Goal: Communication & Community: Answer question/provide support

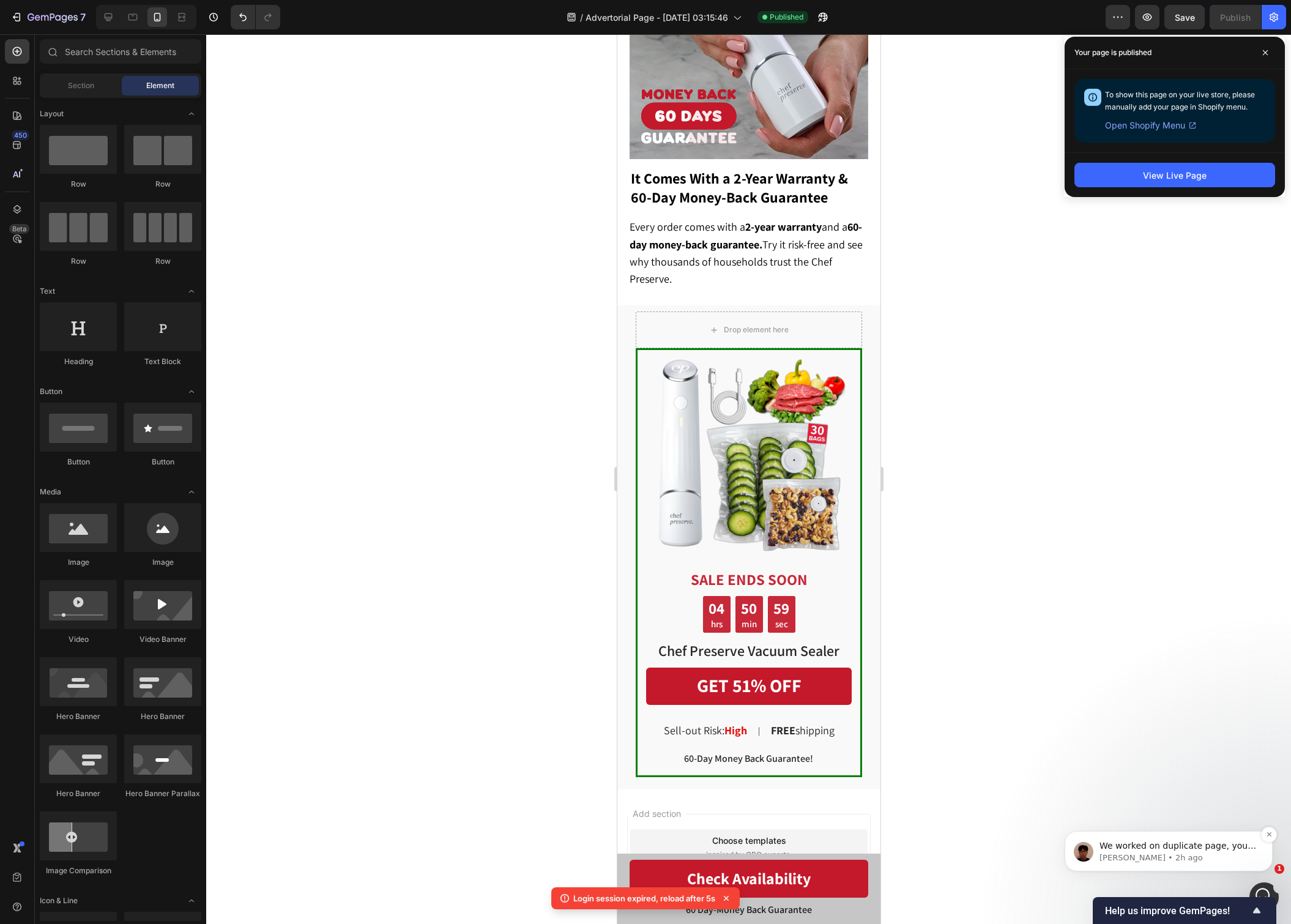
click at [1207, 853] on p "Kyle • 2h ago" at bounding box center [1178, 858] width 158 height 11
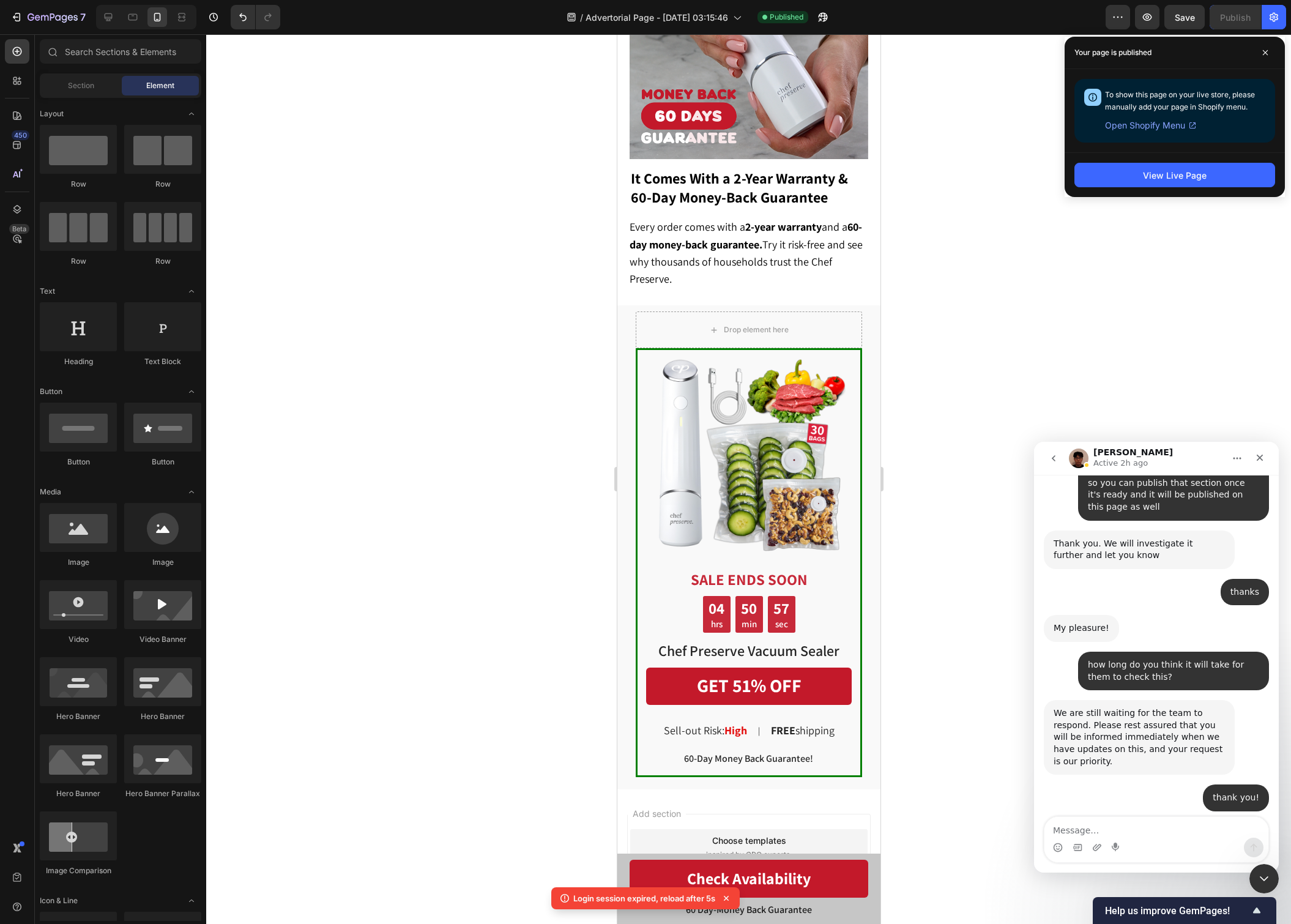
scroll to position [5492, 0]
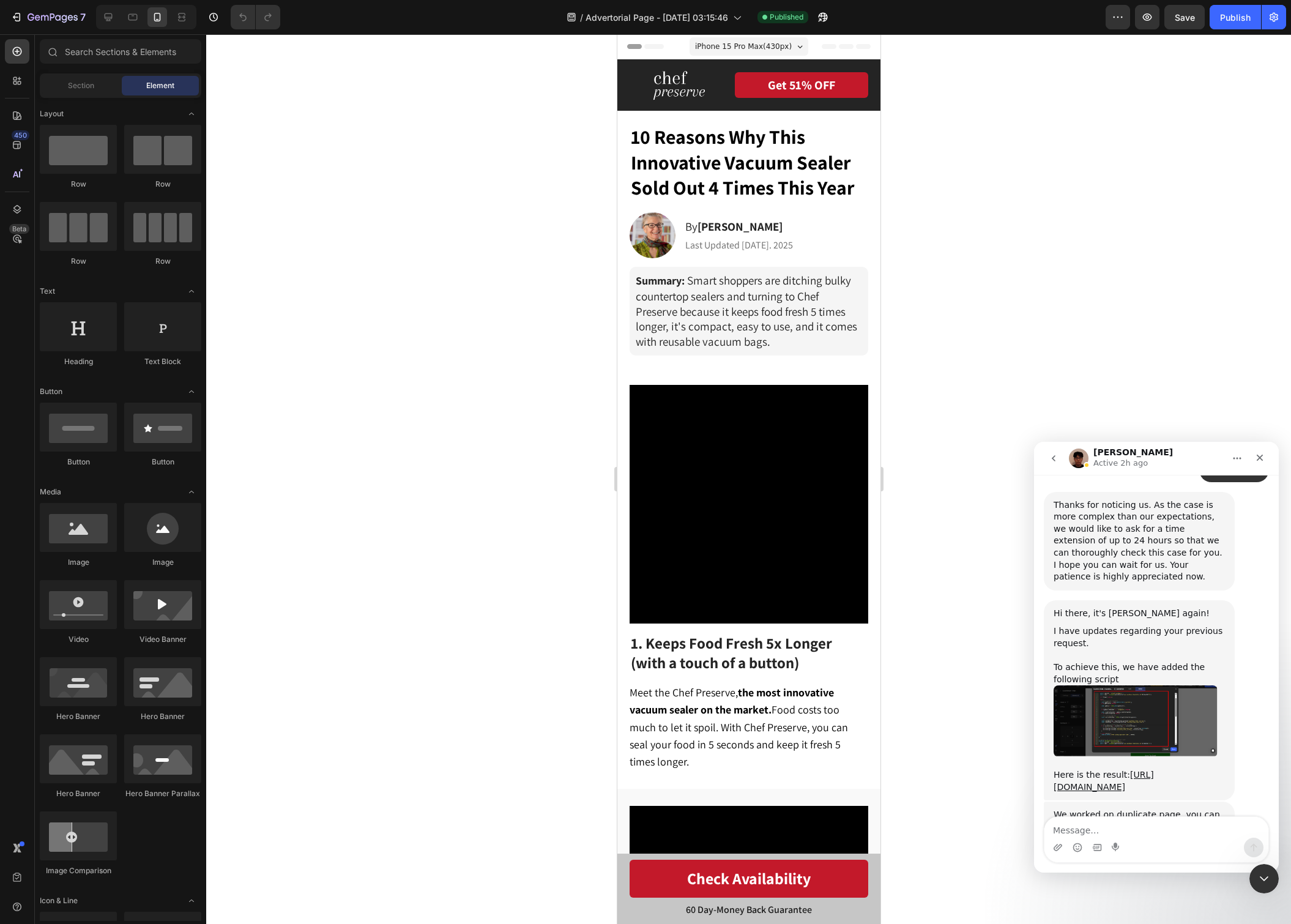
scroll to position [6265, 0]
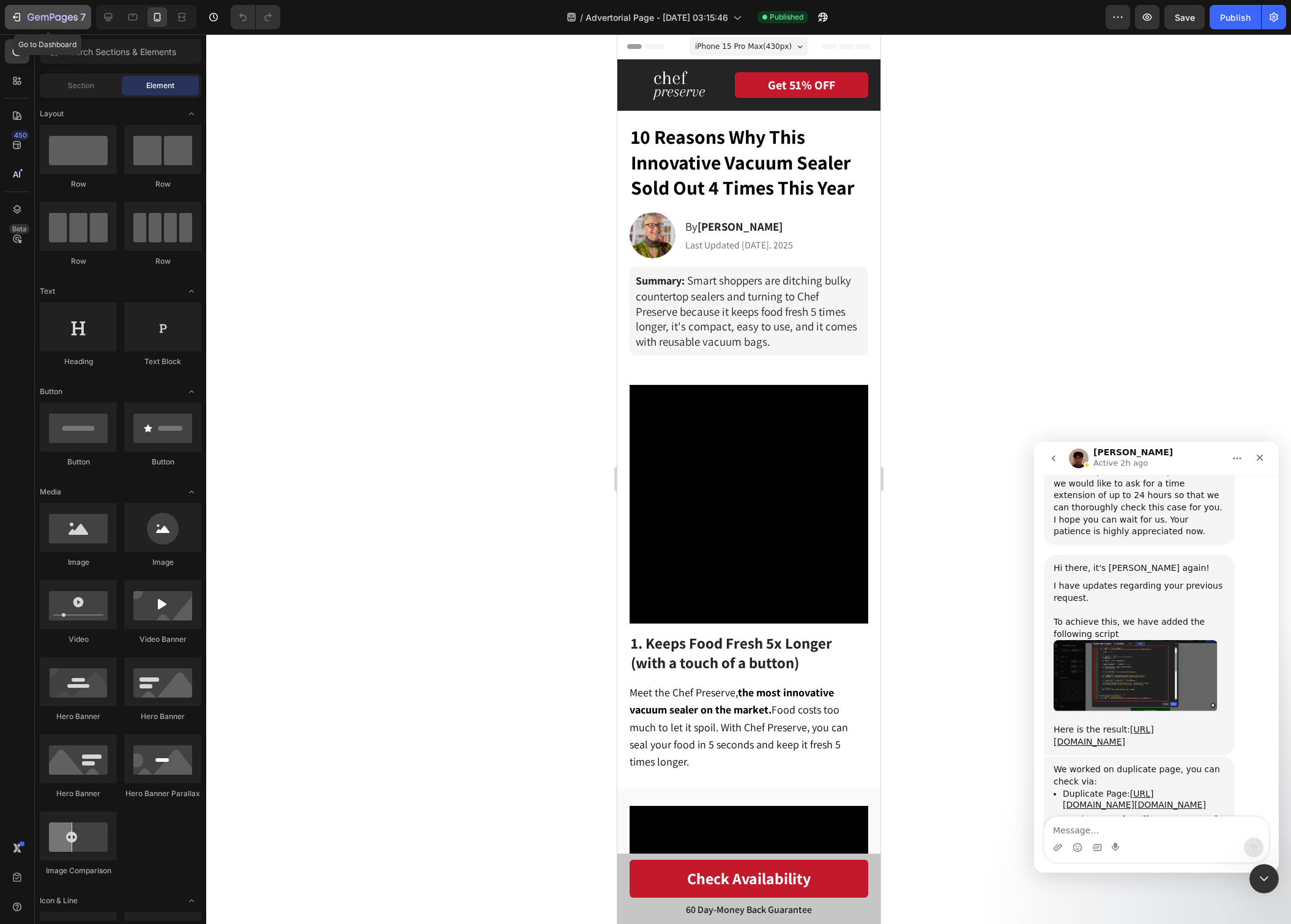
click at [34, 22] on icon "button" at bounding box center [53, 18] width 50 height 10
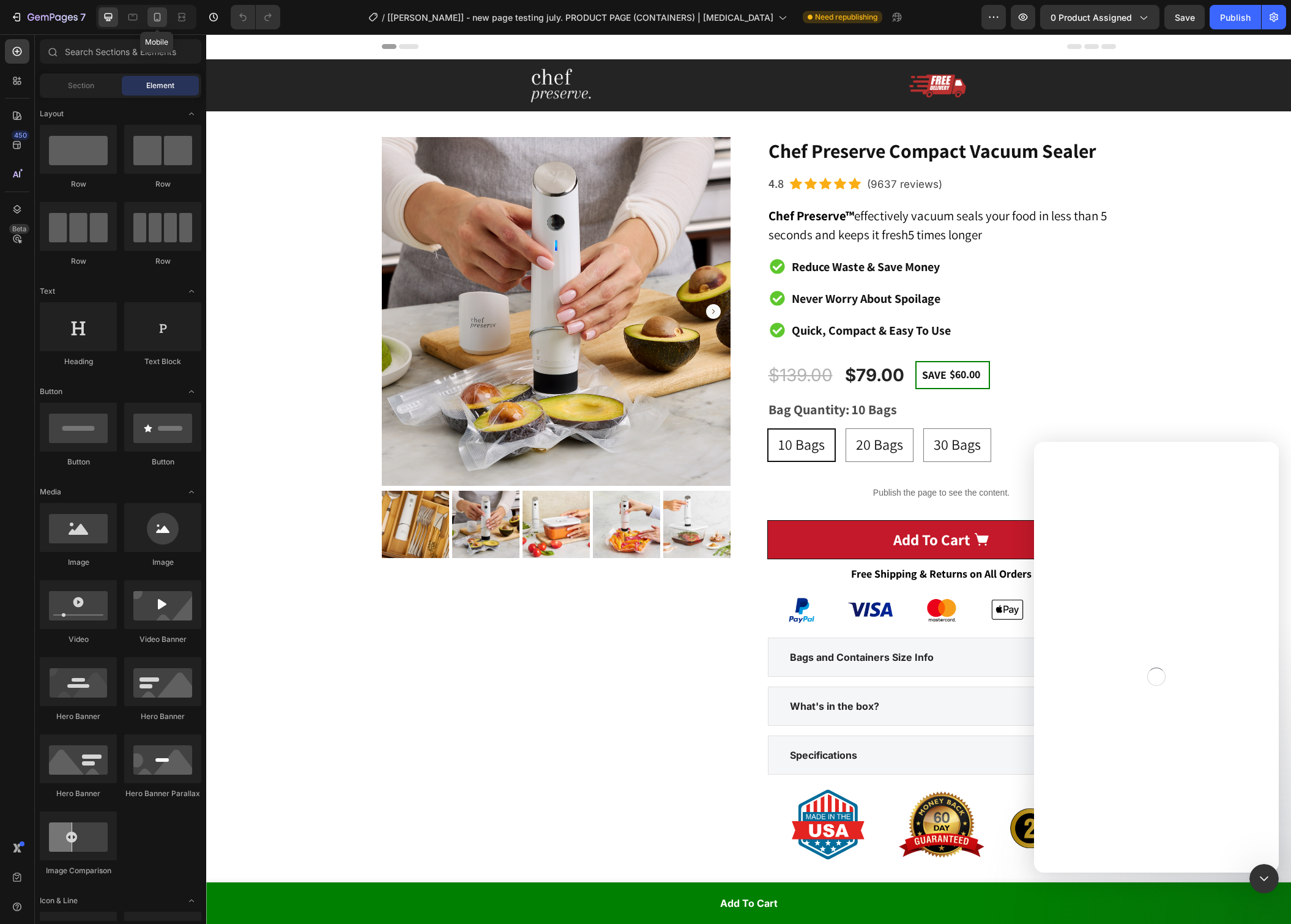
click at [151, 7] on div at bounding box center [157, 17] width 19 height 19
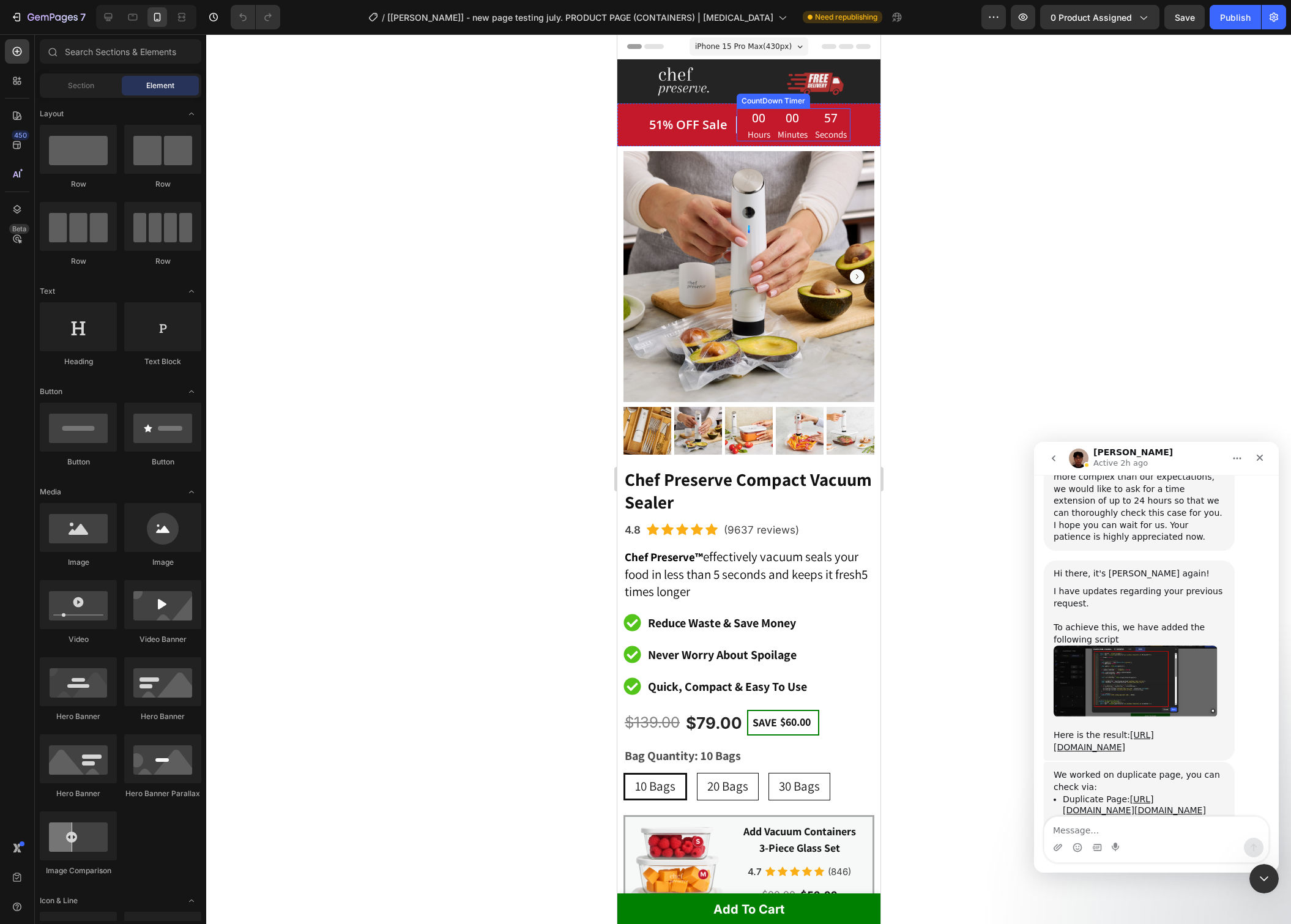
click at [839, 119] on div "57" at bounding box center [830, 118] width 31 height 18
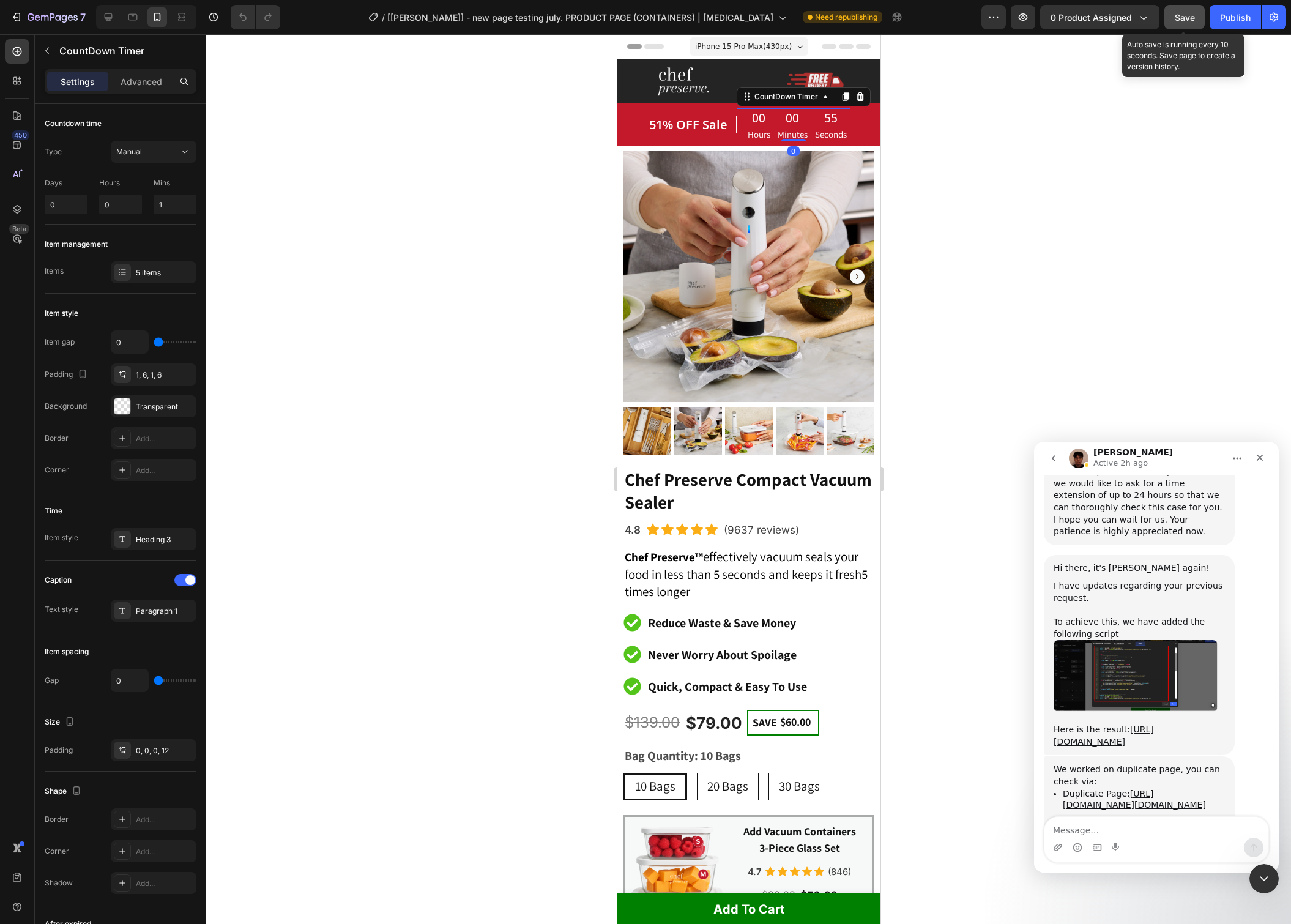
click at [1192, 23] on div "Save" at bounding box center [1186, 18] width 20 height 13
click at [1241, 15] on div "Publish" at bounding box center [1236, 18] width 30 height 13
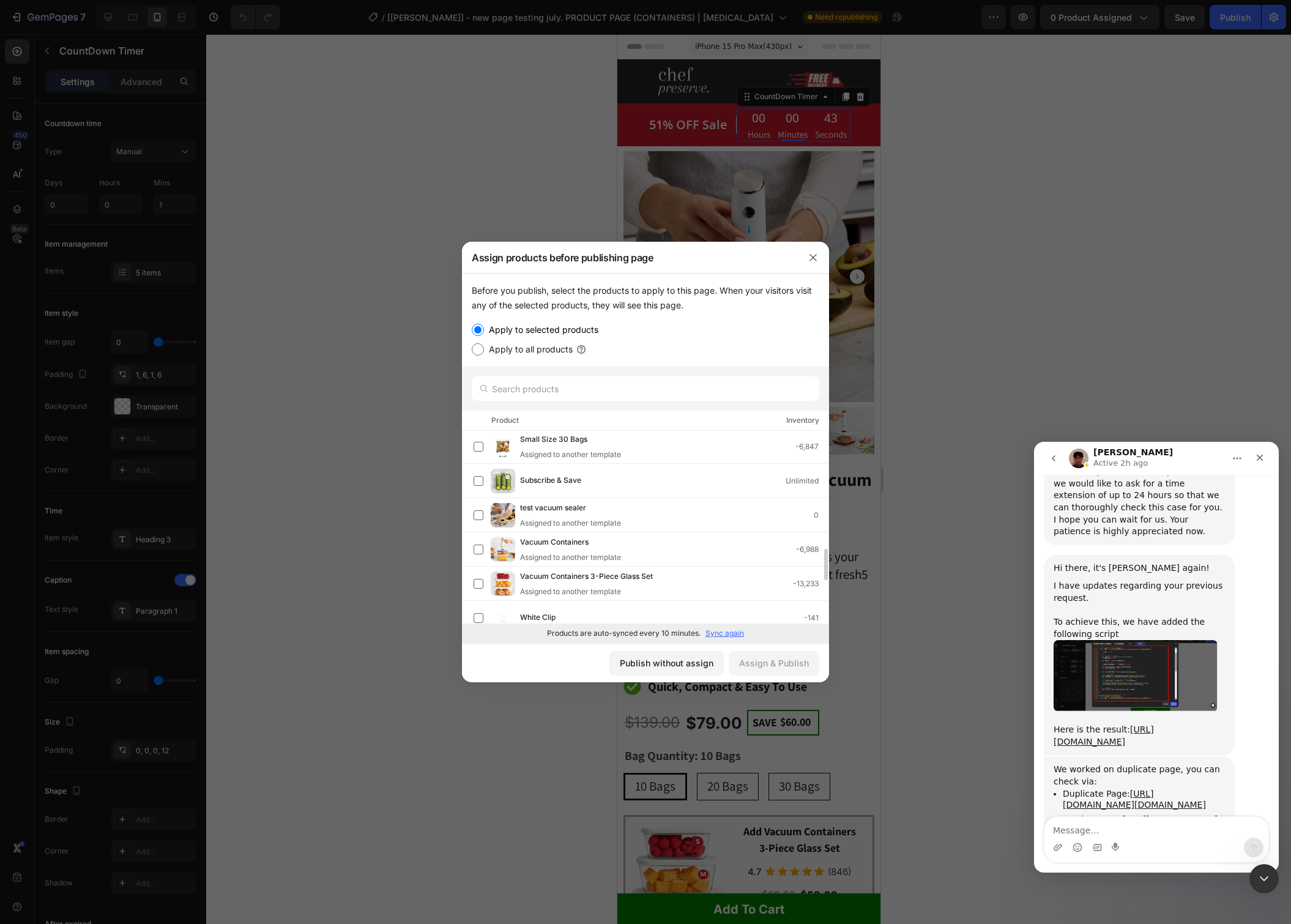
scroll to position [798, 0]
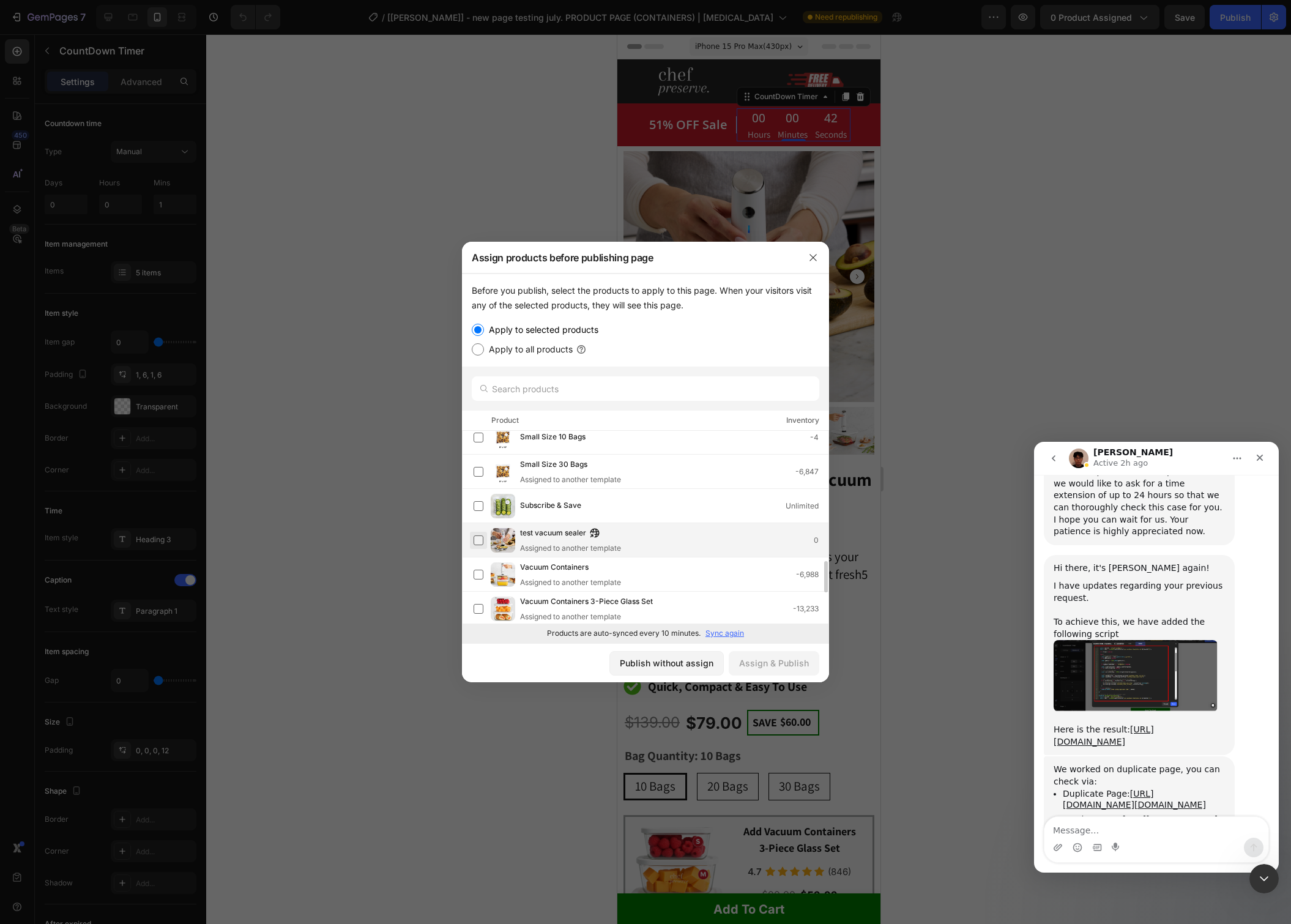
click at [478, 543] on label at bounding box center [478, 540] width 10 height 10
click at [796, 668] on div "Assign & Publish" at bounding box center [775, 663] width 70 height 13
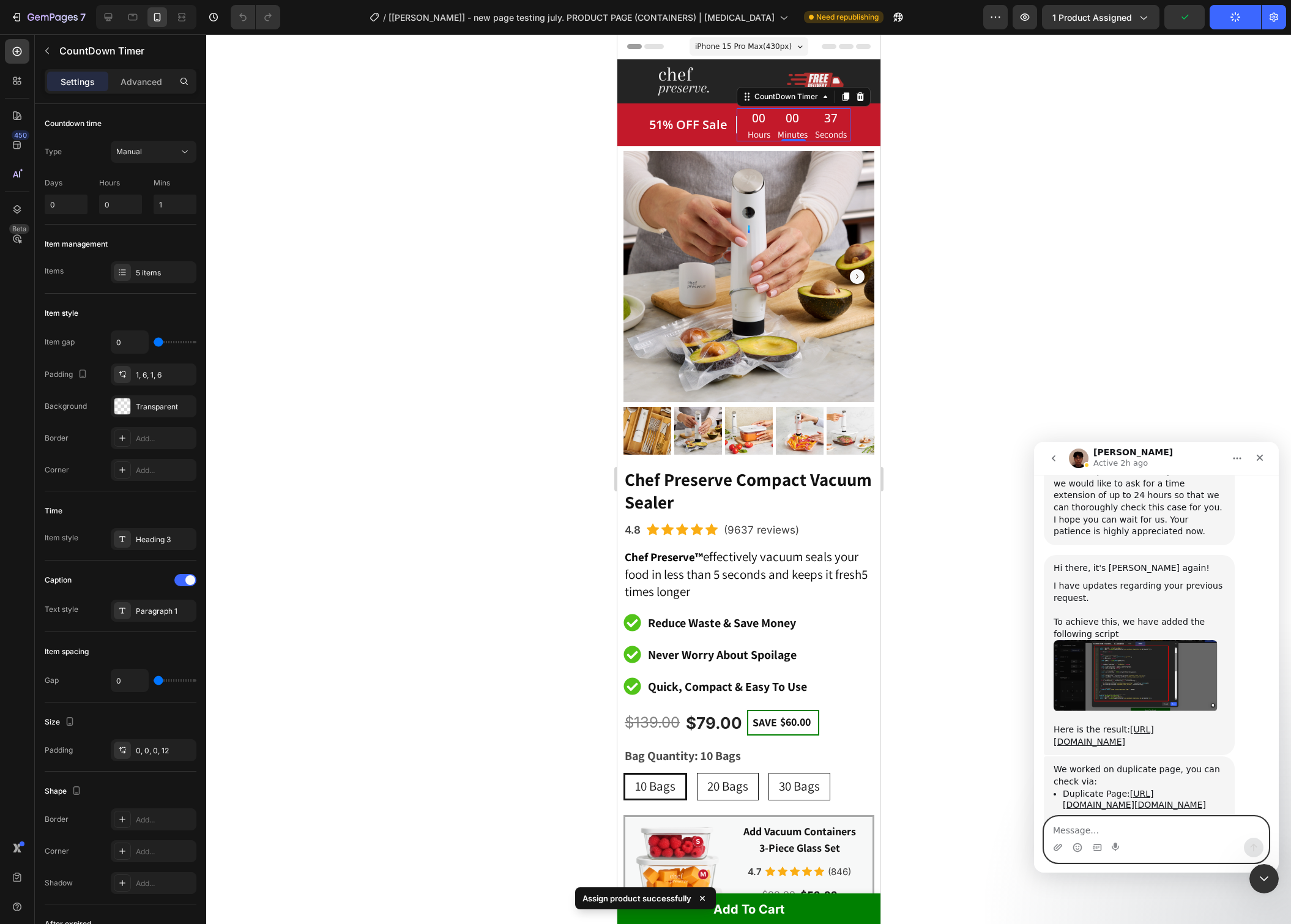
click at [1127, 825] on textarea "Message…" at bounding box center [1156, 827] width 224 height 21
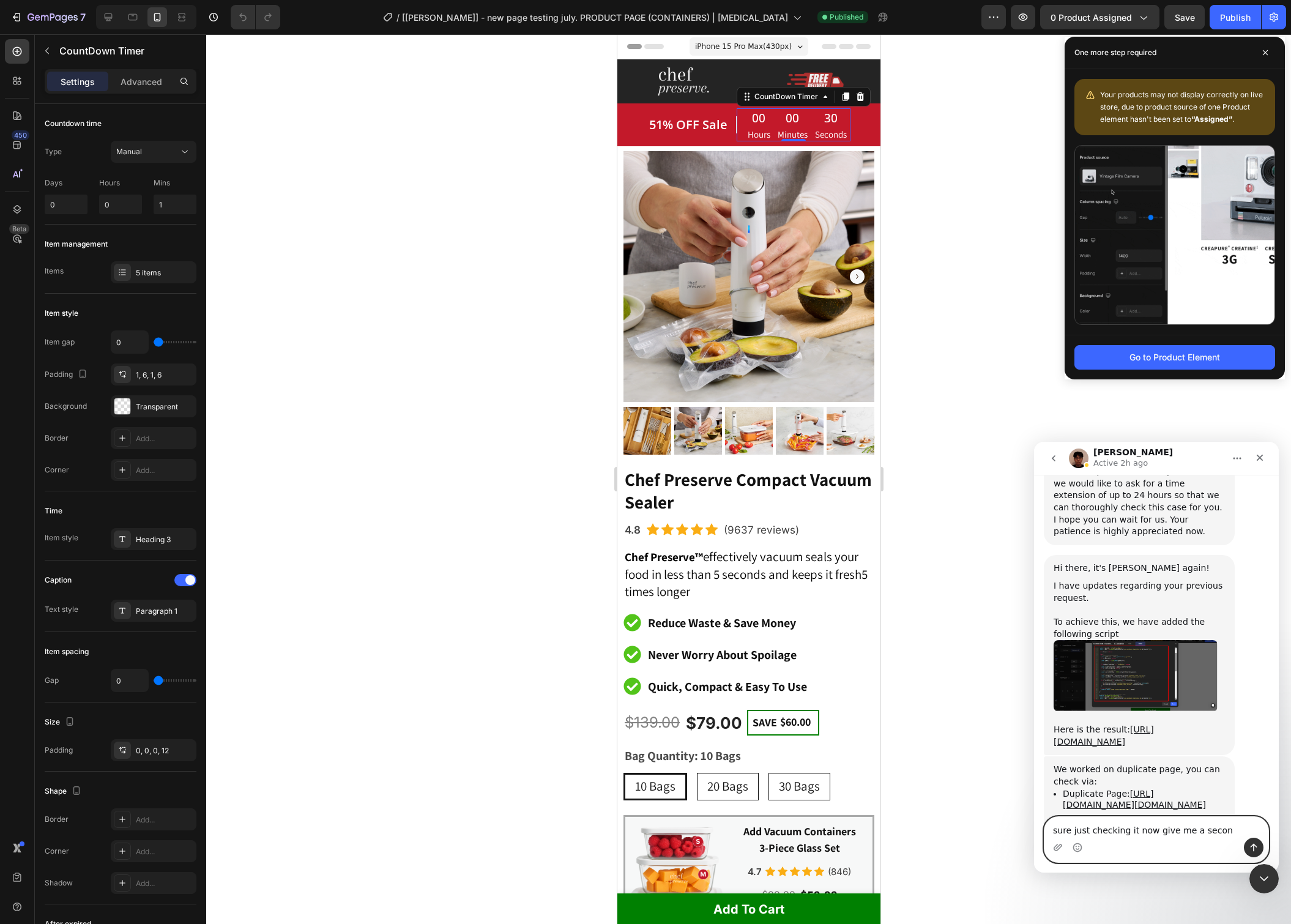
type textarea "sure just checking it now give me a second"
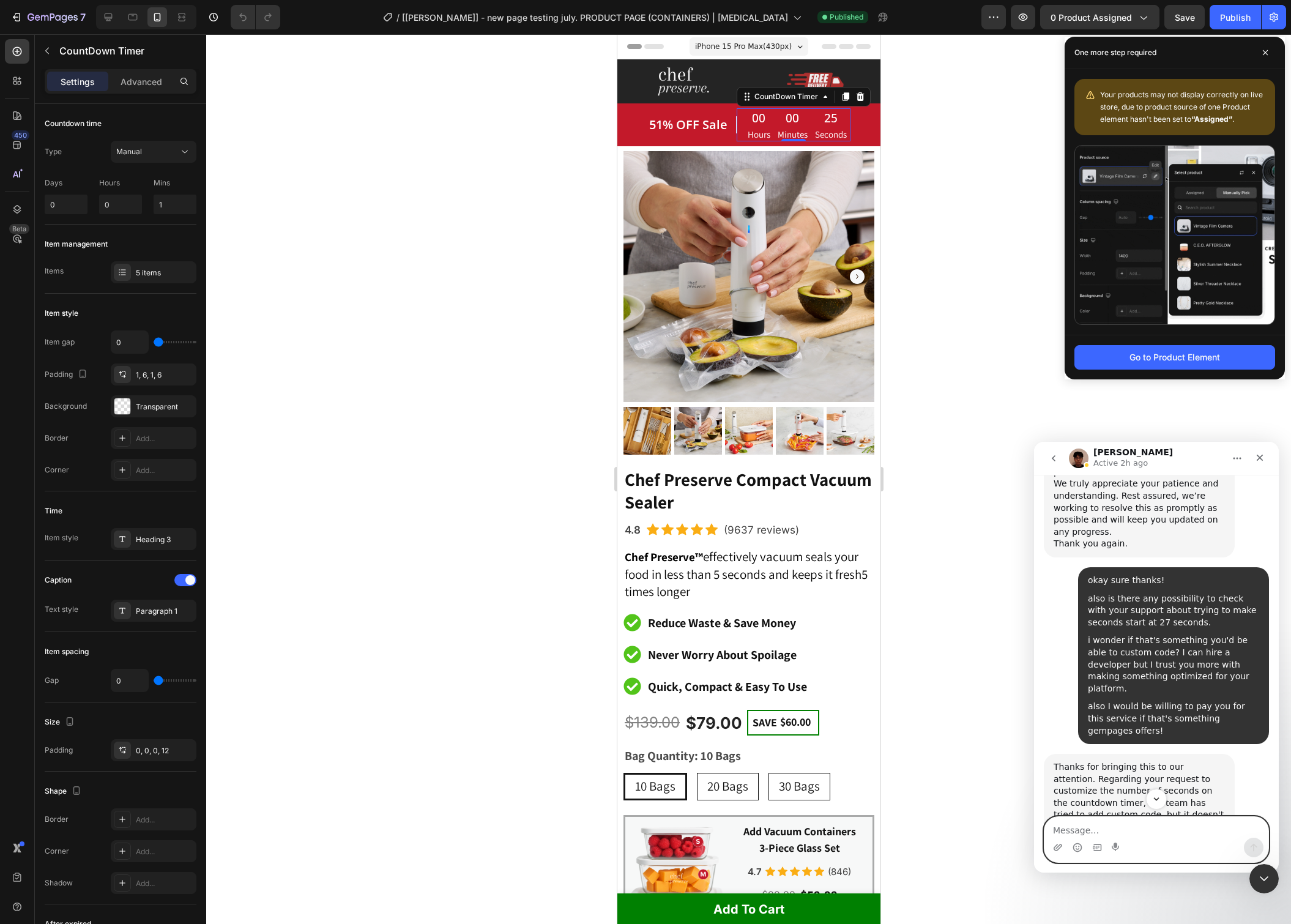
scroll to position [5184, 0]
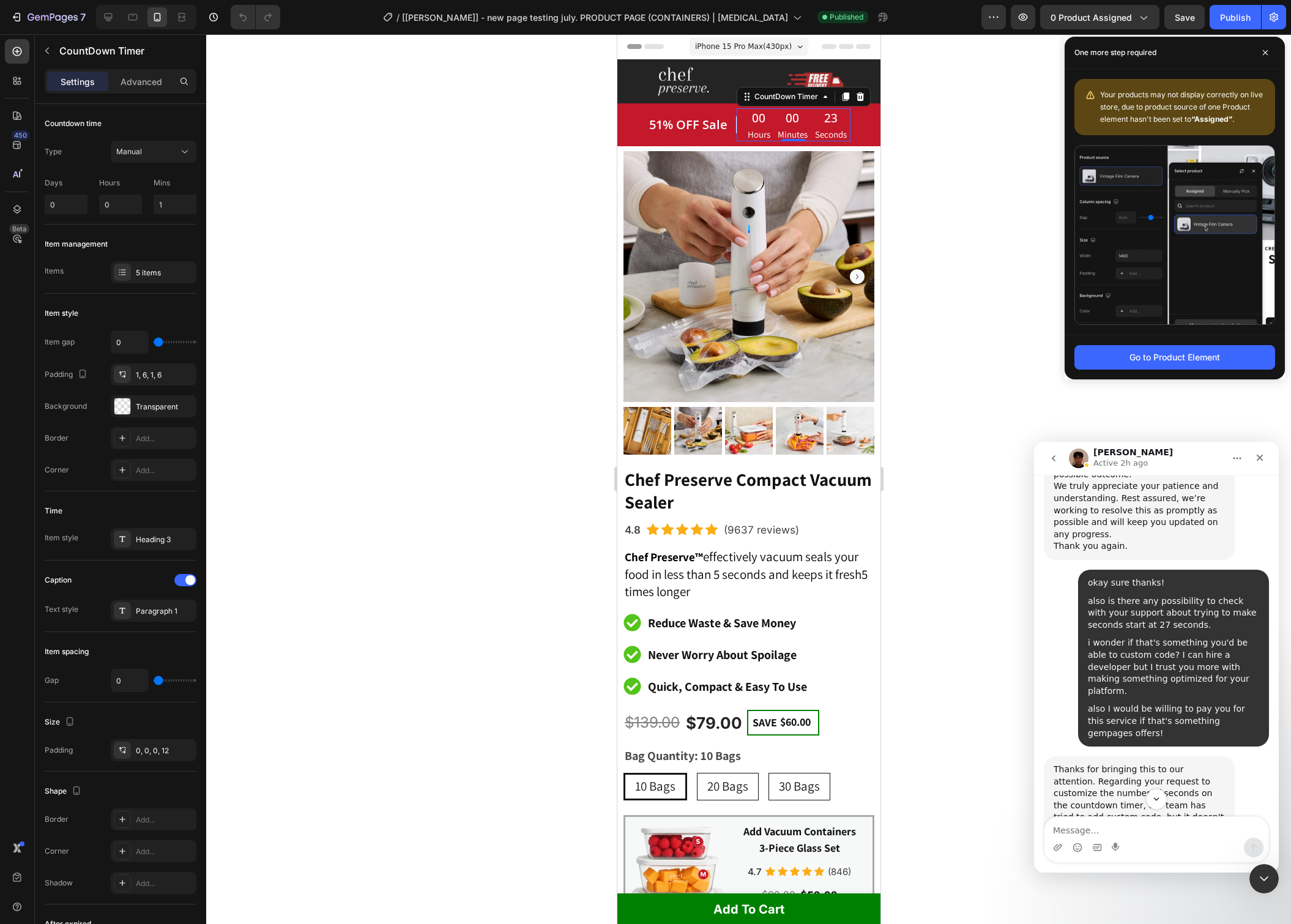
click at [1127, 903] on link "[URL][DOMAIN_NAME]" at bounding box center [1174, 907] width 95 height 10
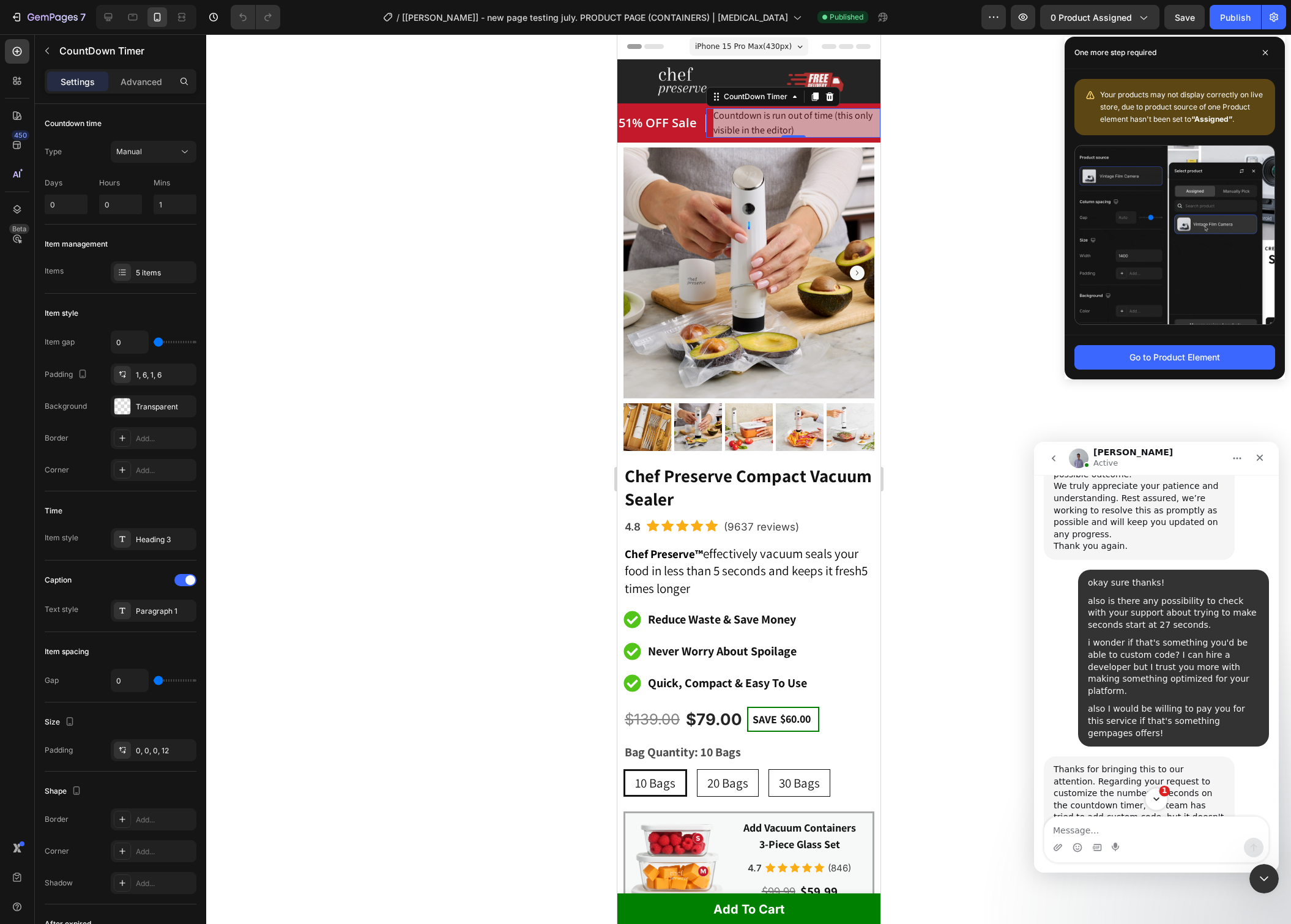
click at [1161, 798] on icon "Scroll to bottom" at bounding box center [1157, 799] width 11 height 11
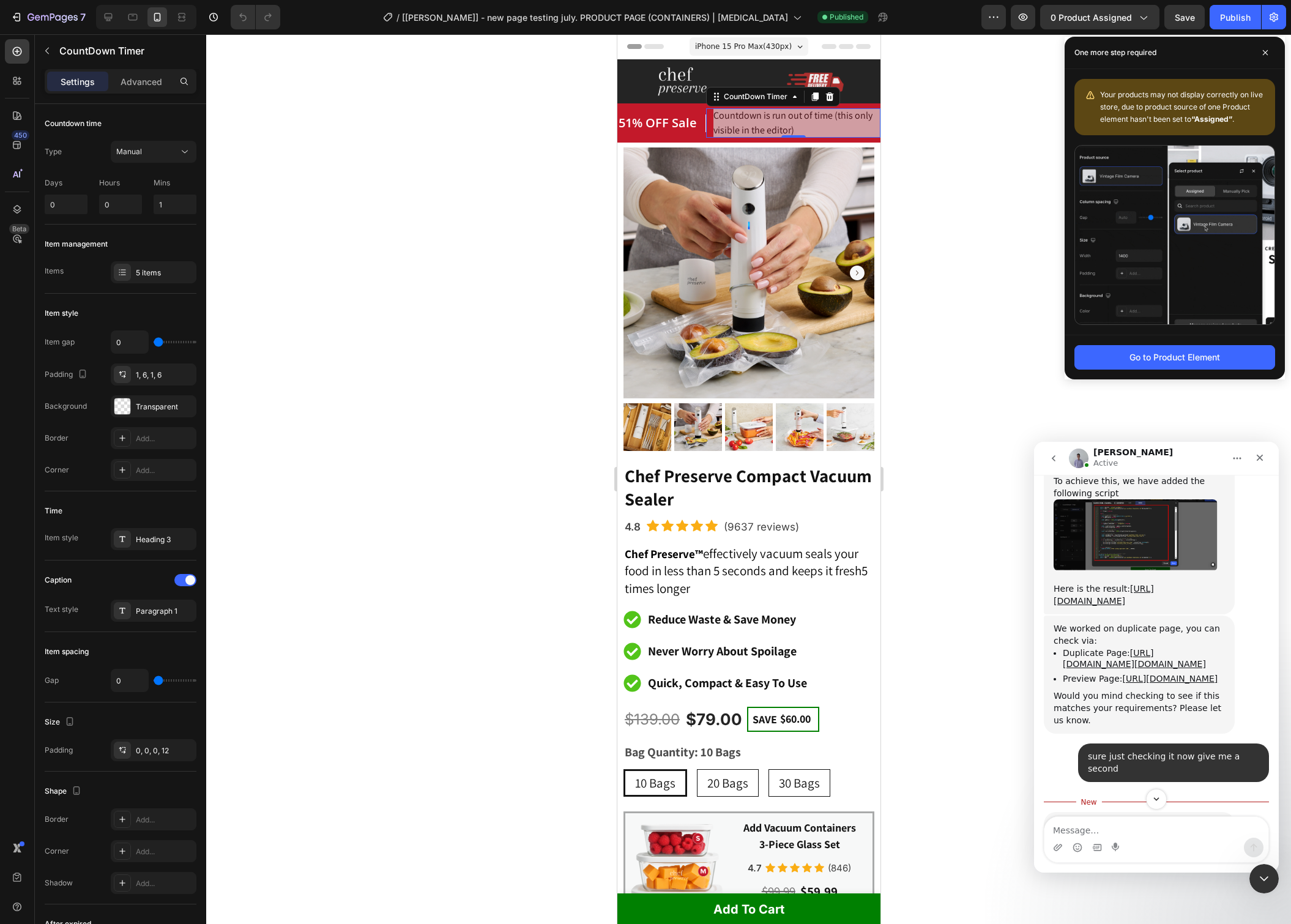
scroll to position [6417, 0]
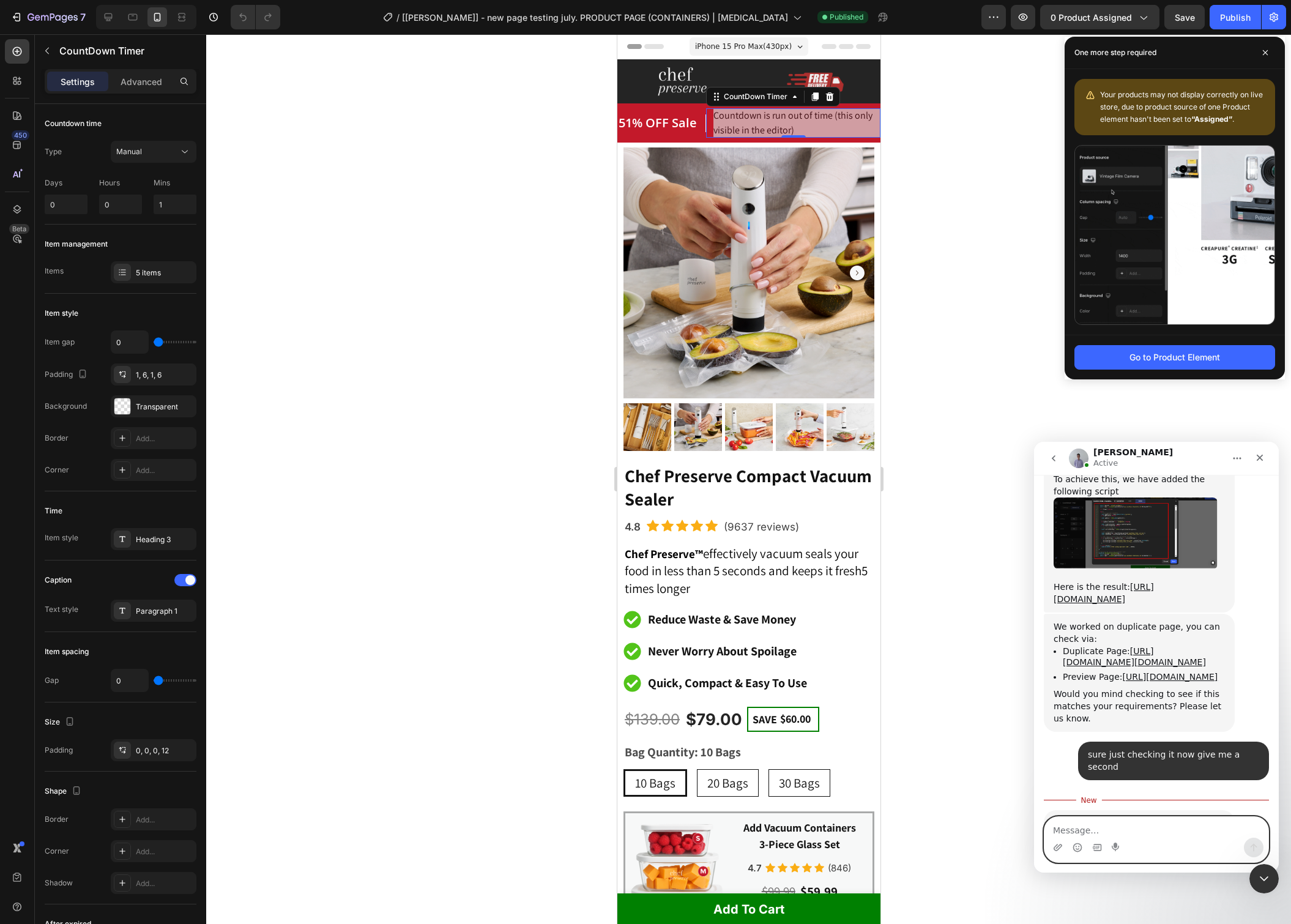
click at [1186, 835] on textarea "Message…" at bounding box center [1156, 827] width 224 height 21
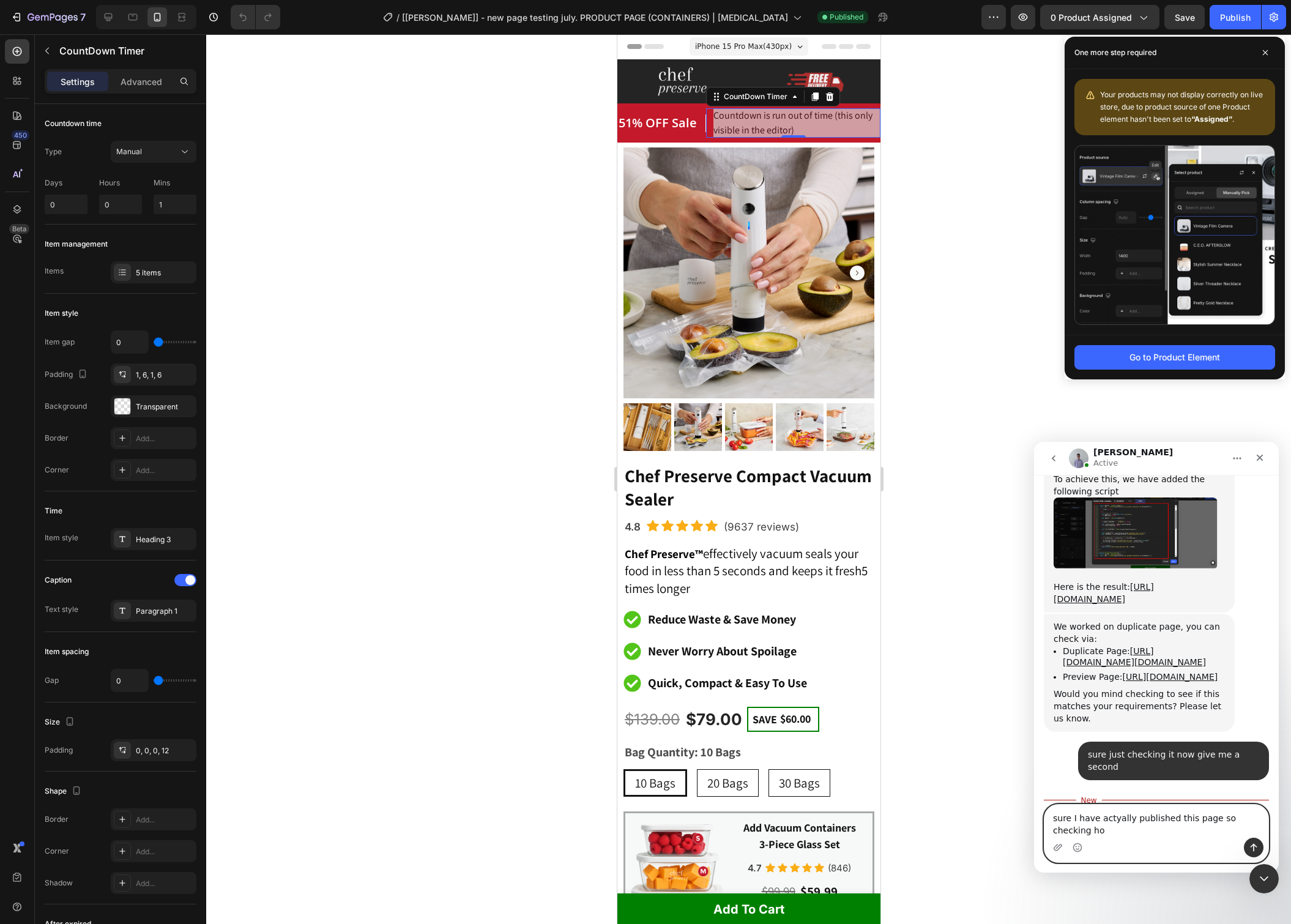
scroll to position [6430, 0]
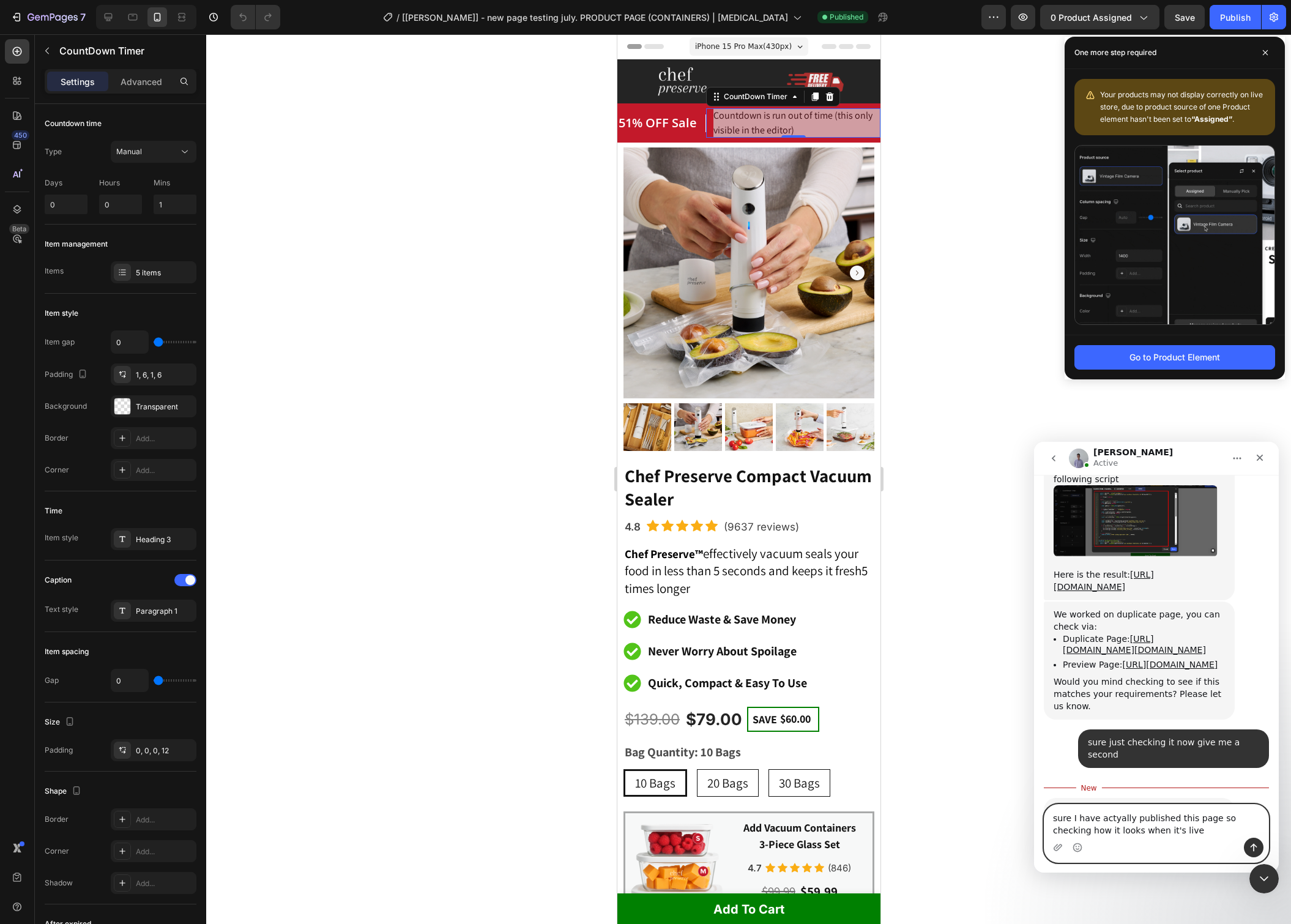
type textarea "sure I have actyally published this page so checking how it looks when it's live"
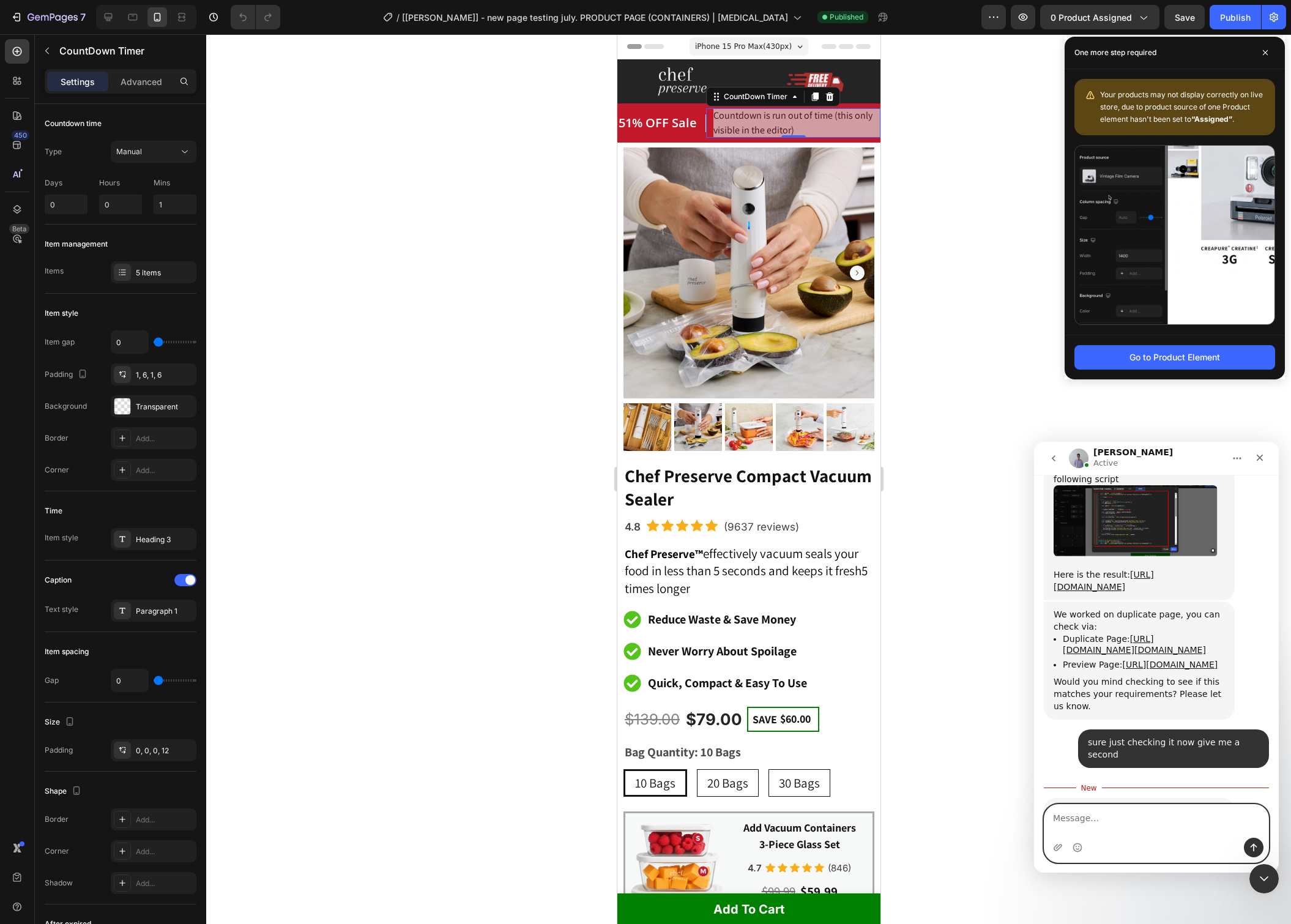
scroll to position [6446, 0]
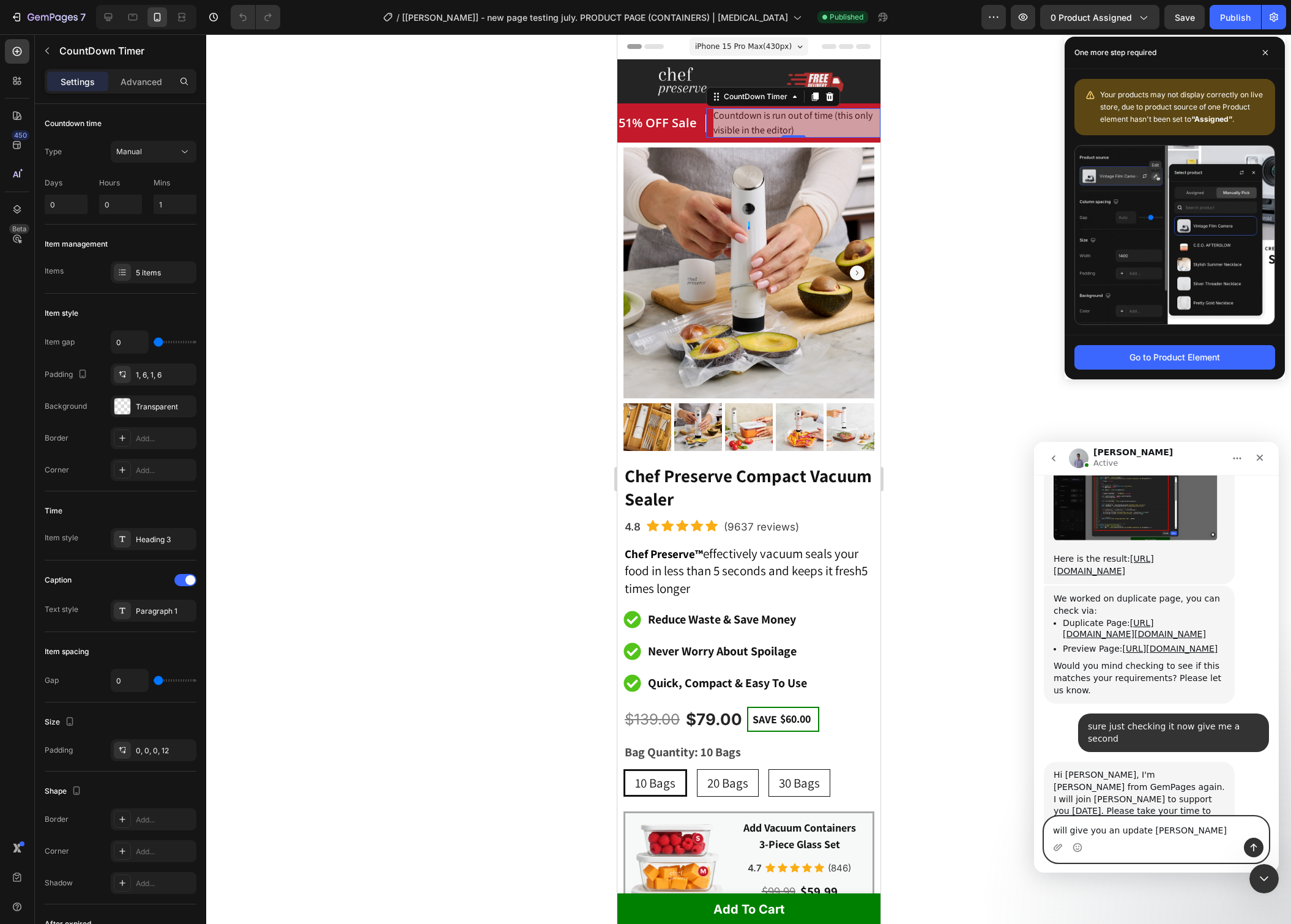
type textarea "will give you an update soon"
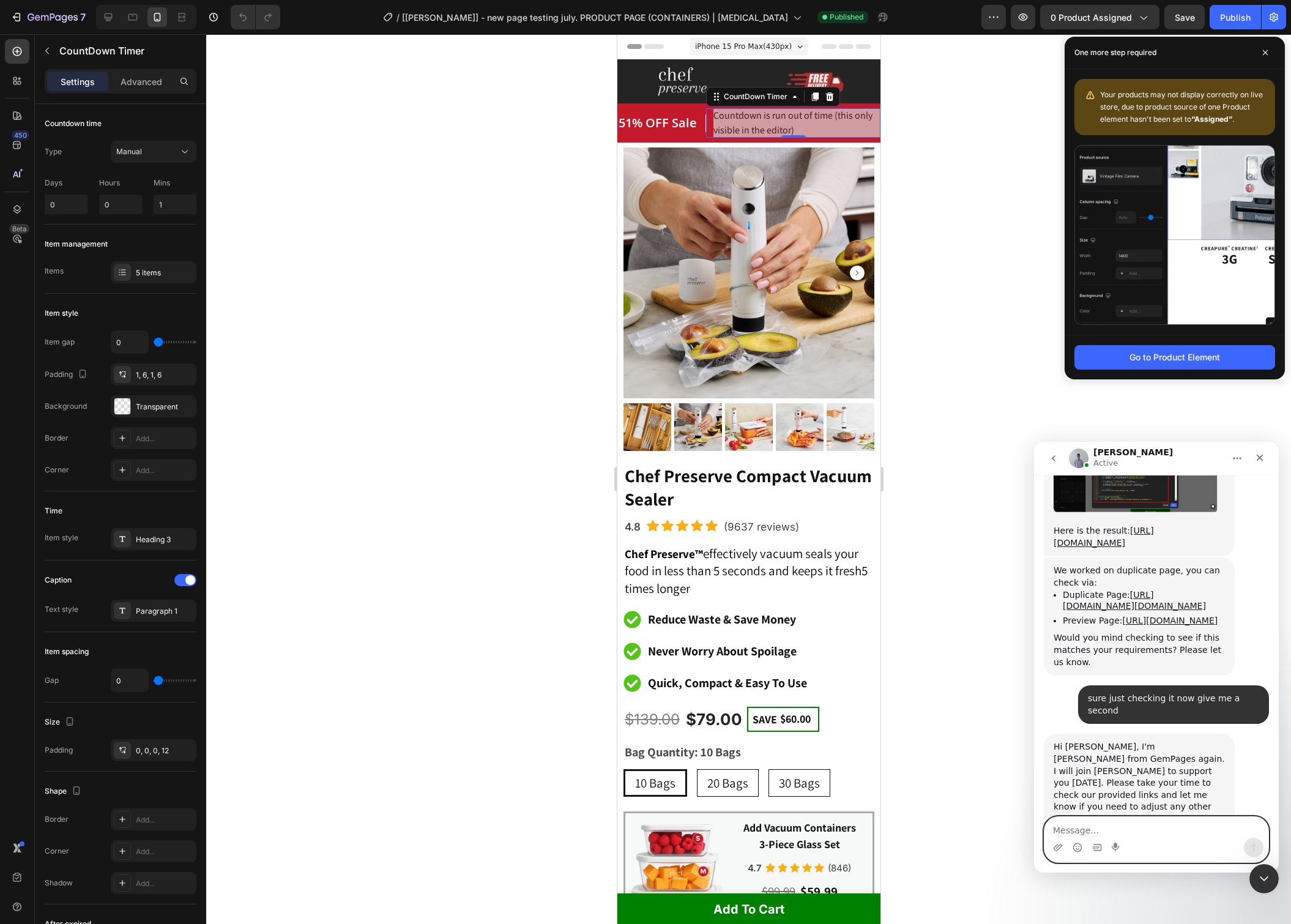
scroll to position [6521, 0]
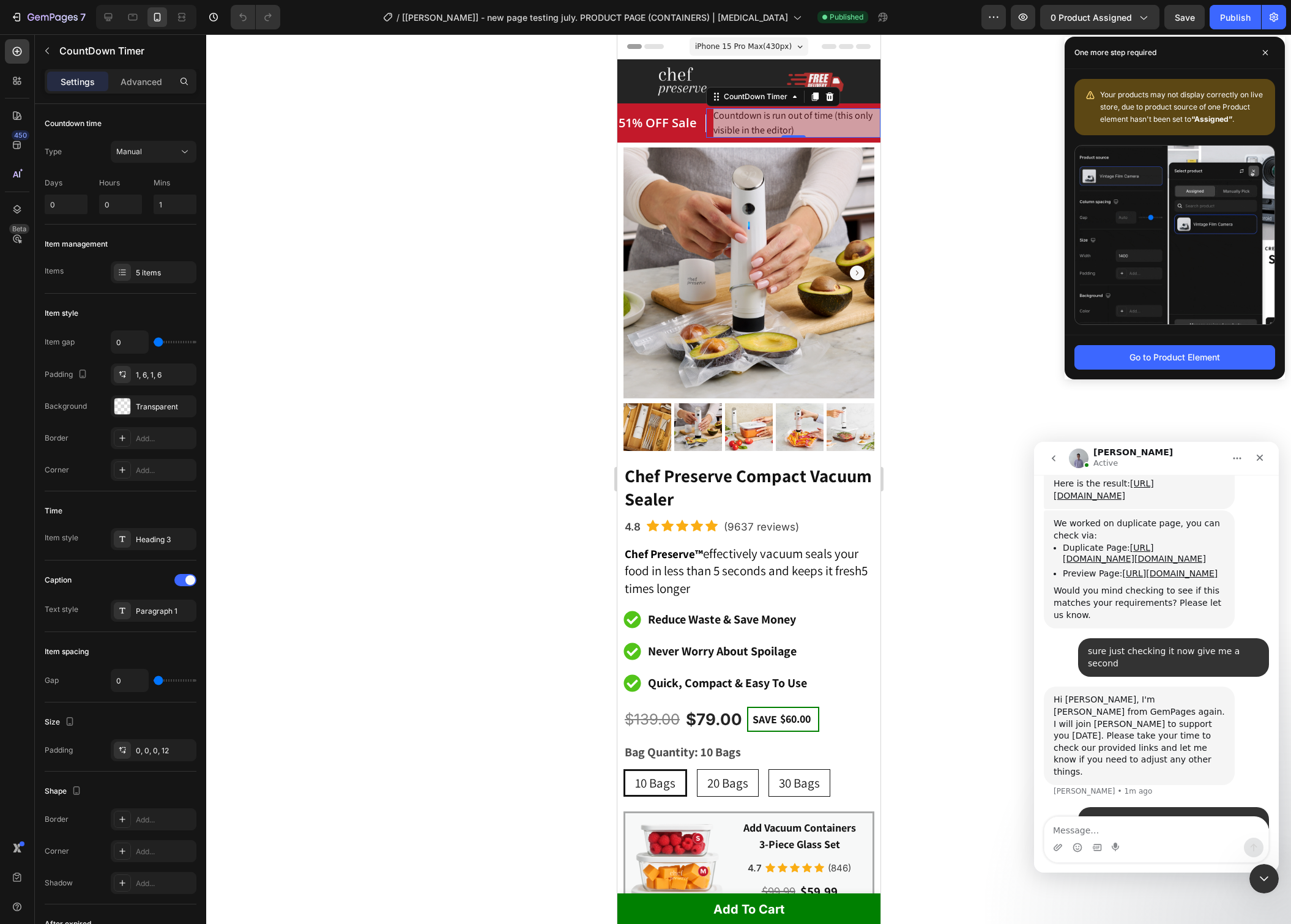
click at [943, 137] on div at bounding box center [748, 479] width 1085 height 890
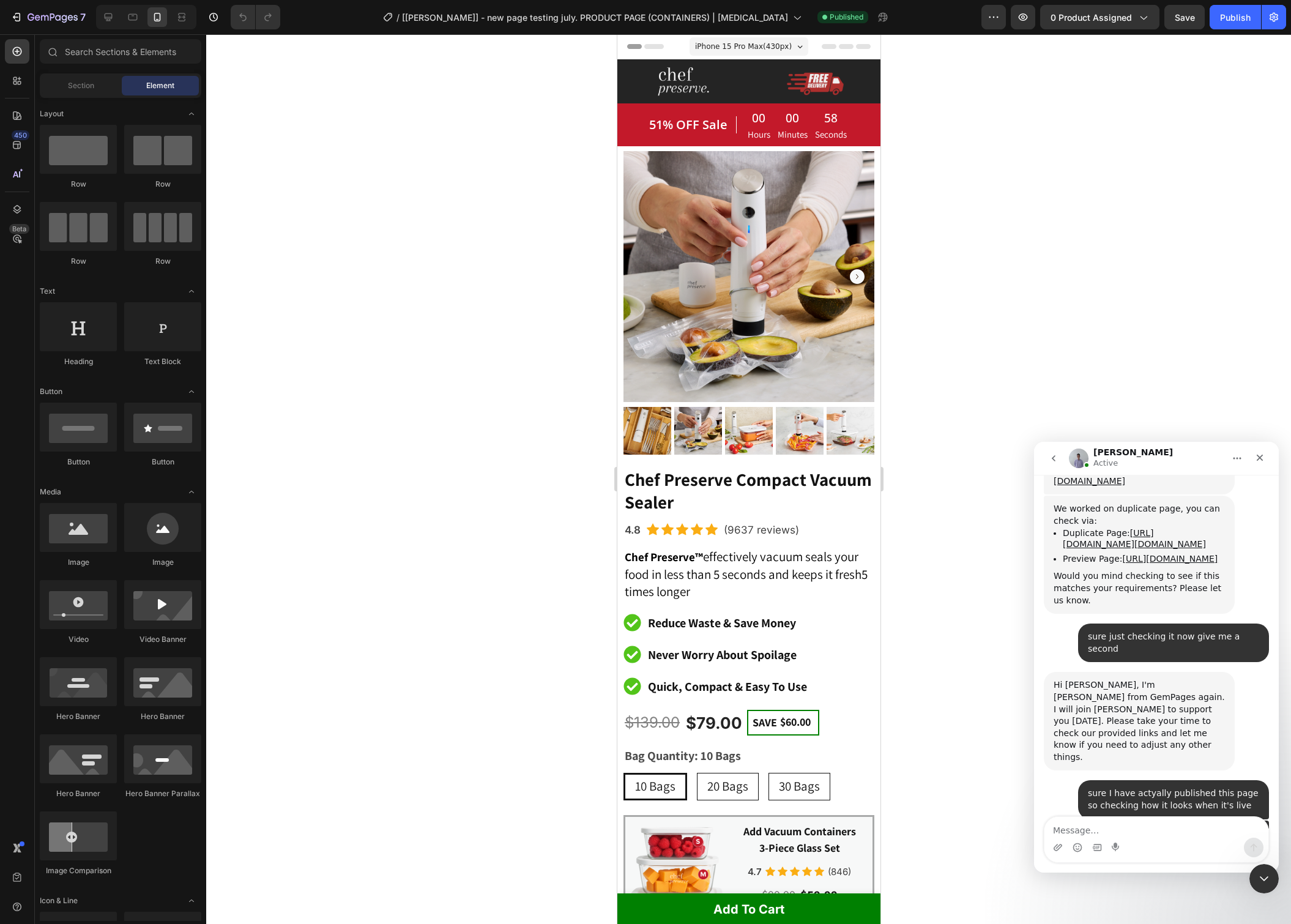
scroll to position [6531, 0]
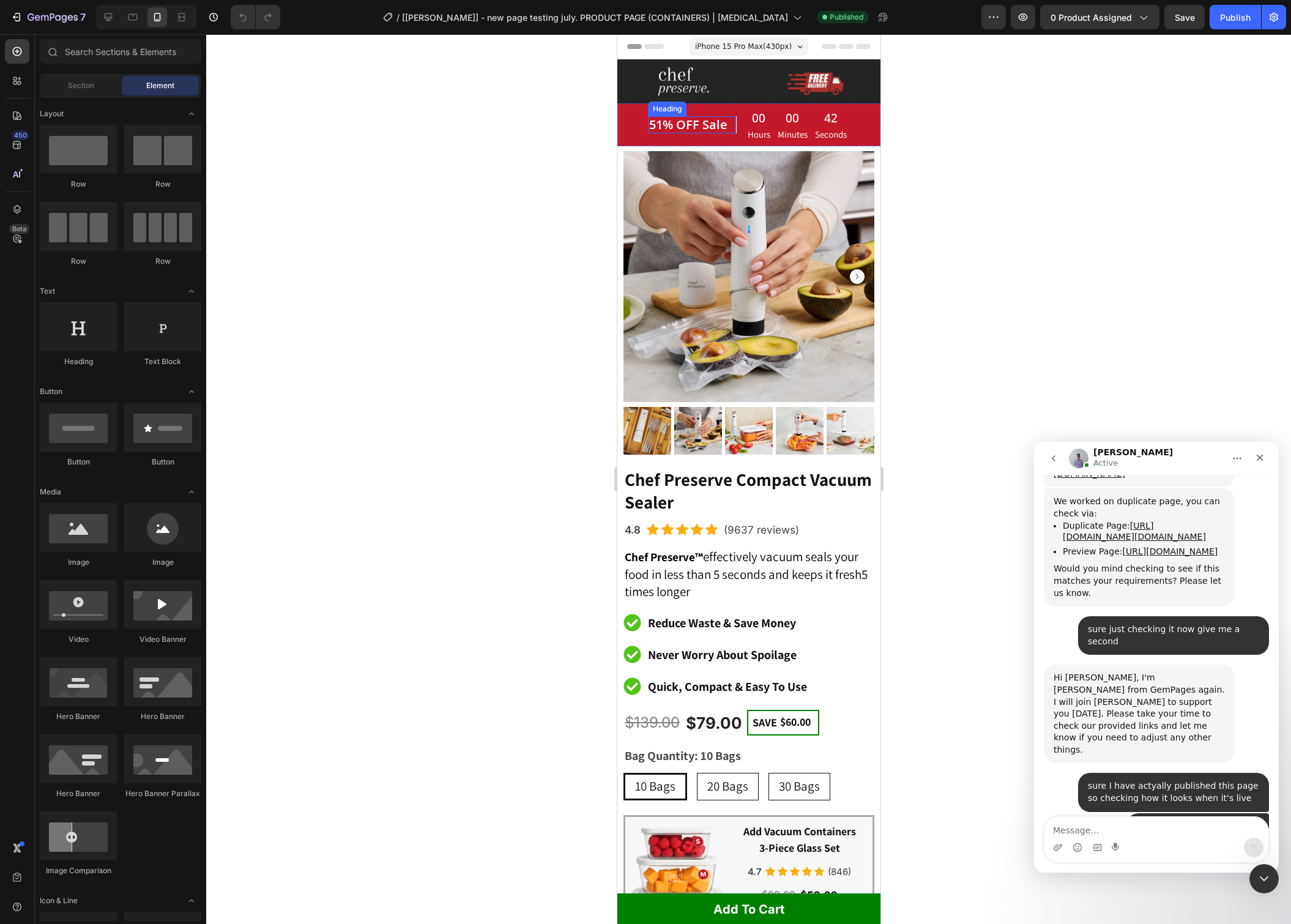
click at [690, 131] on span "51% OFF Sale" at bounding box center [688, 125] width 78 height 17
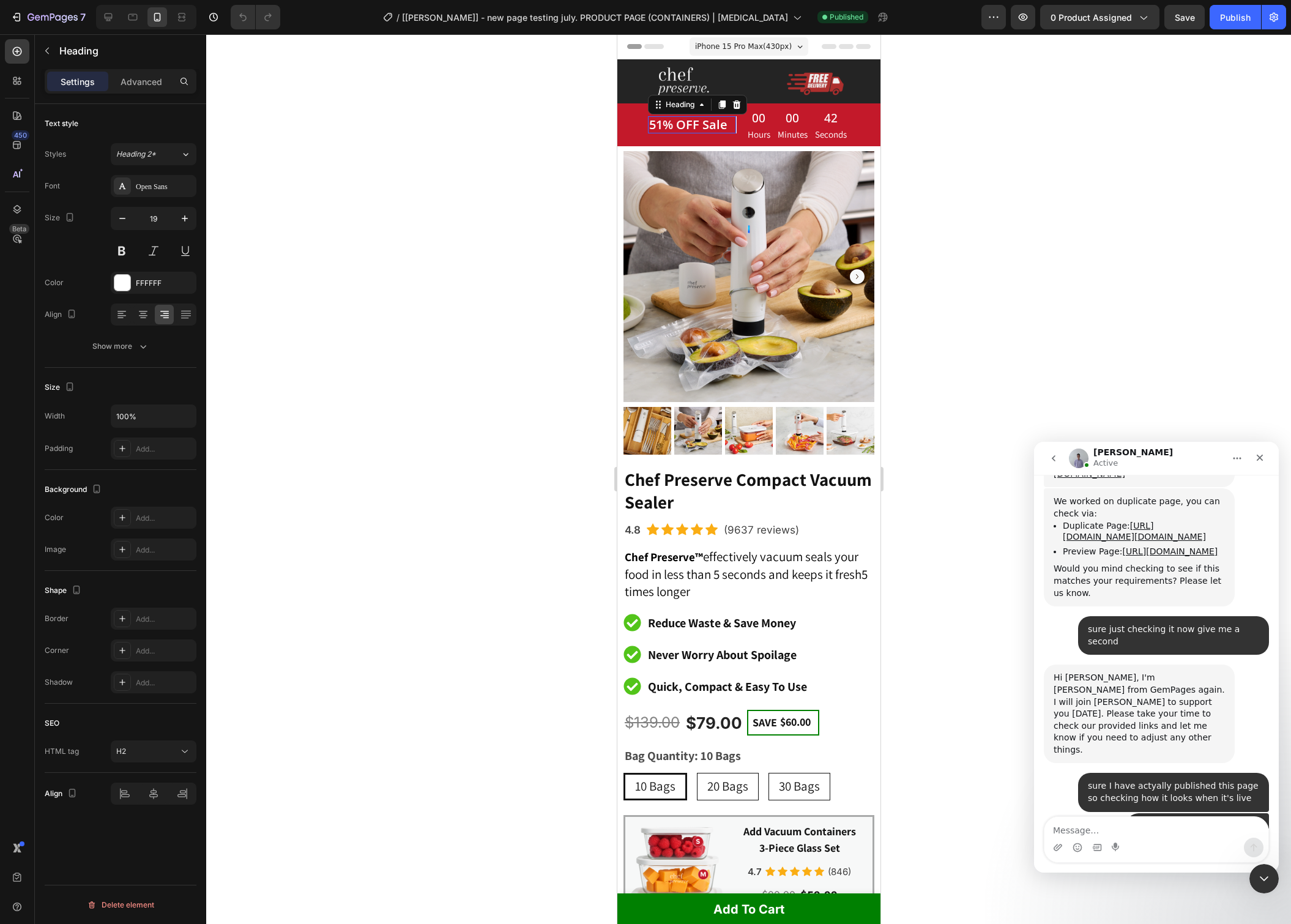
click at [617, 34] on div at bounding box center [617, 34] width 0 height 0
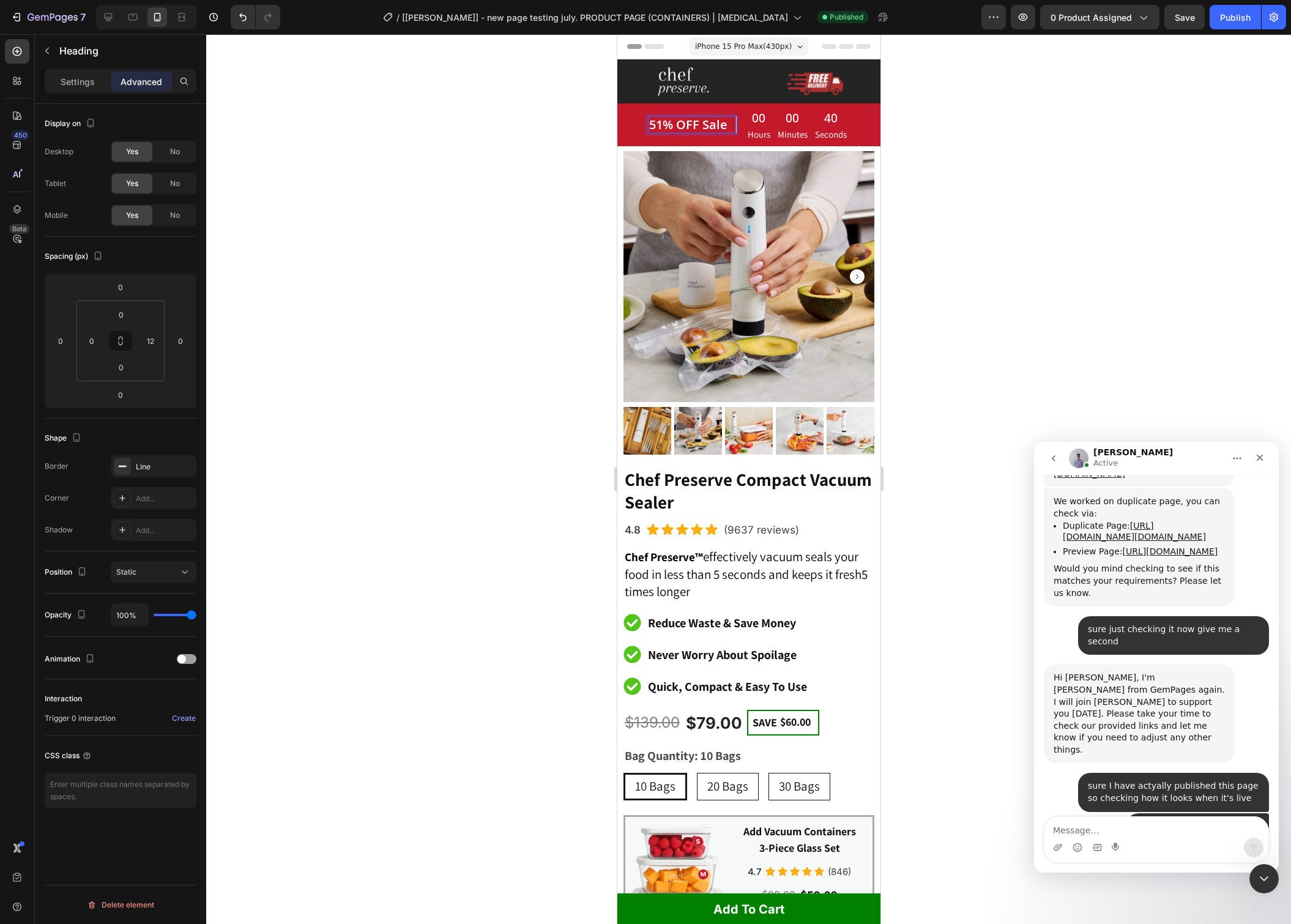
click at [729, 127] on div "51% OFF Sale Heading 0" at bounding box center [692, 125] width 89 height 18
click at [694, 126] on span "51% OFF Sale" at bounding box center [688, 125] width 78 height 17
click at [1174, 21] on button "Save" at bounding box center [1185, 17] width 41 height 25
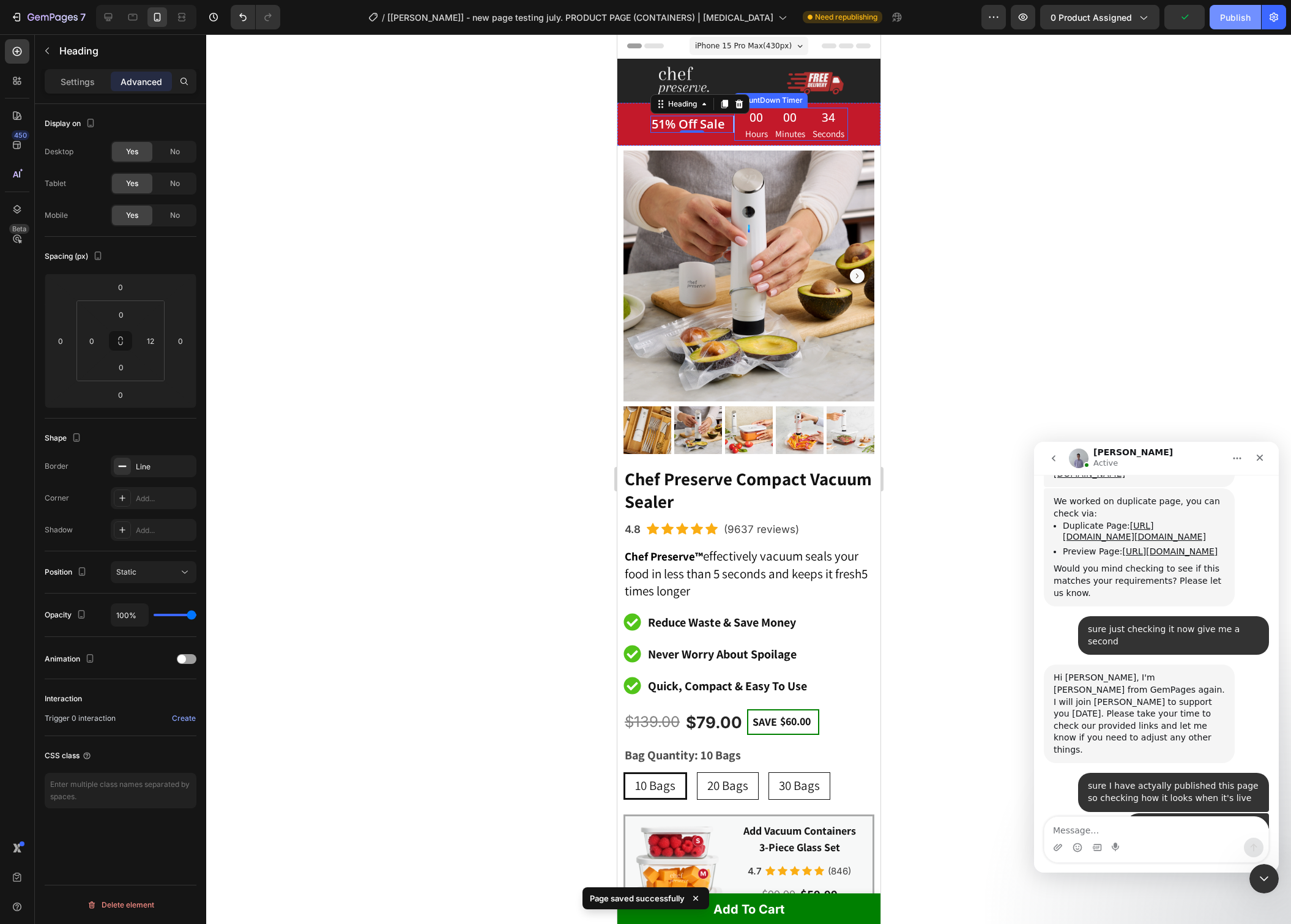
click at [1226, 18] on div "Publish" at bounding box center [1236, 18] width 30 height 13
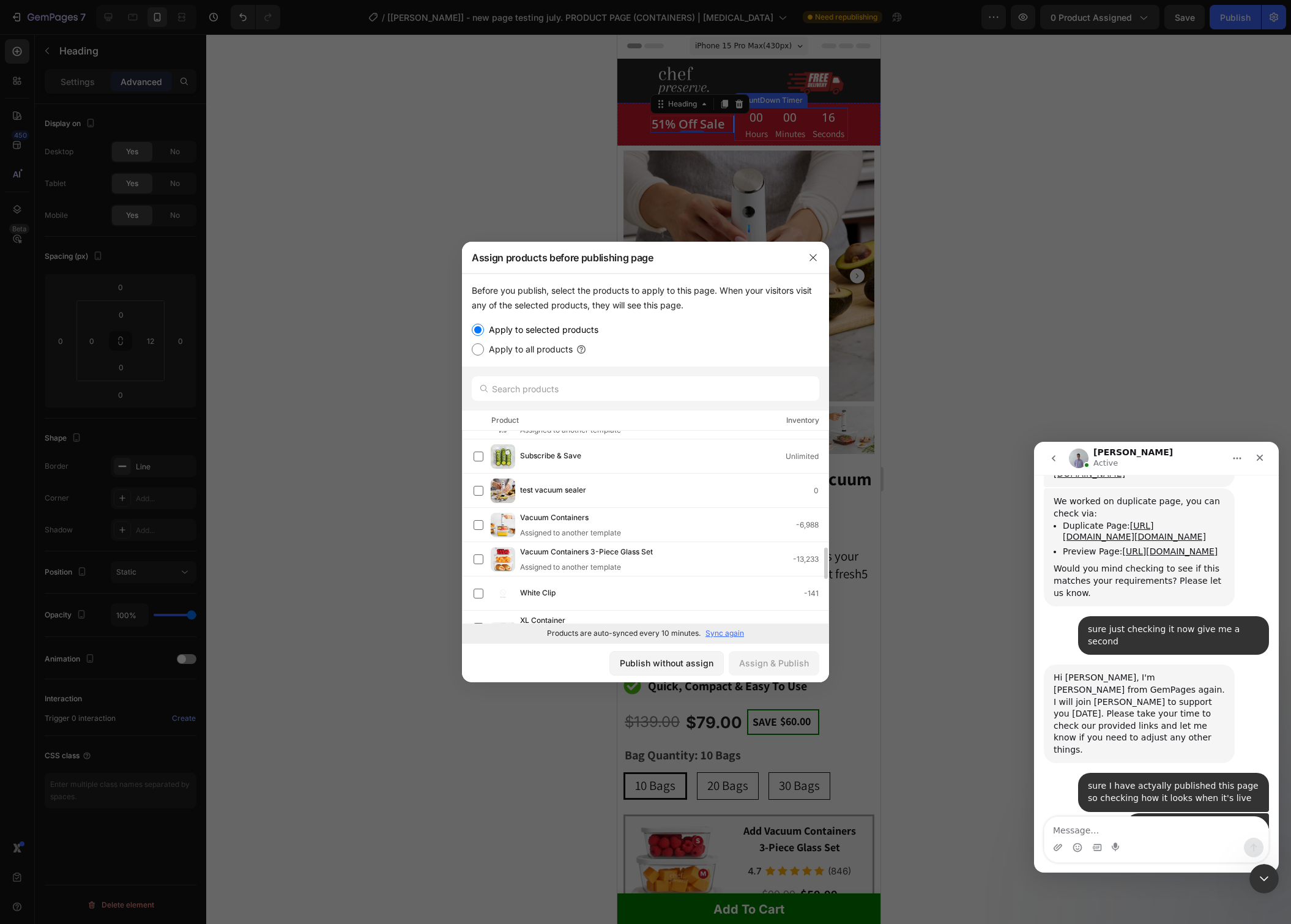
scroll to position [829, 0]
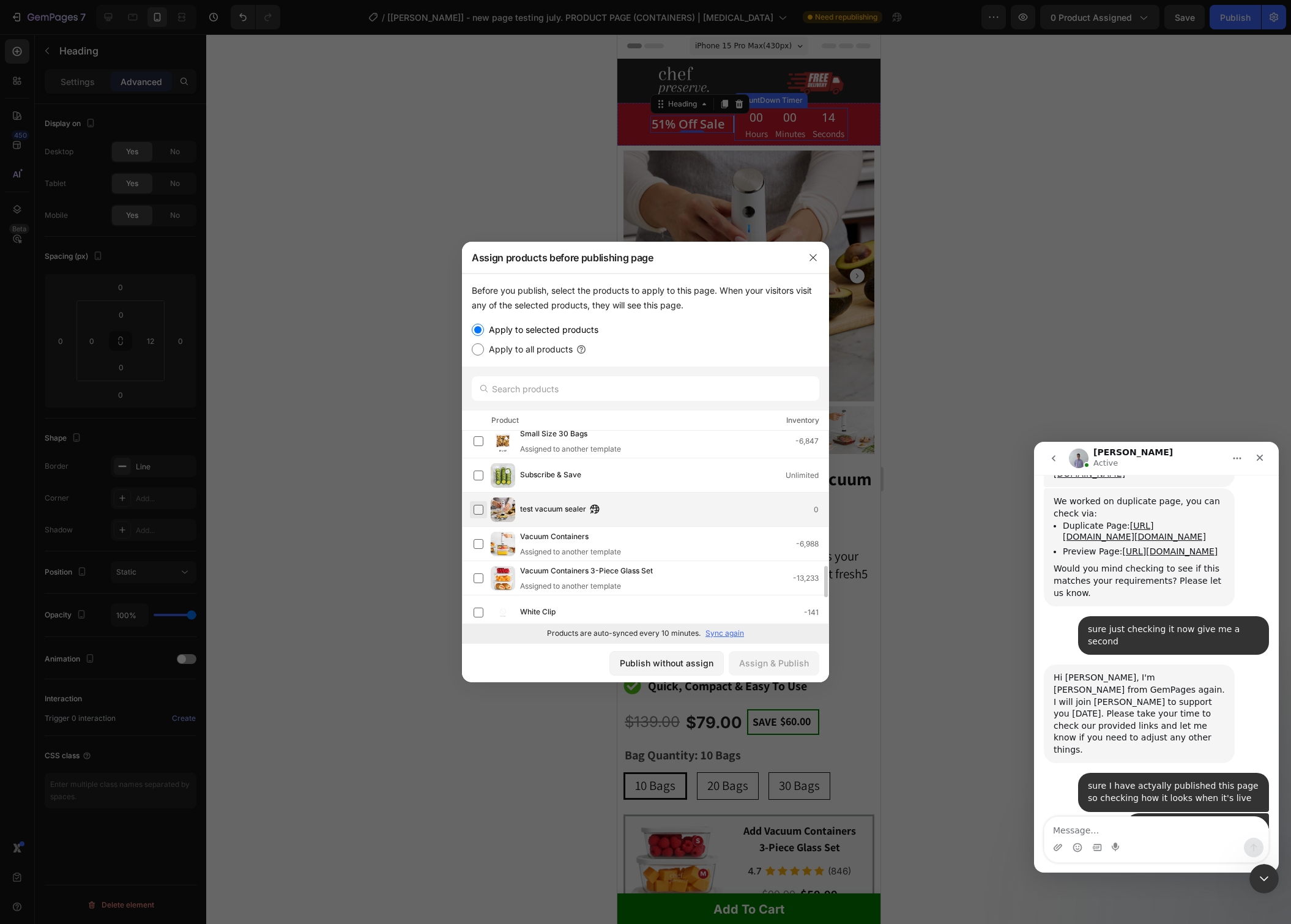
click at [476, 507] on label at bounding box center [478, 510] width 10 height 10
click at [790, 661] on div "Assign & Publish" at bounding box center [775, 663] width 70 height 13
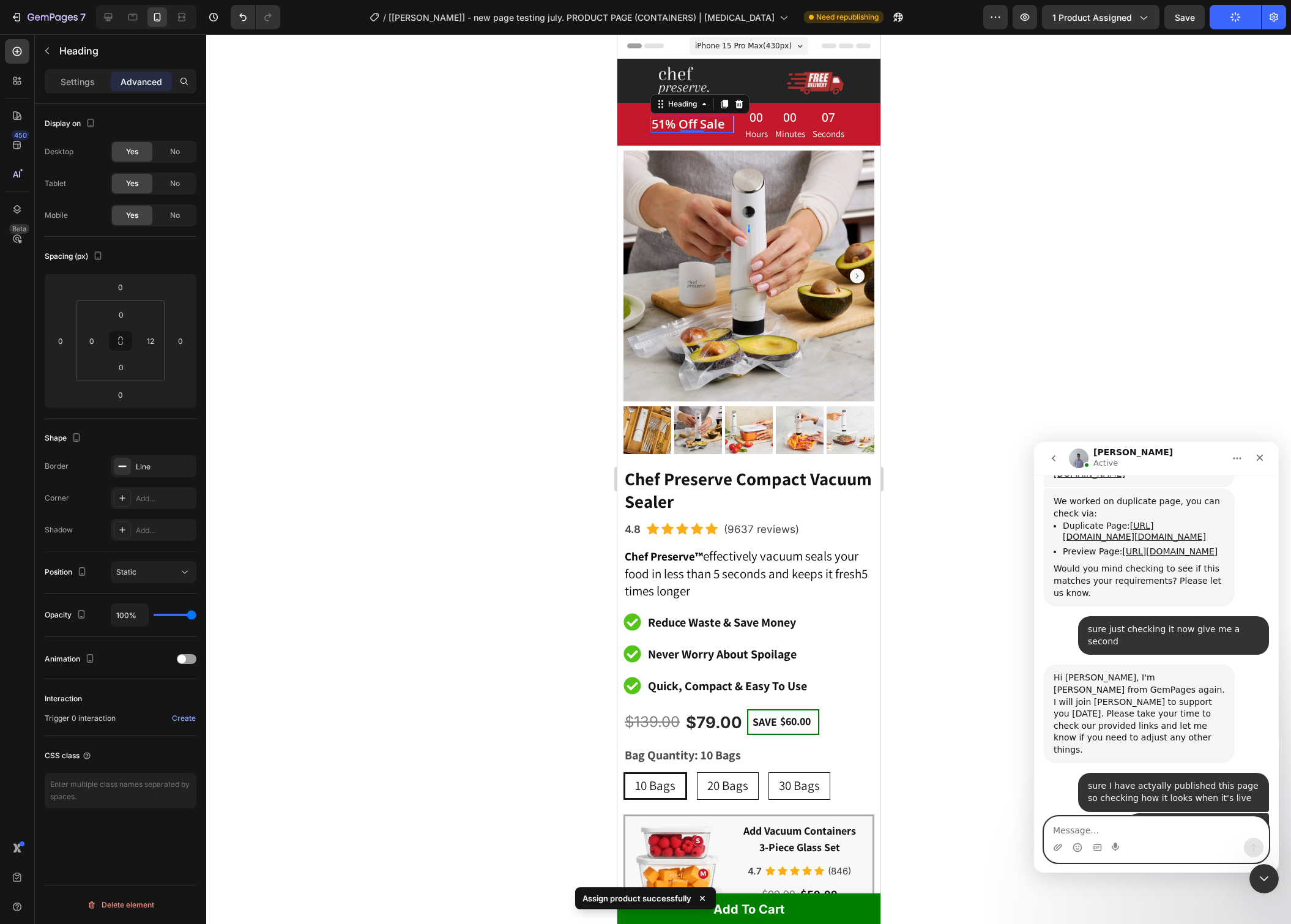
click at [1135, 829] on textarea "Message…" at bounding box center [1156, 827] width 224 height 21
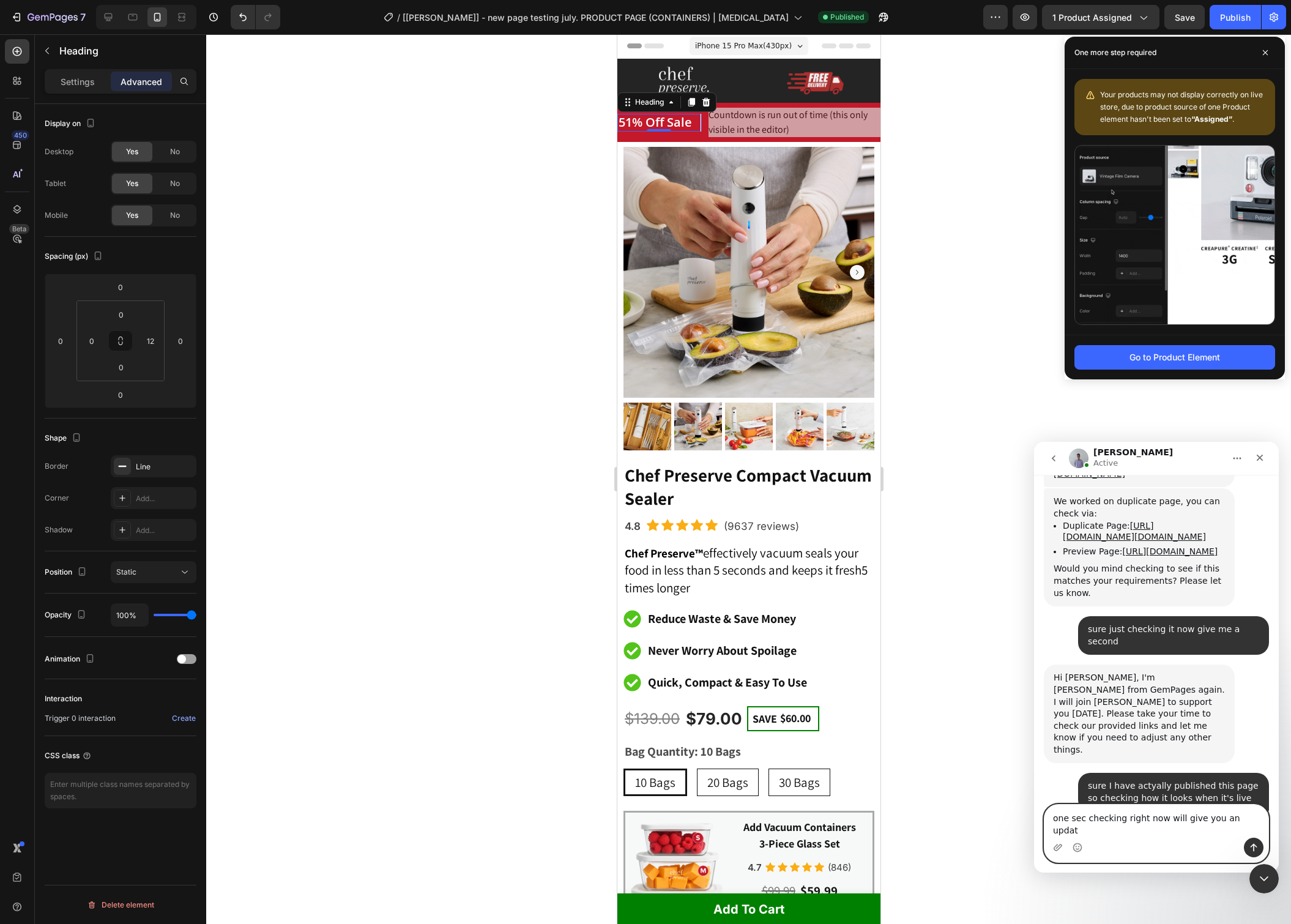
type textarea "one sec checking right now will give you an update"
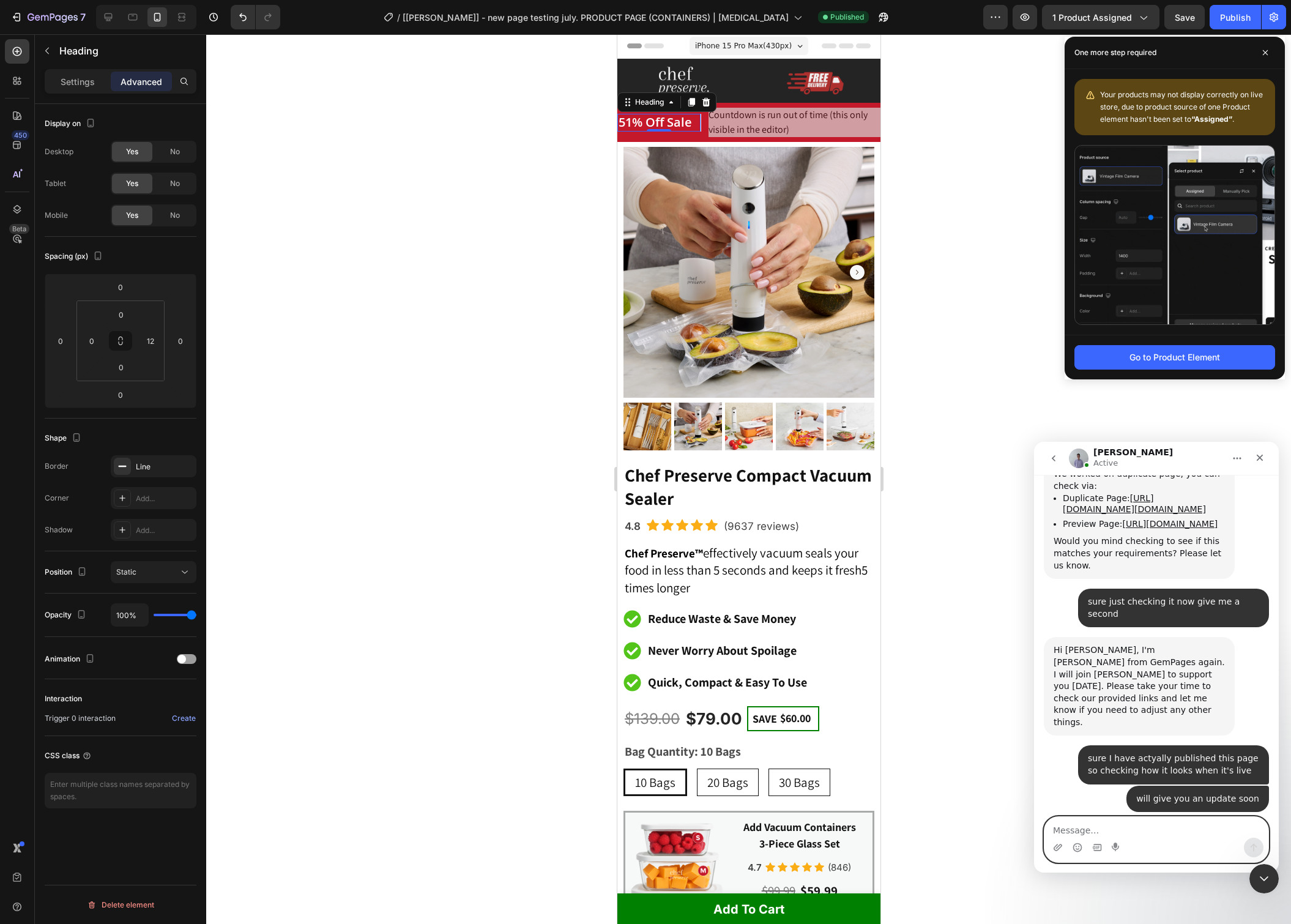
scroll to position [6558, 0]
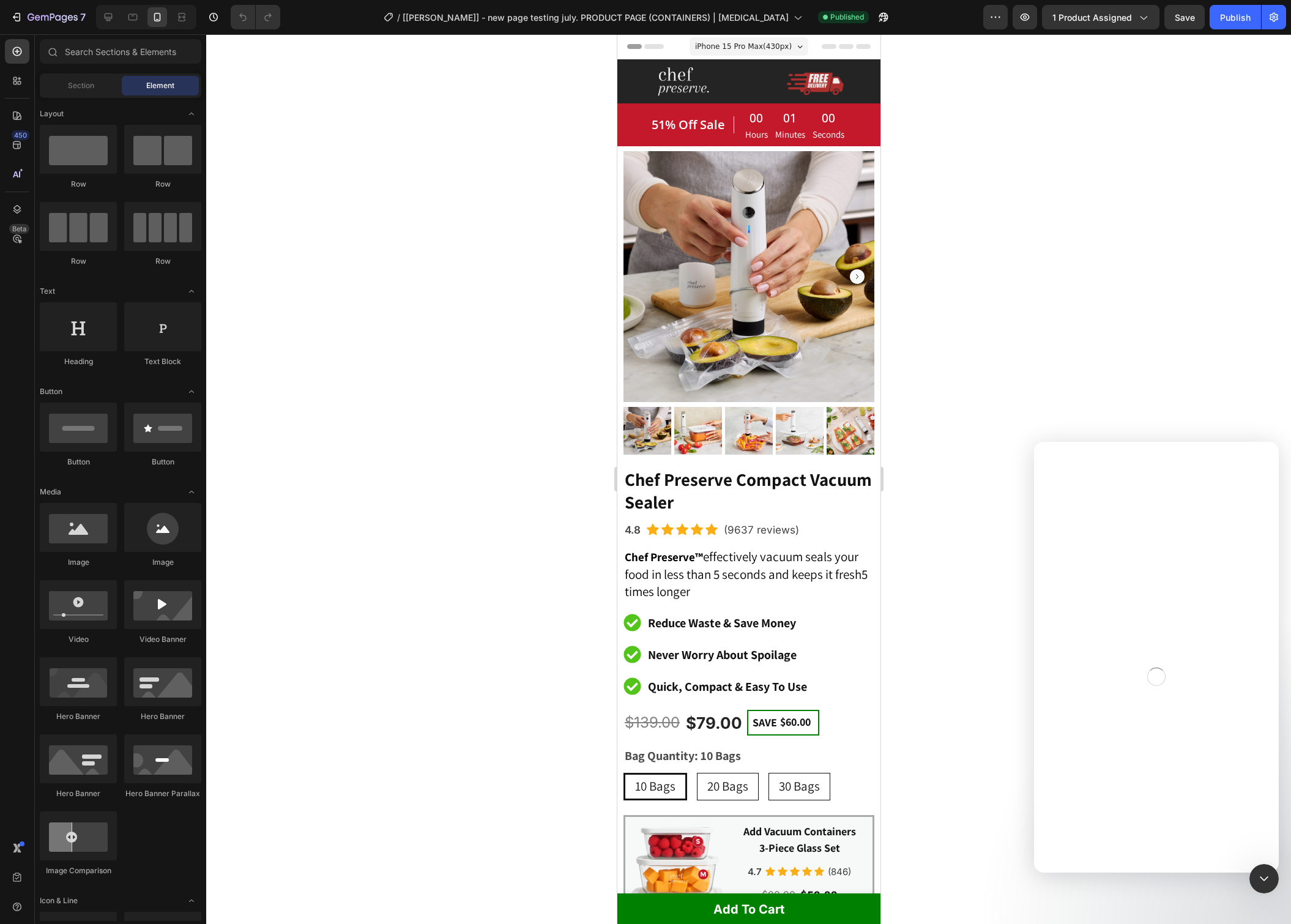
radio input "false"
click at [925, 154] on div at bounding box center [748, 479] width 1085 height 890
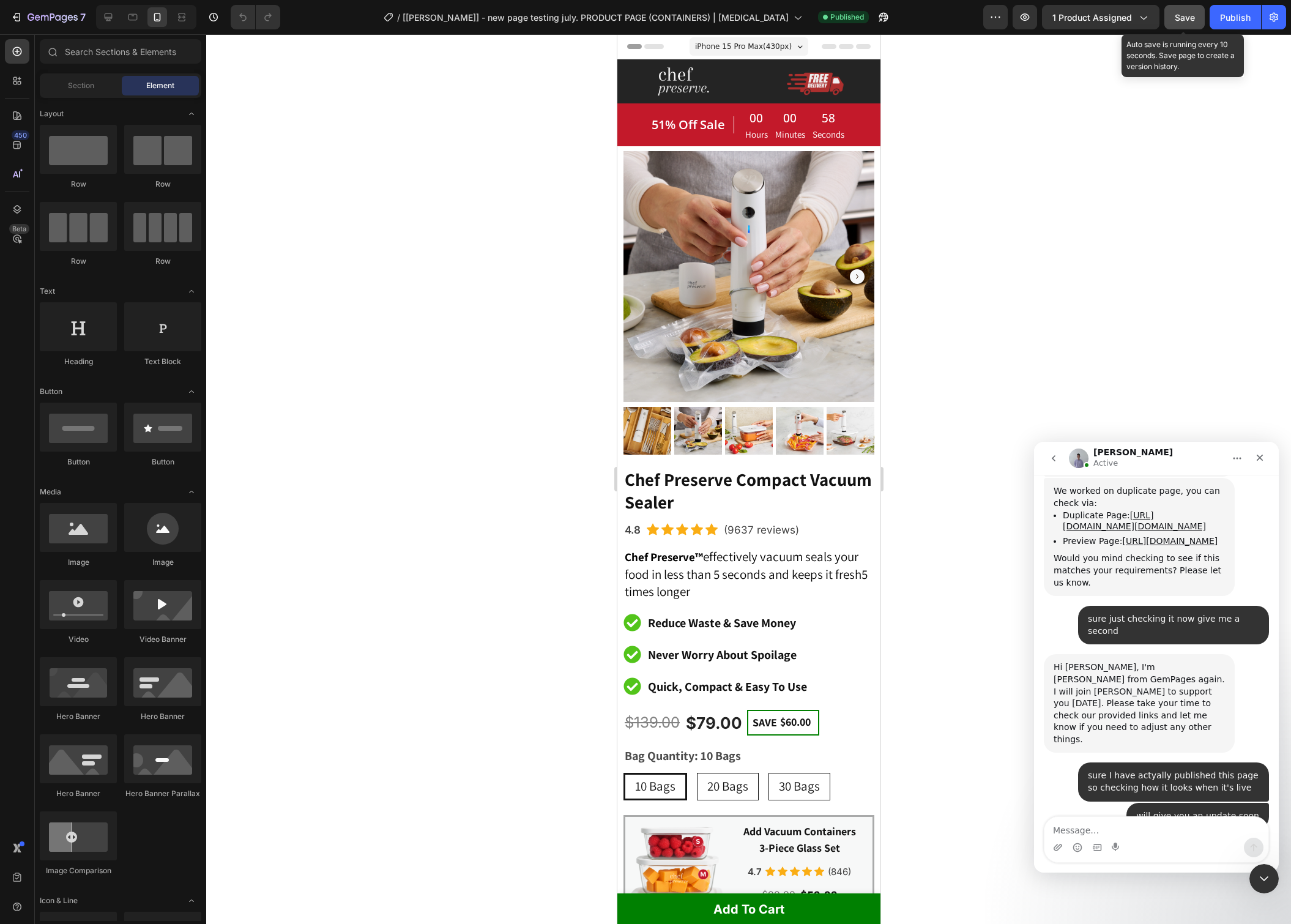
scroll to position [6558, 0]
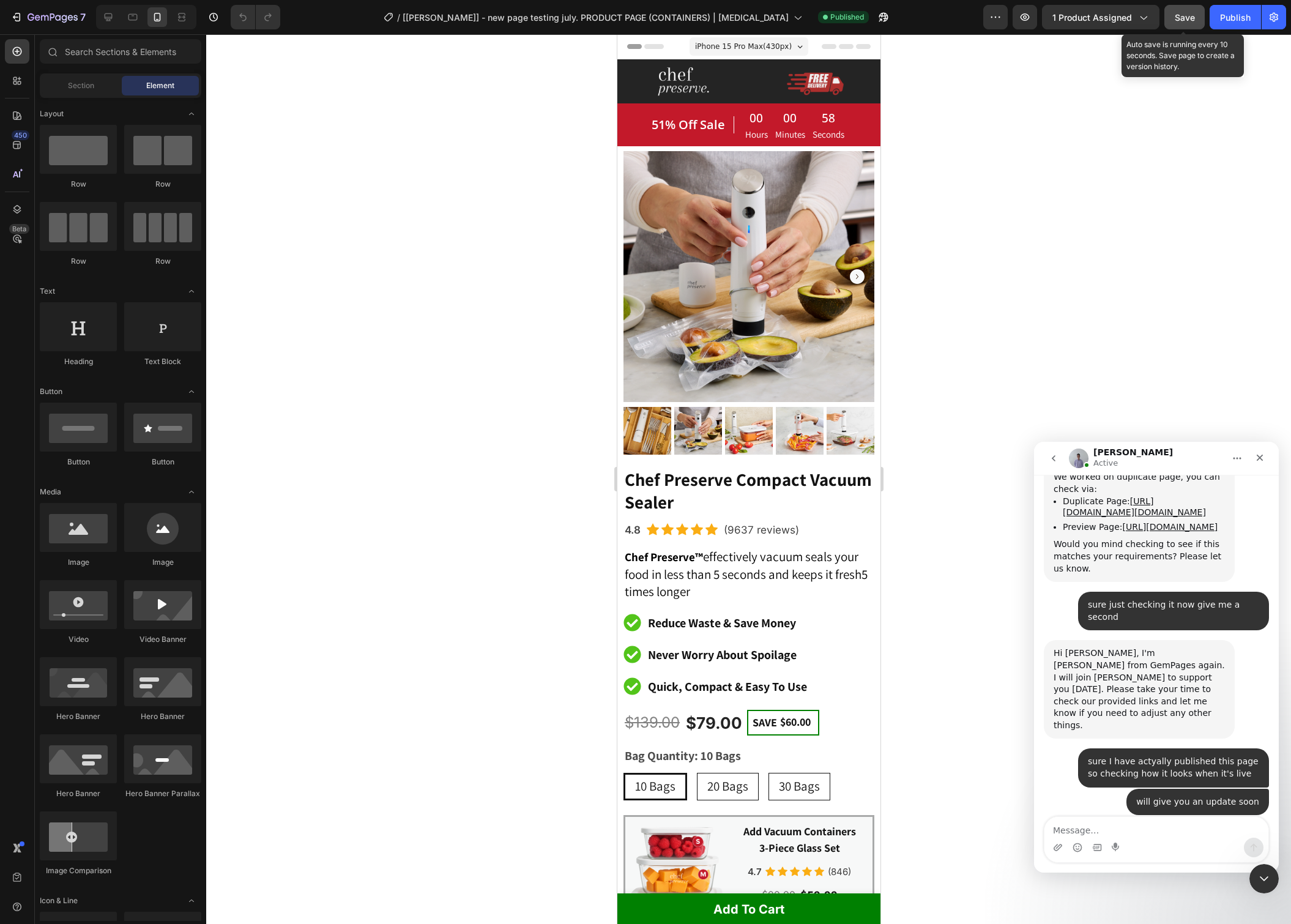
click at [1195, 18] on span "Save" at bounding box center [1186, 17] width 20 height 10
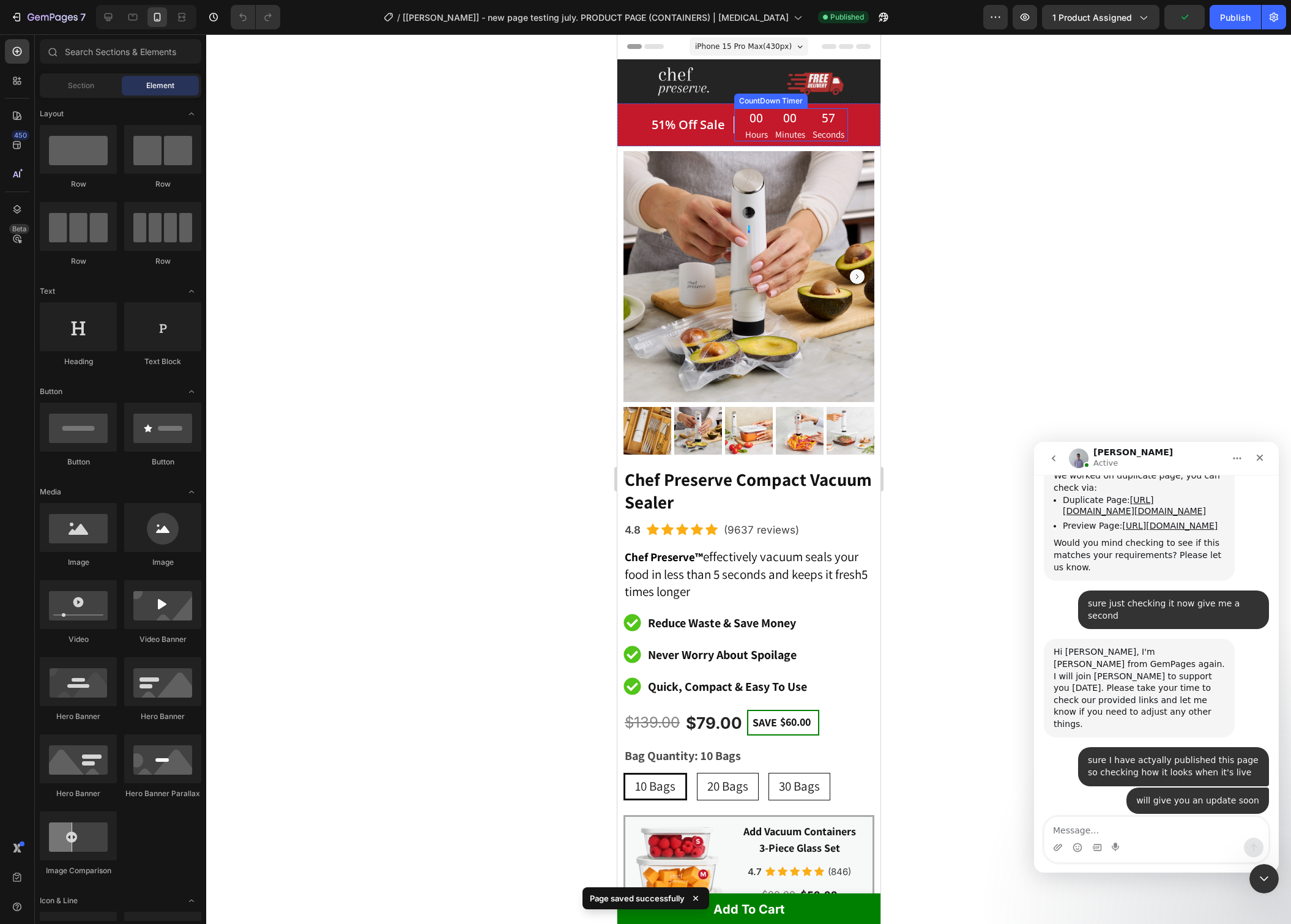
click at [809, 123] on div "57 Seconds" at bounding box center [828, 124] width 39 height 32
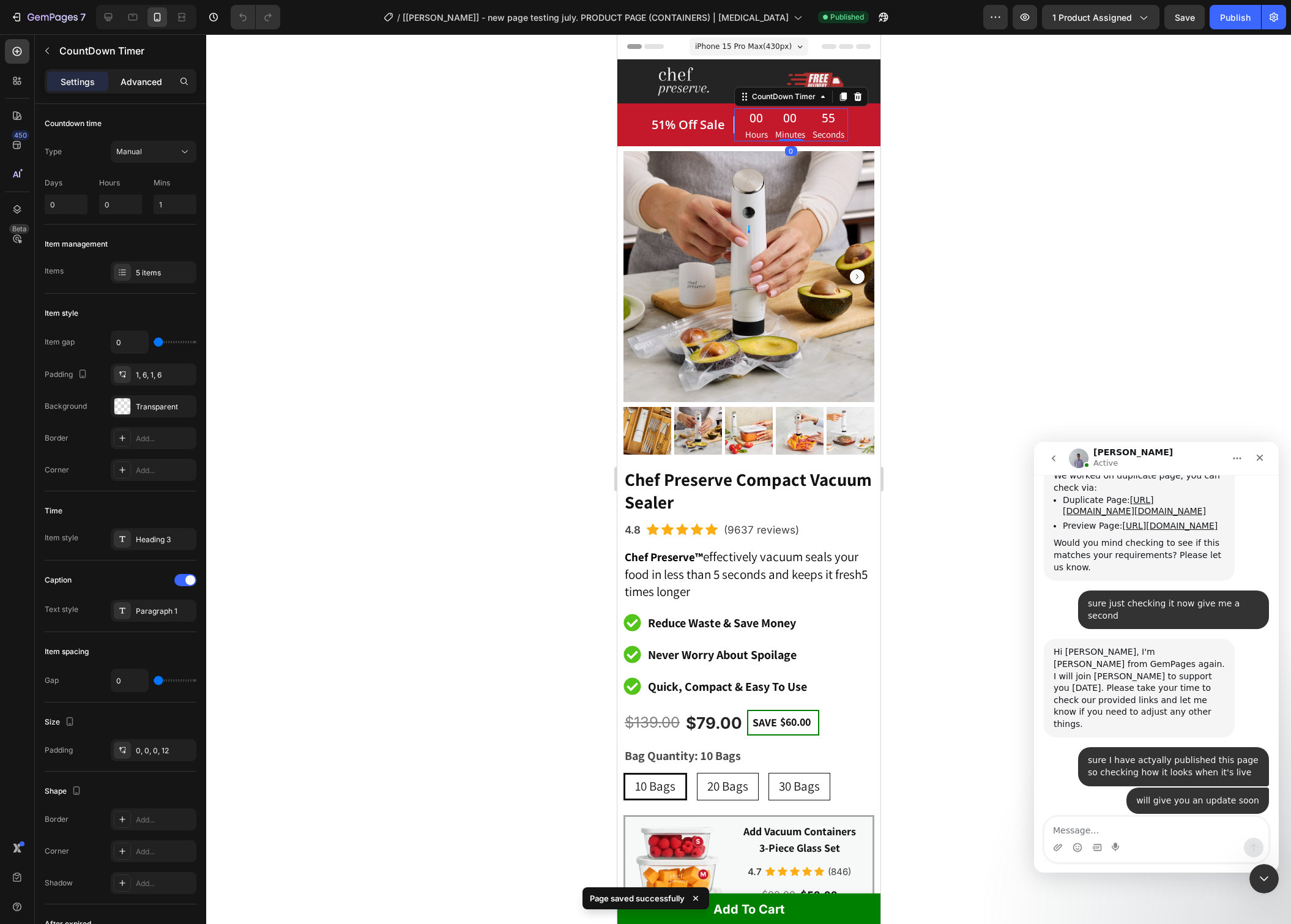
click at [122, 88] on div "Advanced" at bounding box center [141, 81] width 61 height 19
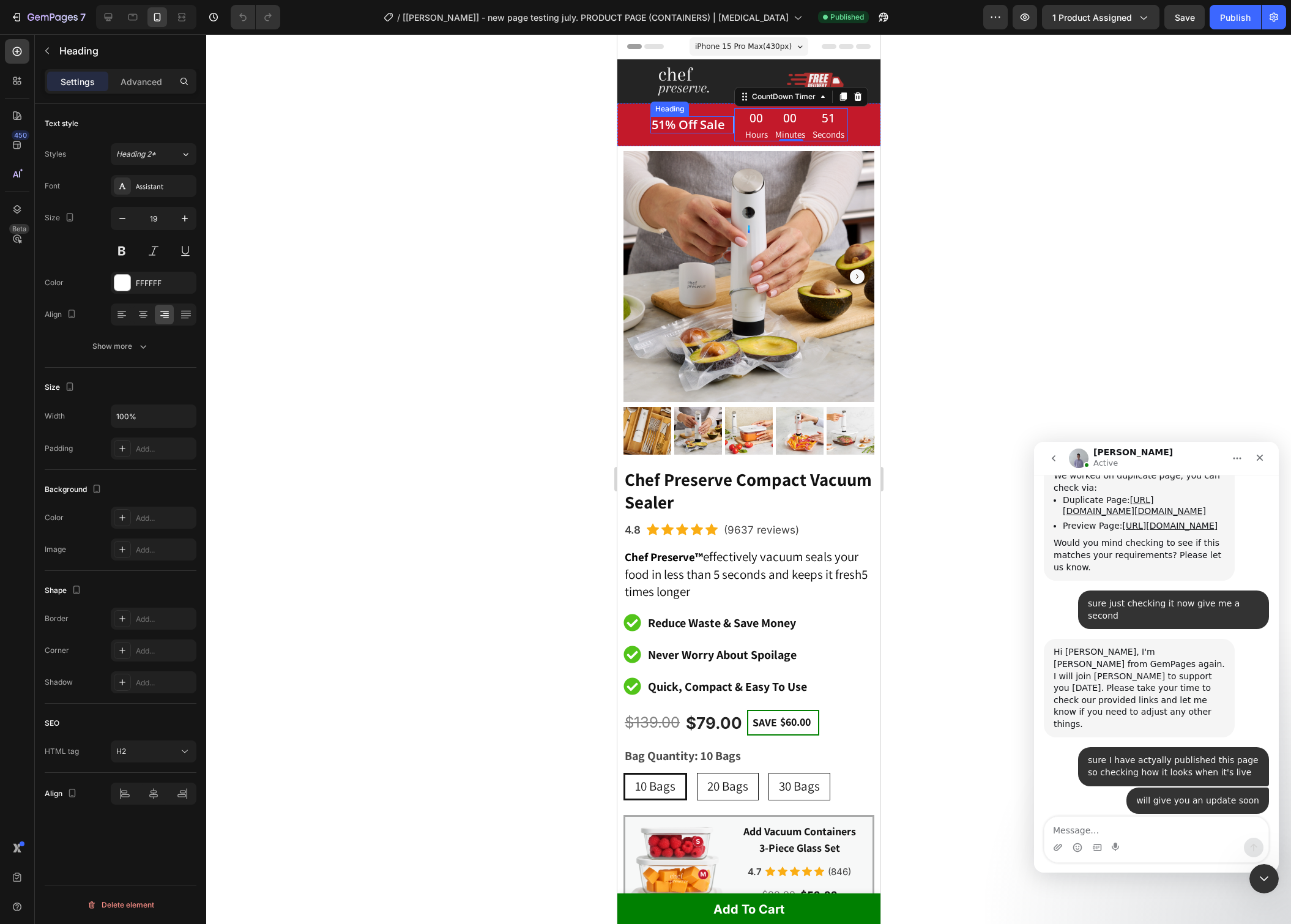
click at [688, 130] on span "51% Off Sale" at bounding box center [688, 125] width 74 height 17
click at [133, 618] on div "Add..." at bounding box center [153, 618] width 86 height 22
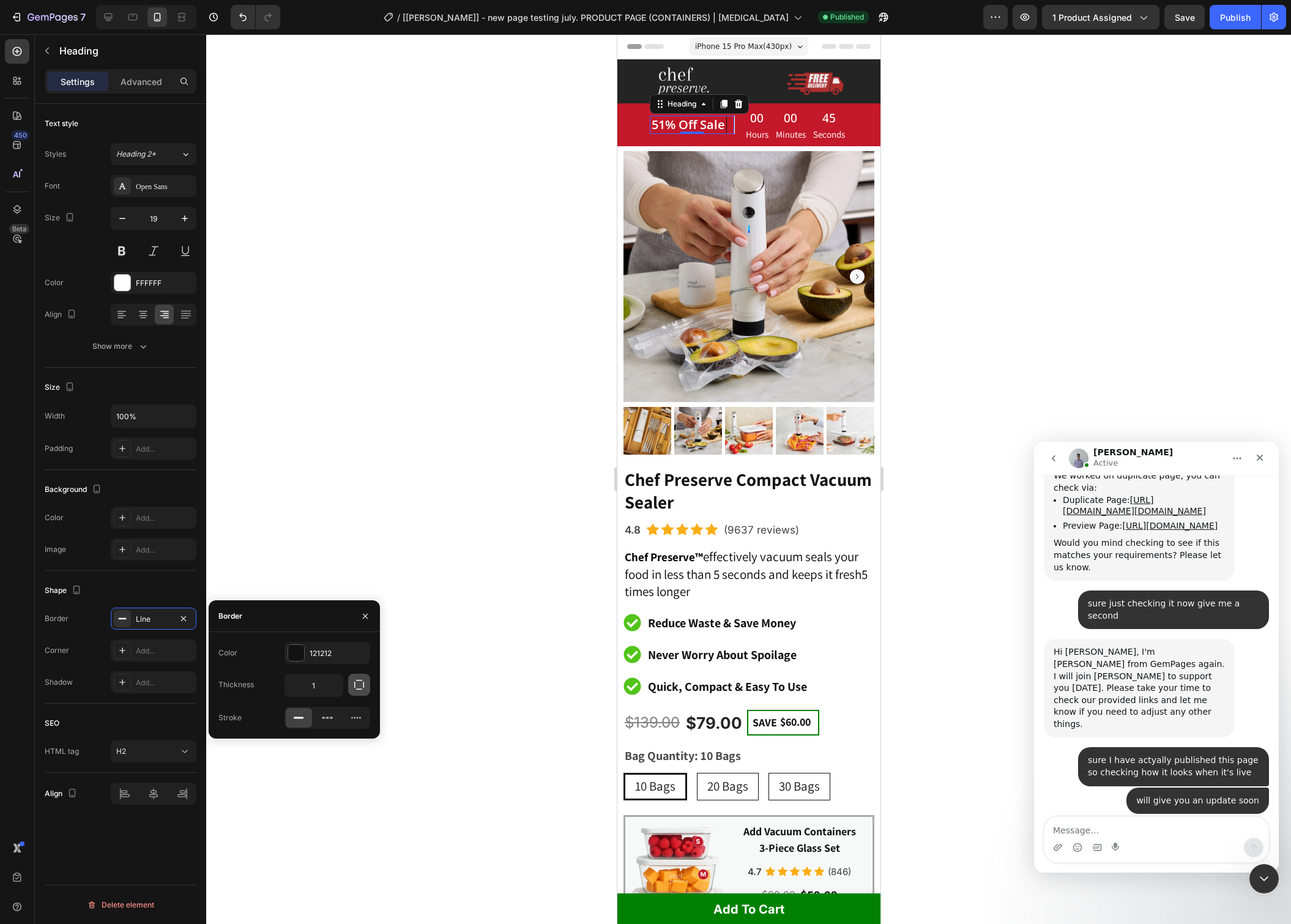
click at [357, 687] on icon "button" at bounding box center [358, 684] width 12 height 12
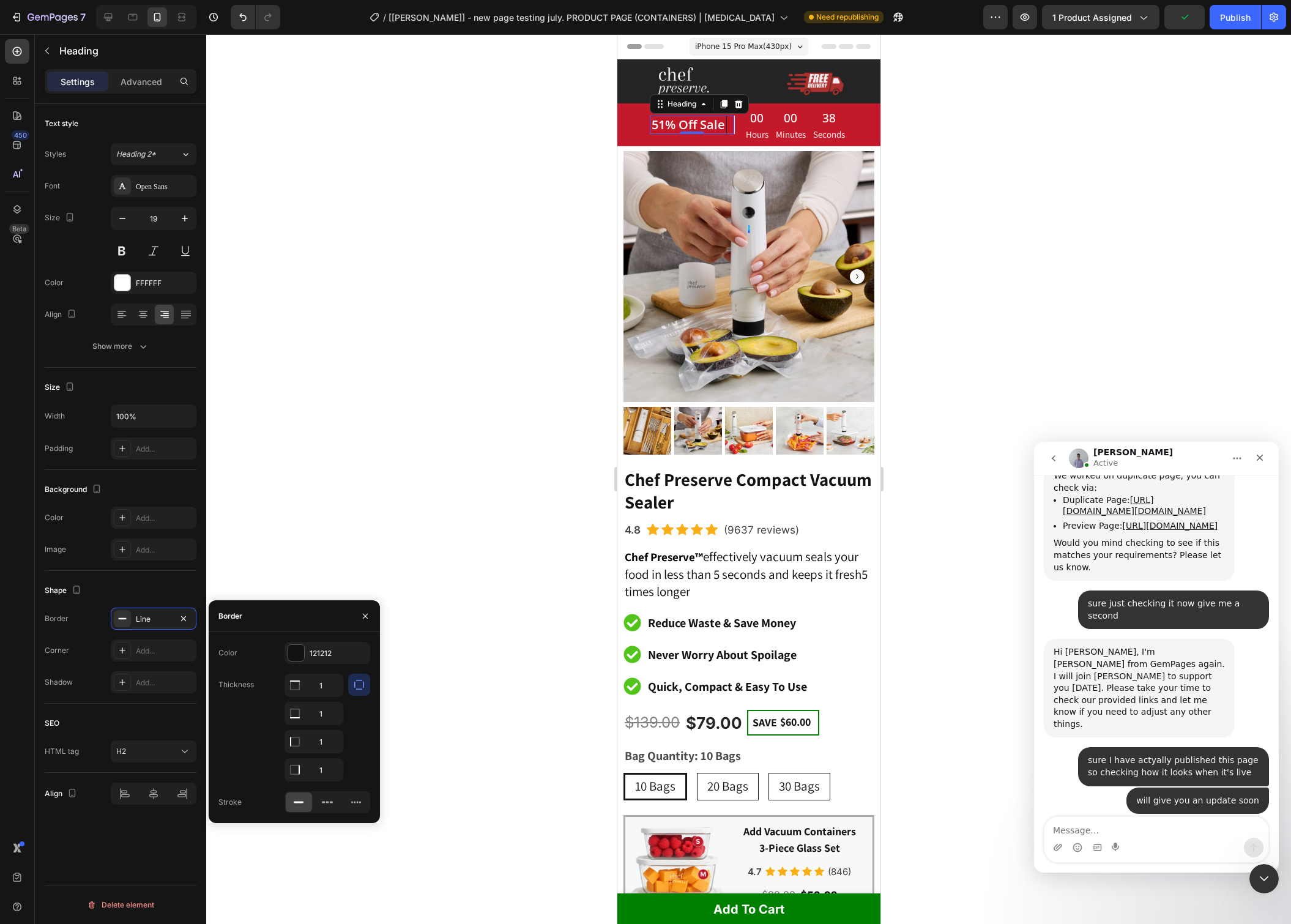
click at [479, 476] on div at bounding box center [748, 479] width 1085 height 890
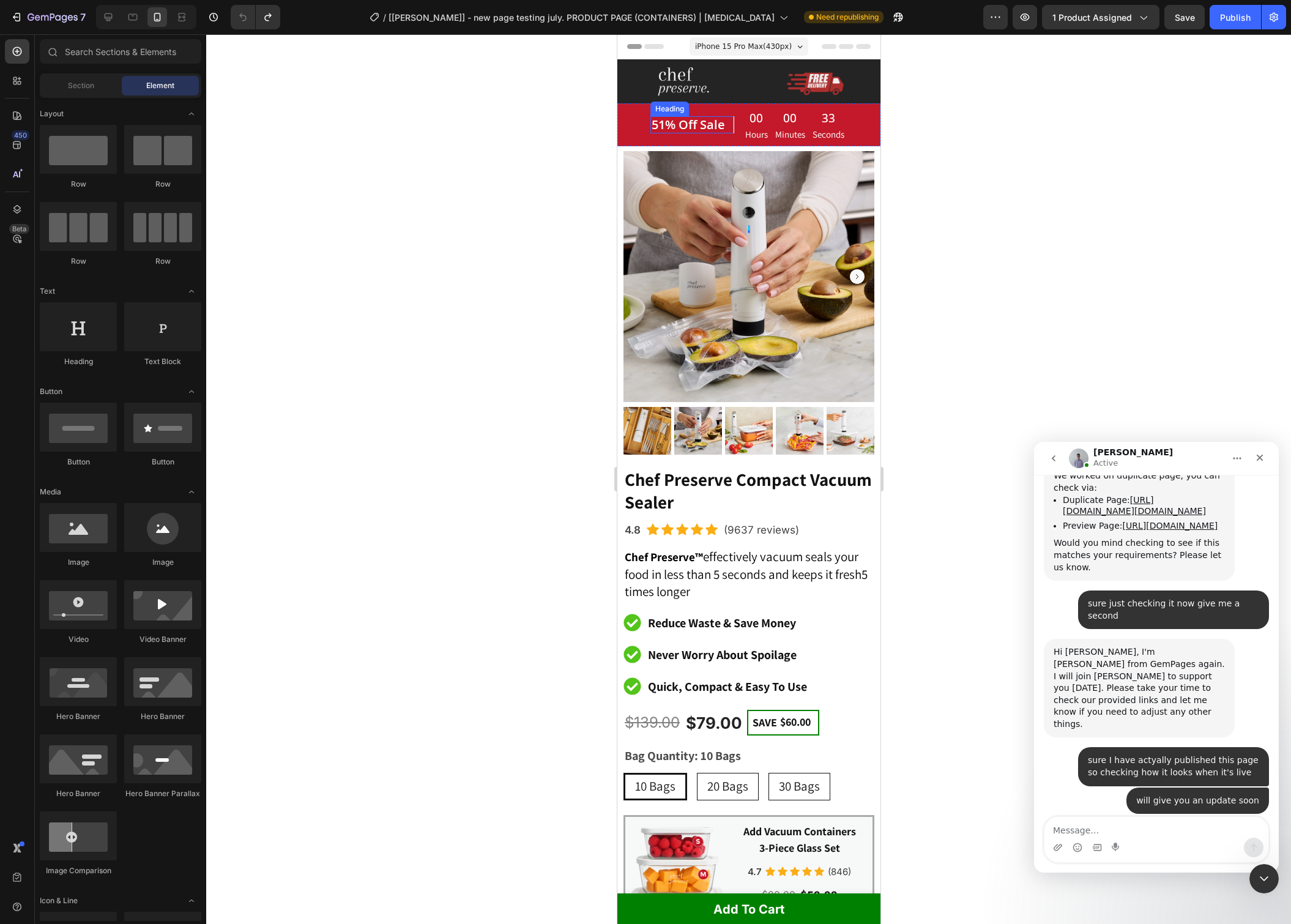
click at [730, 125] on div "51% Off Sale Heading" at bounding box center [692, 125] width 84 height 18
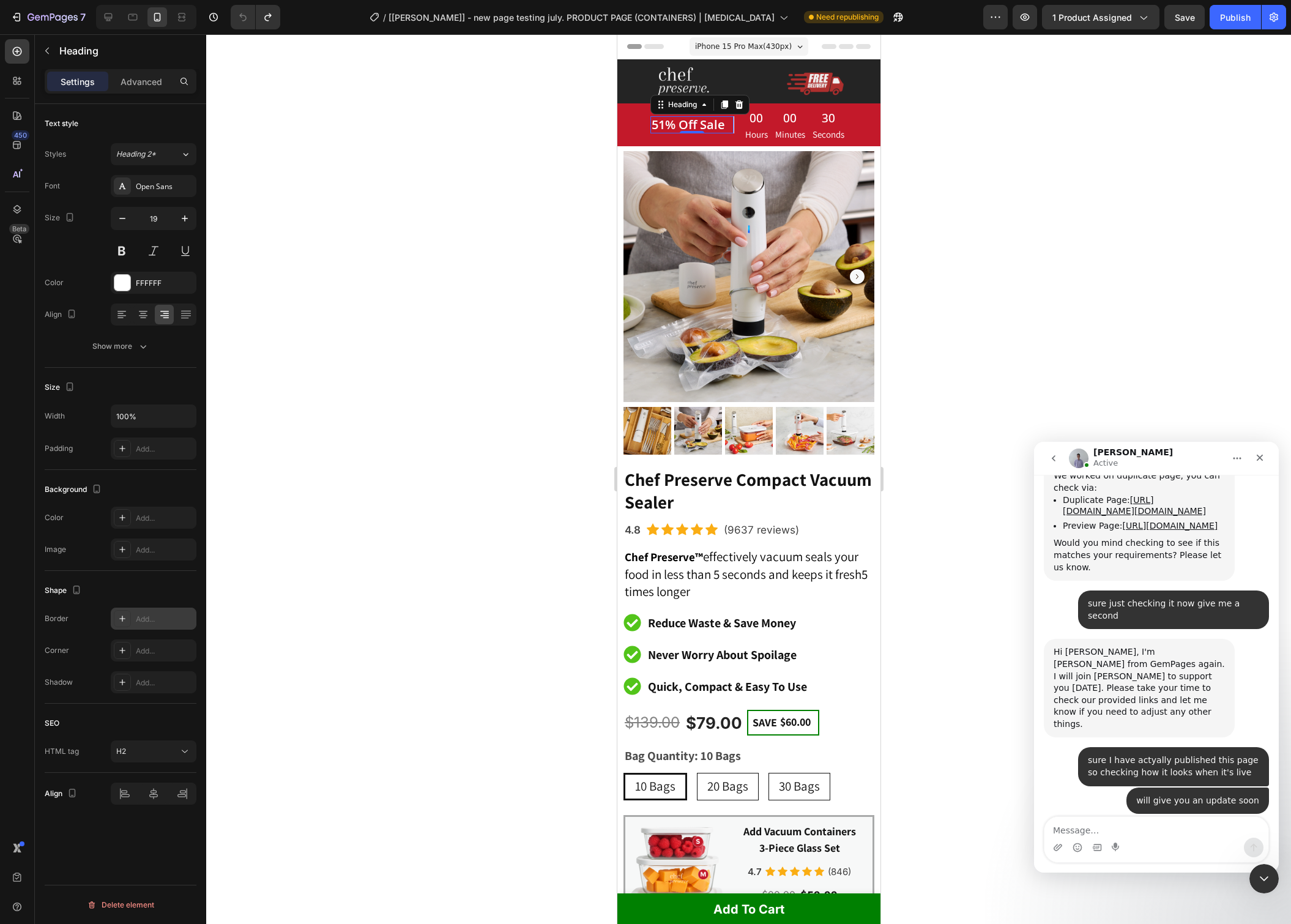
click at [146, 619] on div "Add..." at bounding box center [164, 619] width 57 height 11
drag, startPoint x: 1150, startPoint y: 266, endPoint x: 901, endPoint y: 159, distance: 271.0
click at [1142, 262] on div at bounding box center [748, 479] width 1085 height 890
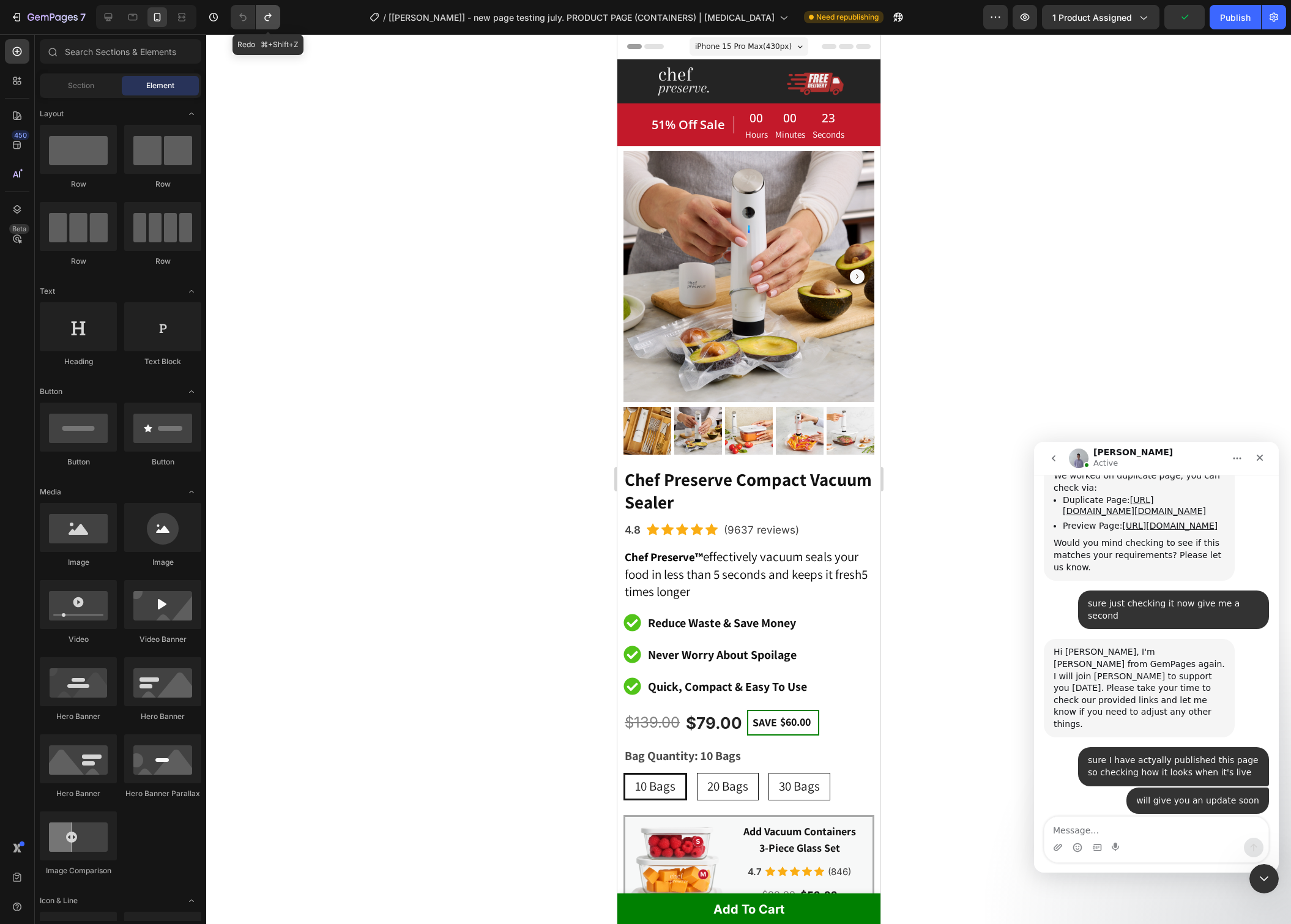
click at [270, 12] on icon "Undo/Redo" at bounding box center [268, 17] width 12 height 12
drag, startPoint x: 244, startPoint y: 16, endPoint x: 299, endPoint y: 28, distance: 56.3
click at [244, 17] on icon "Undo/Redo" at bounding box center [242, 17] width 12 height 12
click at [731, 123] on div "51% Off Sale Heading" at bounding box center [692, 125] width 84 height 18
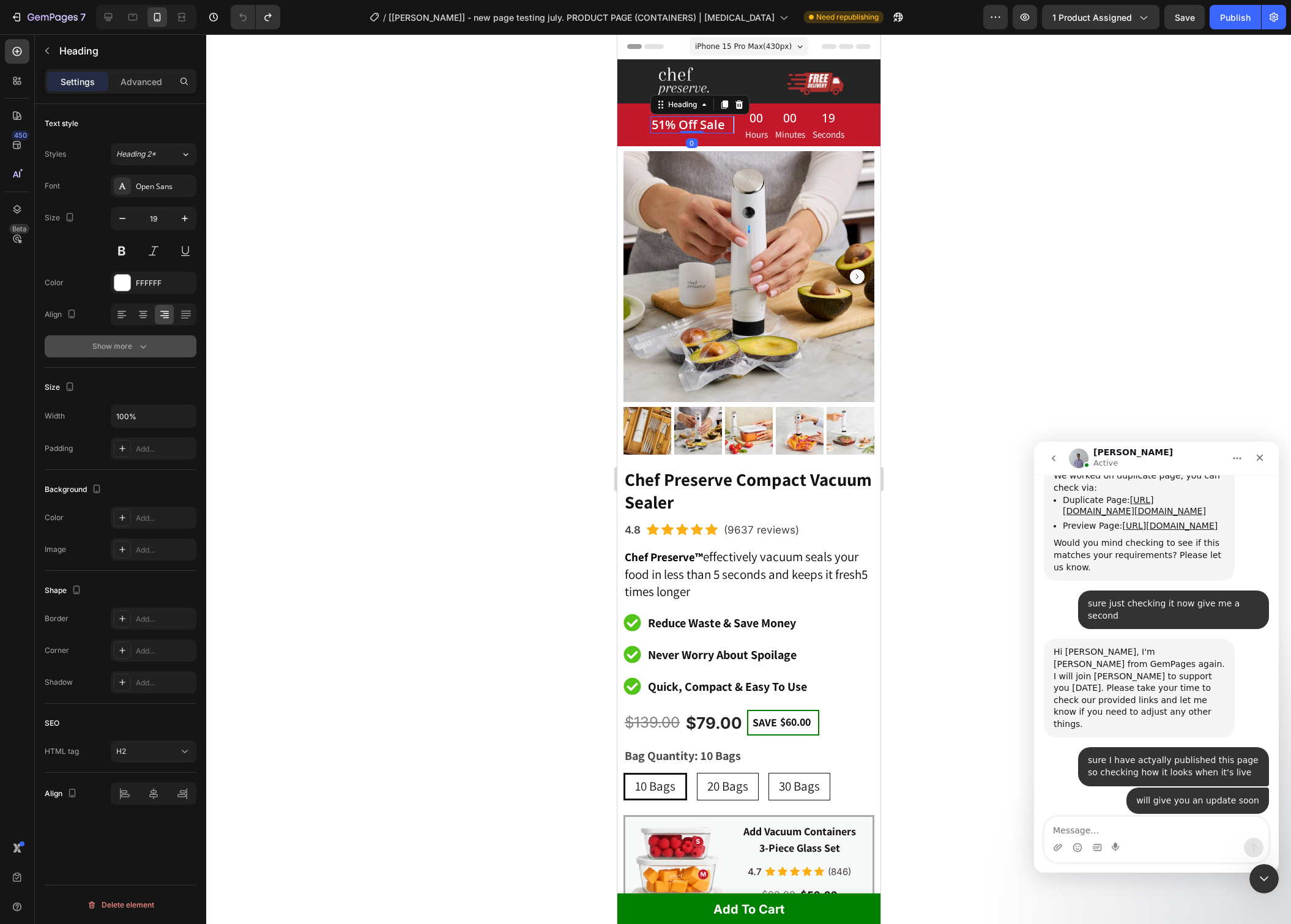
click at [131, 342] on div "Show more" at bounding box center [121, 346] width 57 height 12
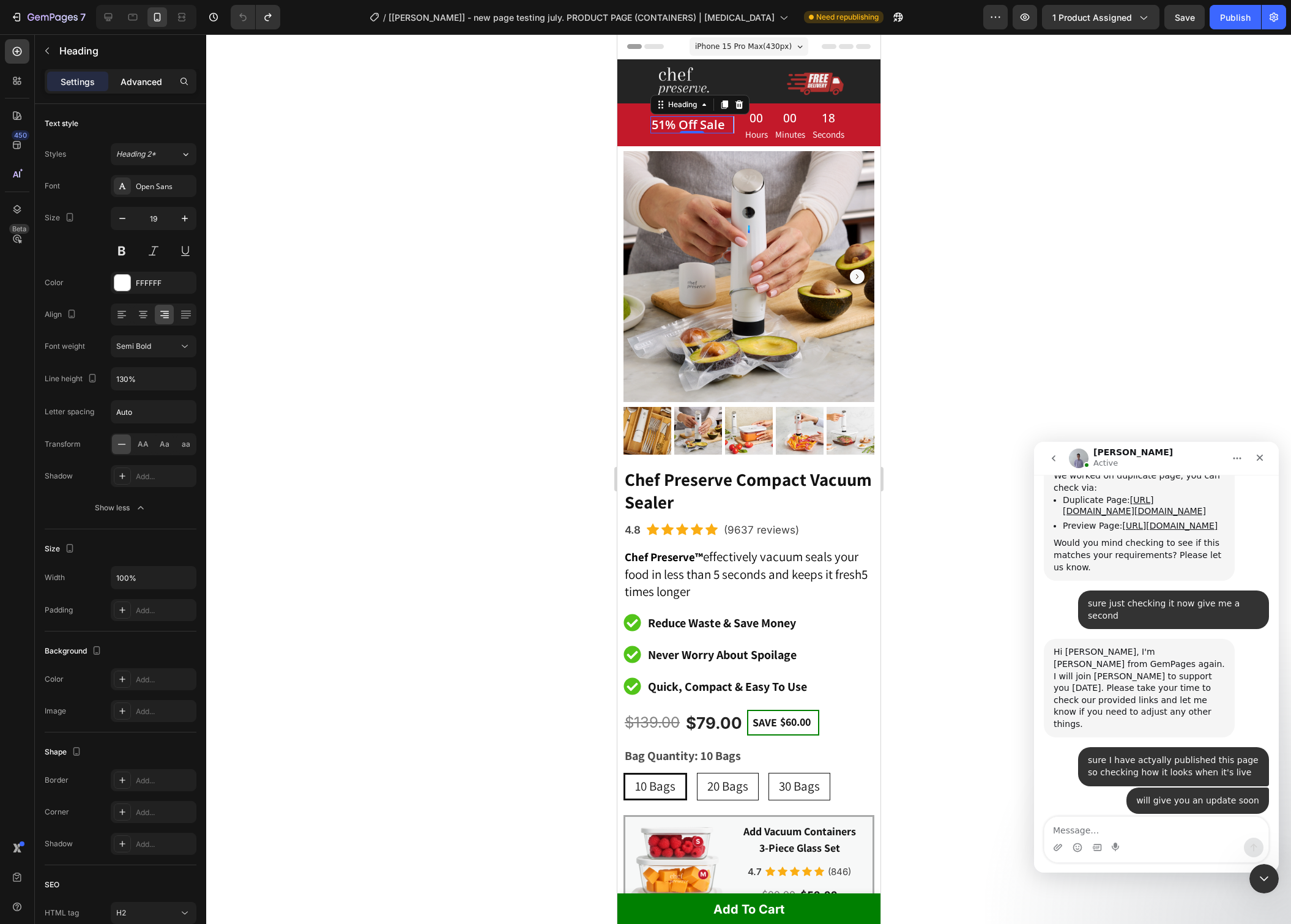
click at [133, 84] on p "Advanced" at bounding box center [141, 82] width 42 height 13
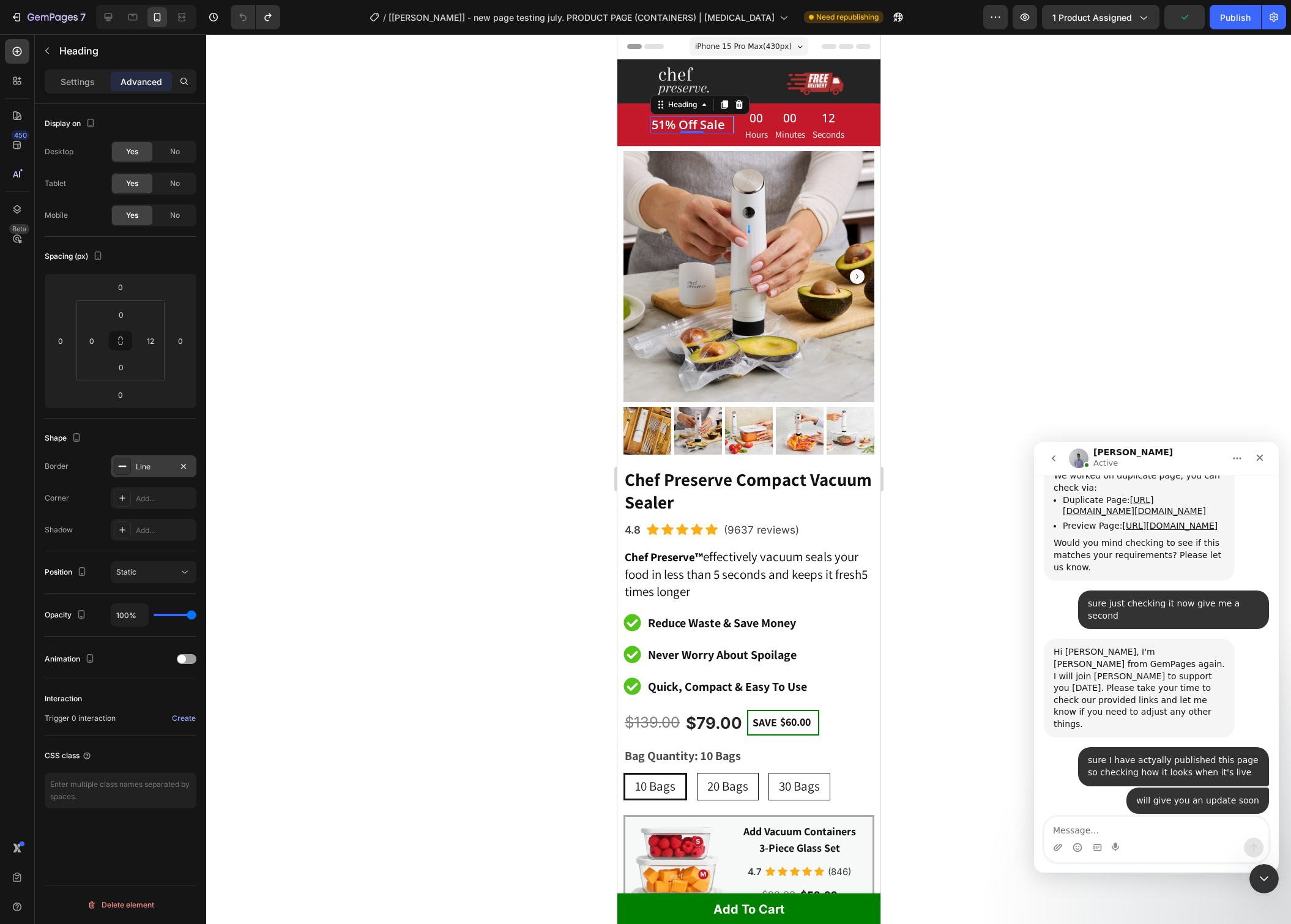
click at [165, 472] on div "Line" at bounding box center [153, 466] width 86 height 22
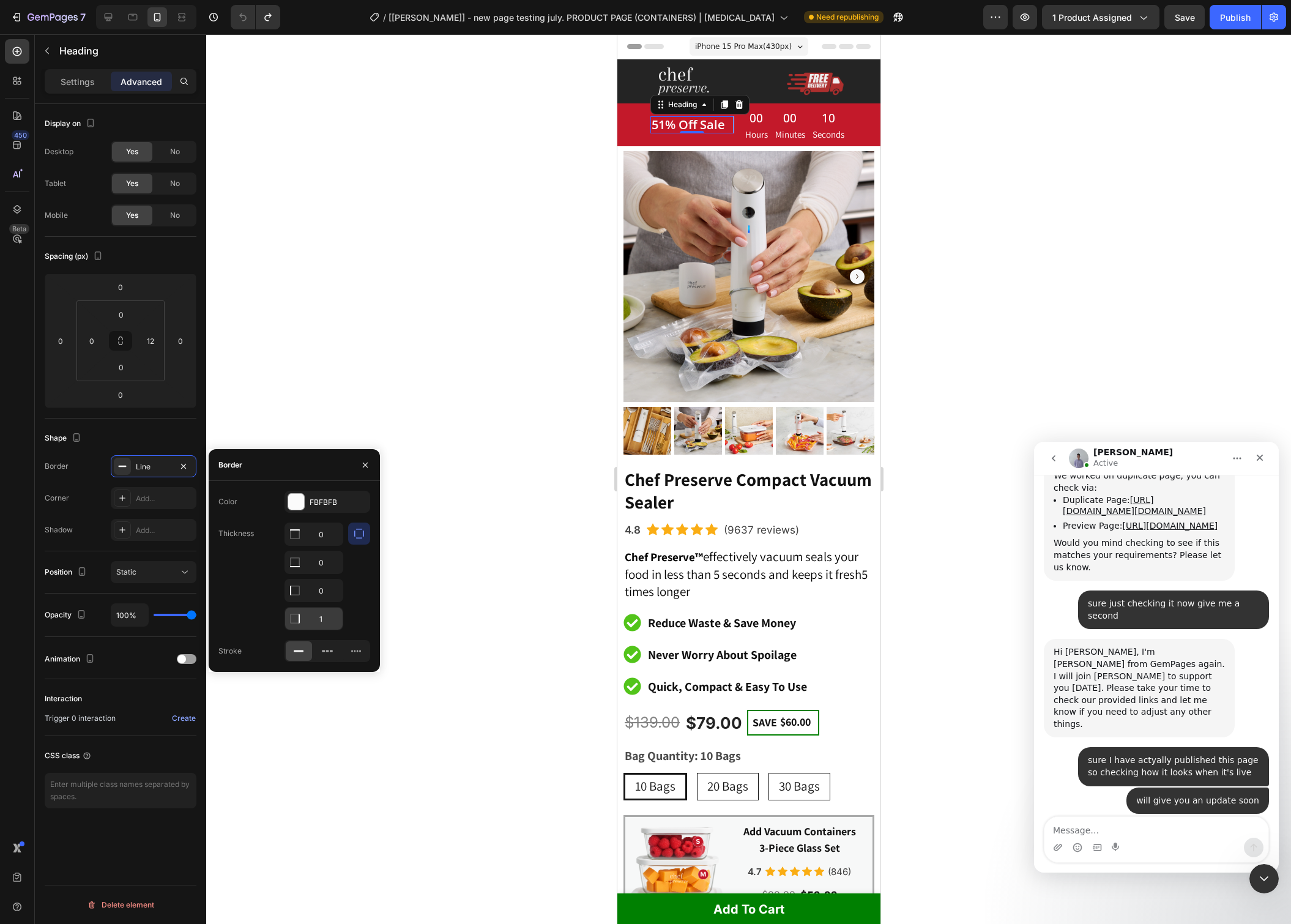
click at [322, 616] on input "1" at bounding box center [314, 618] width 57 height 22
click at [336, 497] on div "FBFBFB" at bounding box center [327, 502] width 35 height 11
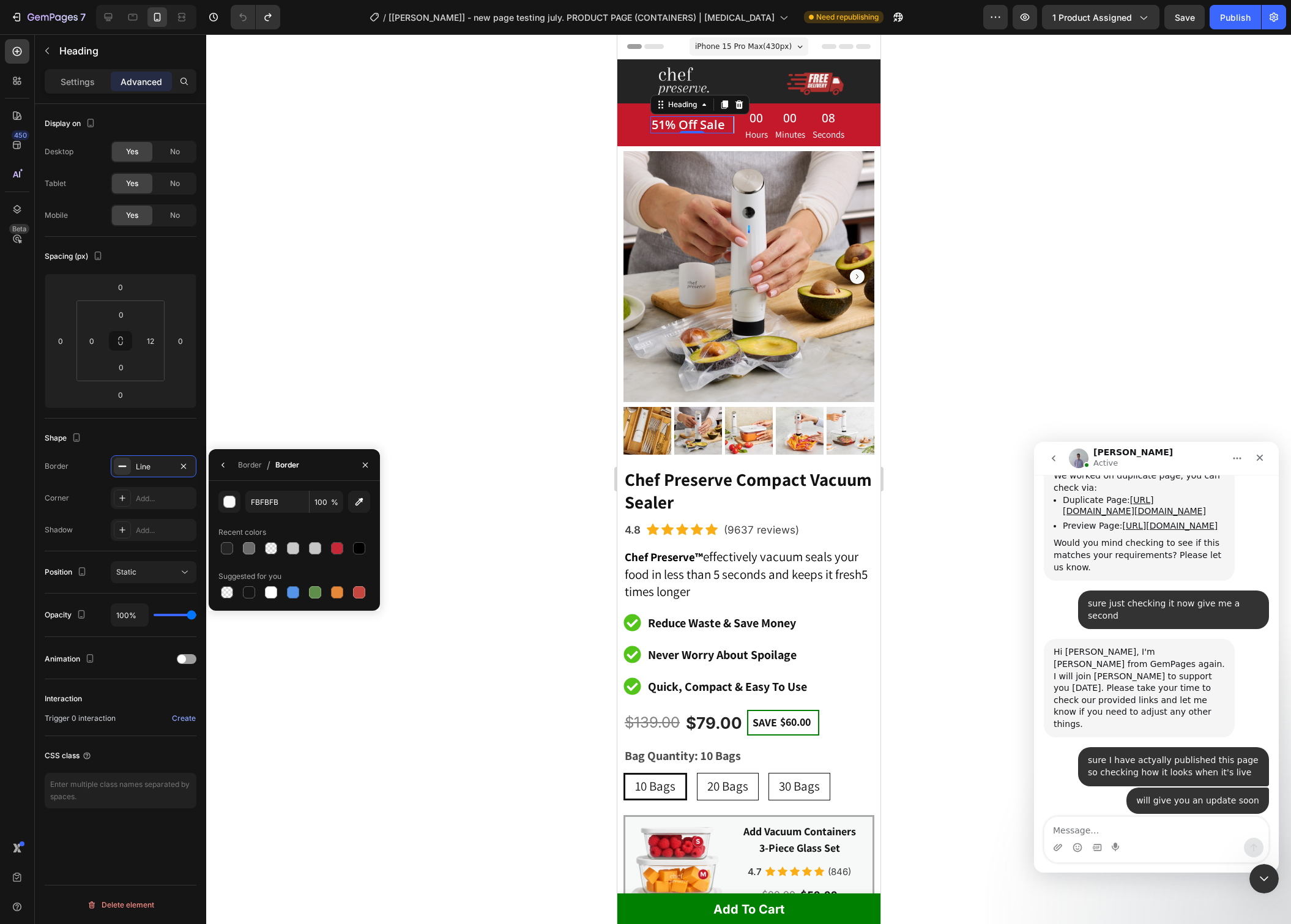
click at [336, 497] on span "%" at bounding box center [335, 502] width 7 height 11
click at [274, 503] on input "FBFBFB" at bounding box center [277, 502] width 64 height 22
click at [412, 275] on div at bounding box center [748, 479] width 1085 height 890
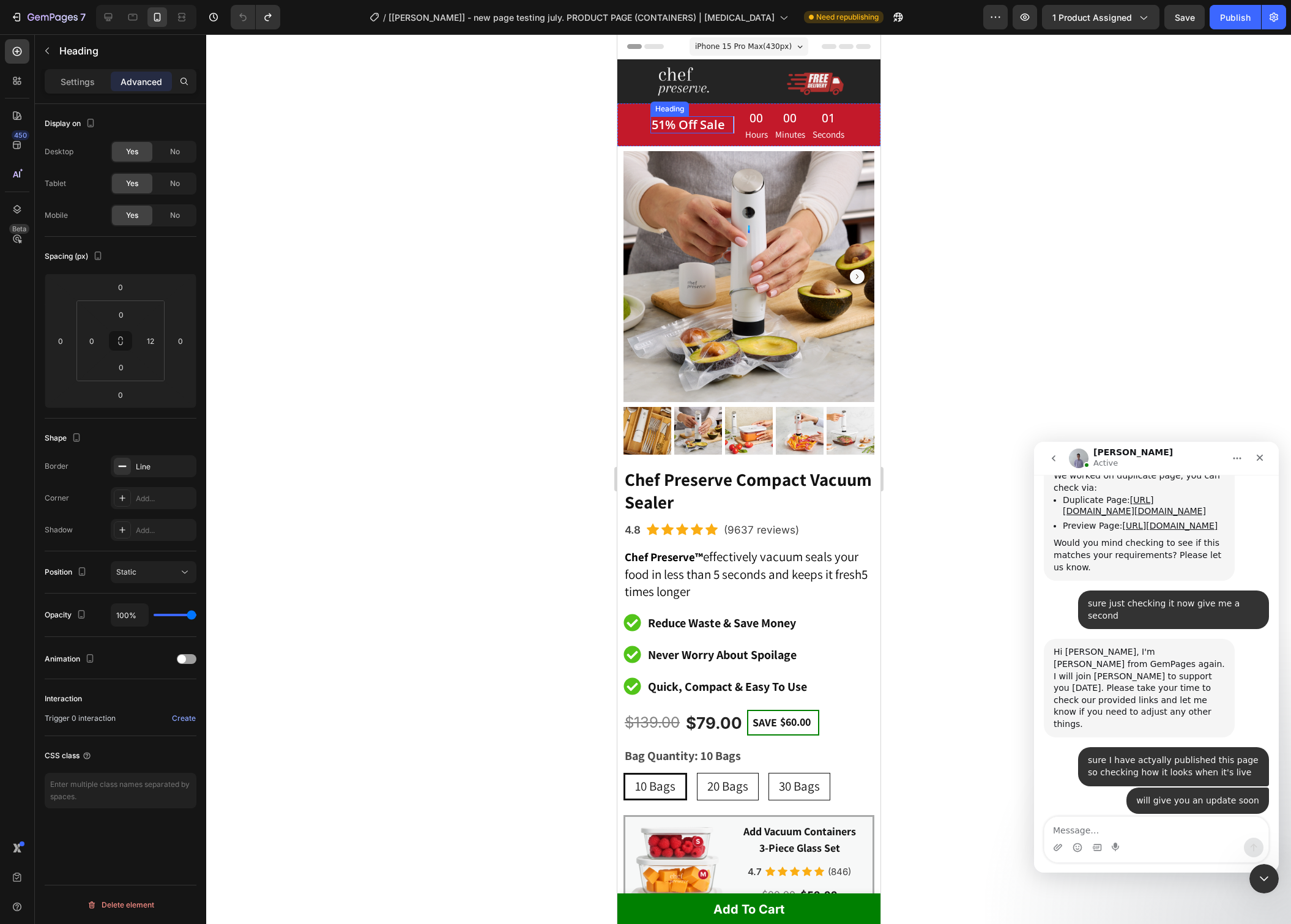
click at [667, 123] on span "51% Off Sale" at bounding box center [688, 125] width 74 height 17
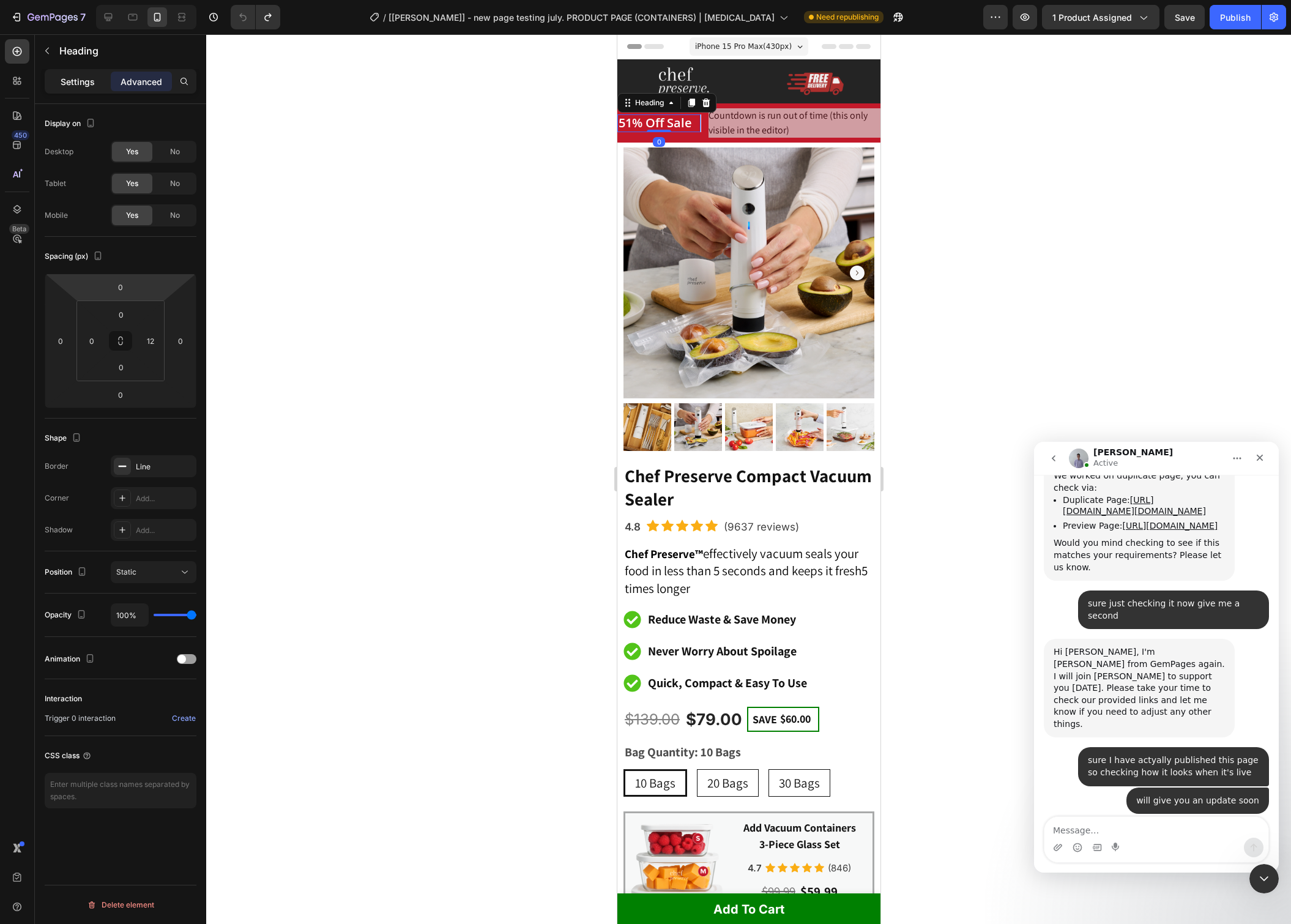
click at [70, 81] on p "Settings" at bounding box center [78, 82] width 34 height 13
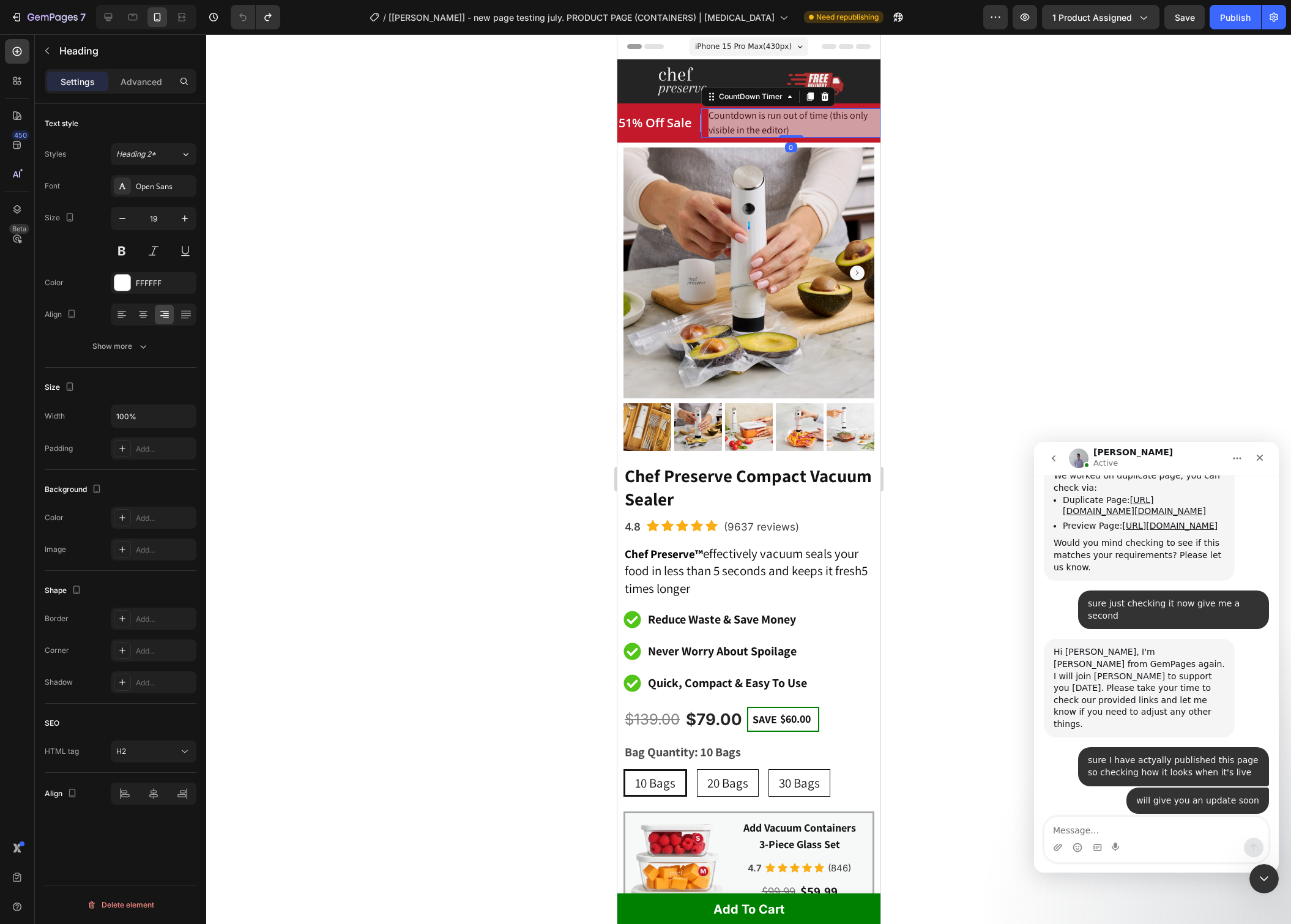
click at [705, 124] on div "Countdown is run out of time (this only visible in the editor) CountDown Timer 0" at bounding box center [790, 123] width 179 height 30
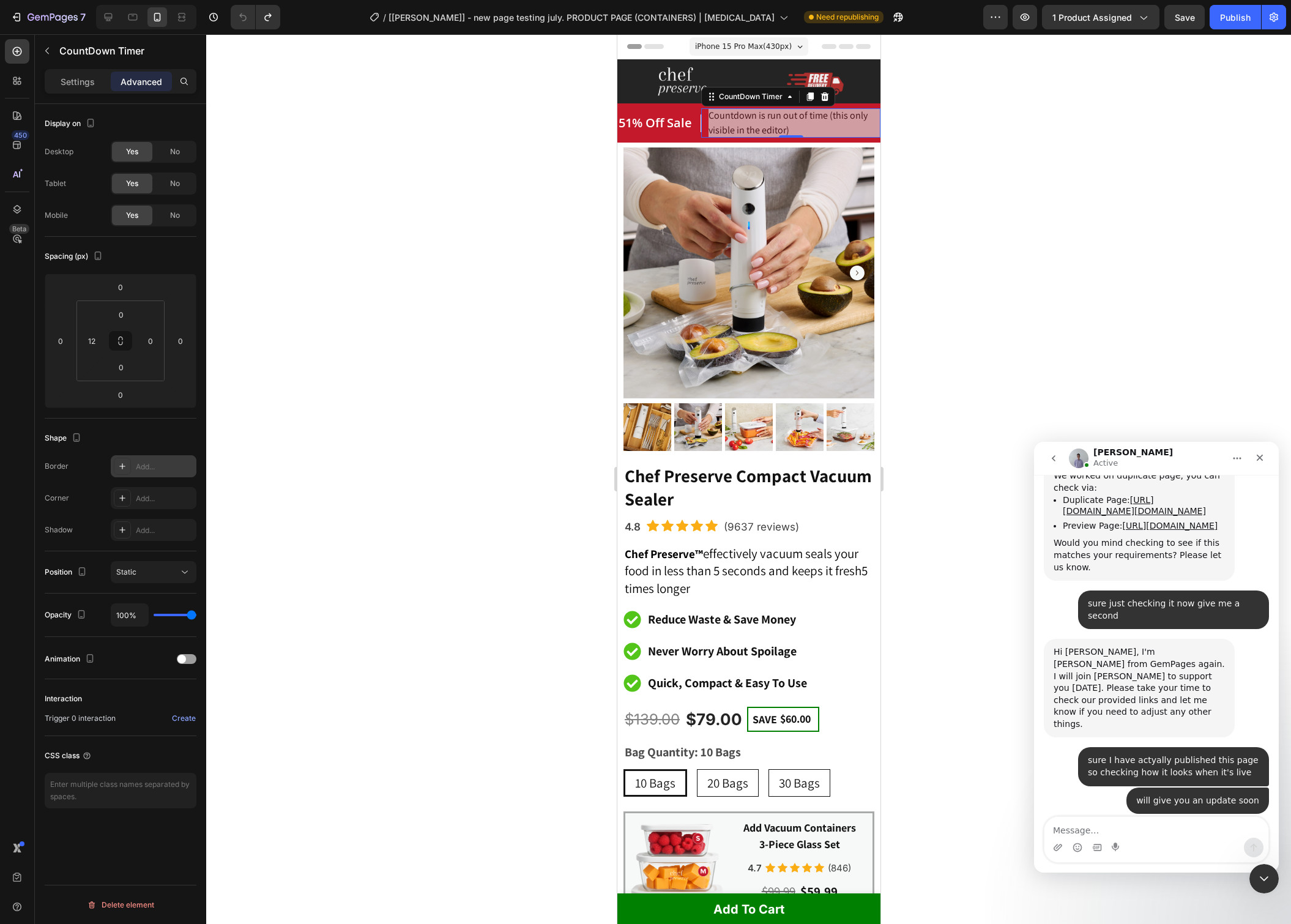
click at [149, 462] on div "Add..." at bounding box center [164, 467] width 57 height 11
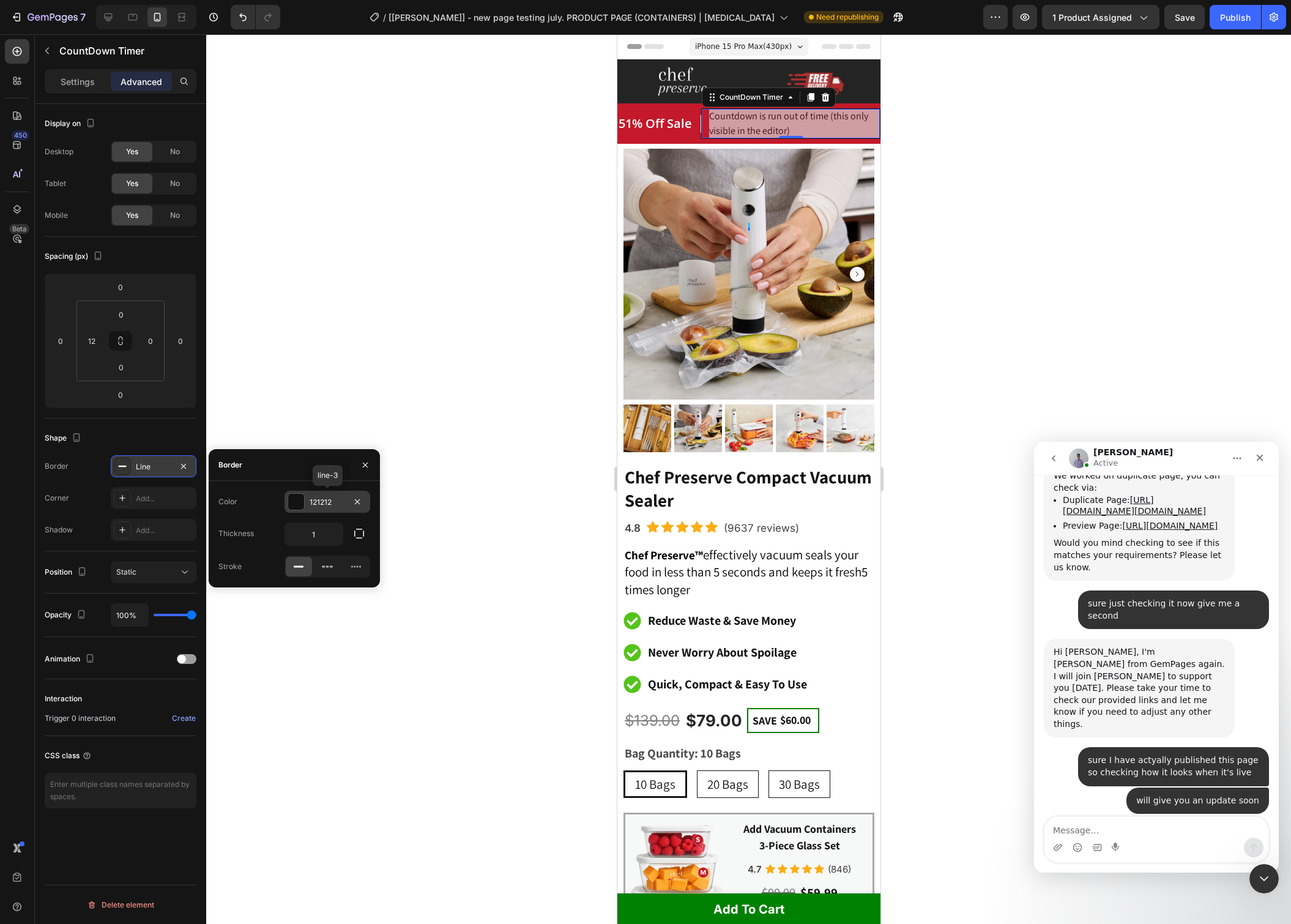
click at [322, 503] on div "121212" at bounding box center [327, 502] width 35 height 11
click at [322, 503] on input "100" at bounding box center [326, 502] width 33 height 22
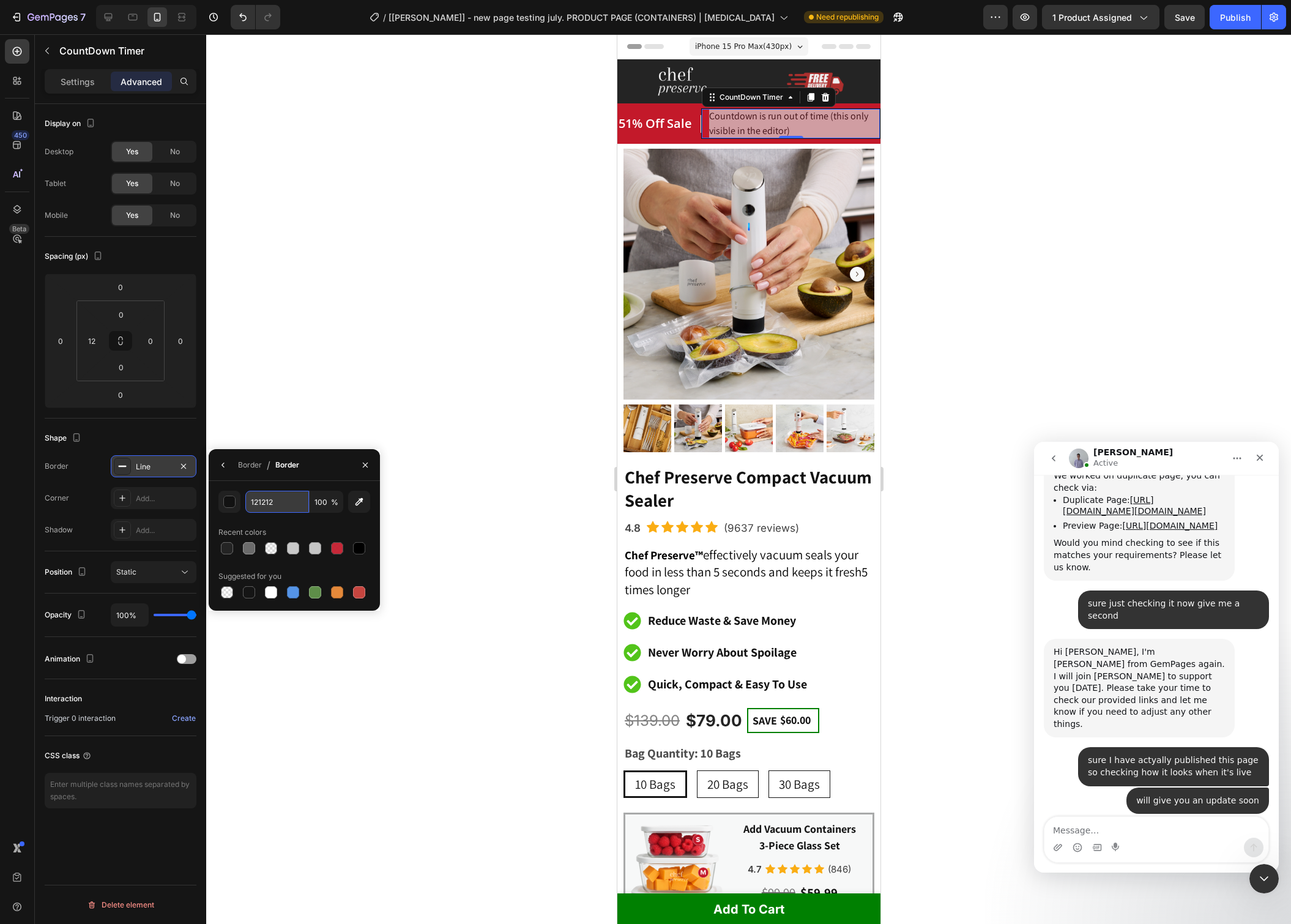
click at [275, 502] on input "121212" at bounding box center [277, 502] width 64 height 22
paste input "FBFBF"
click at [232, 502] on div "button" at bounding box center [230, 502] width 12 height 12
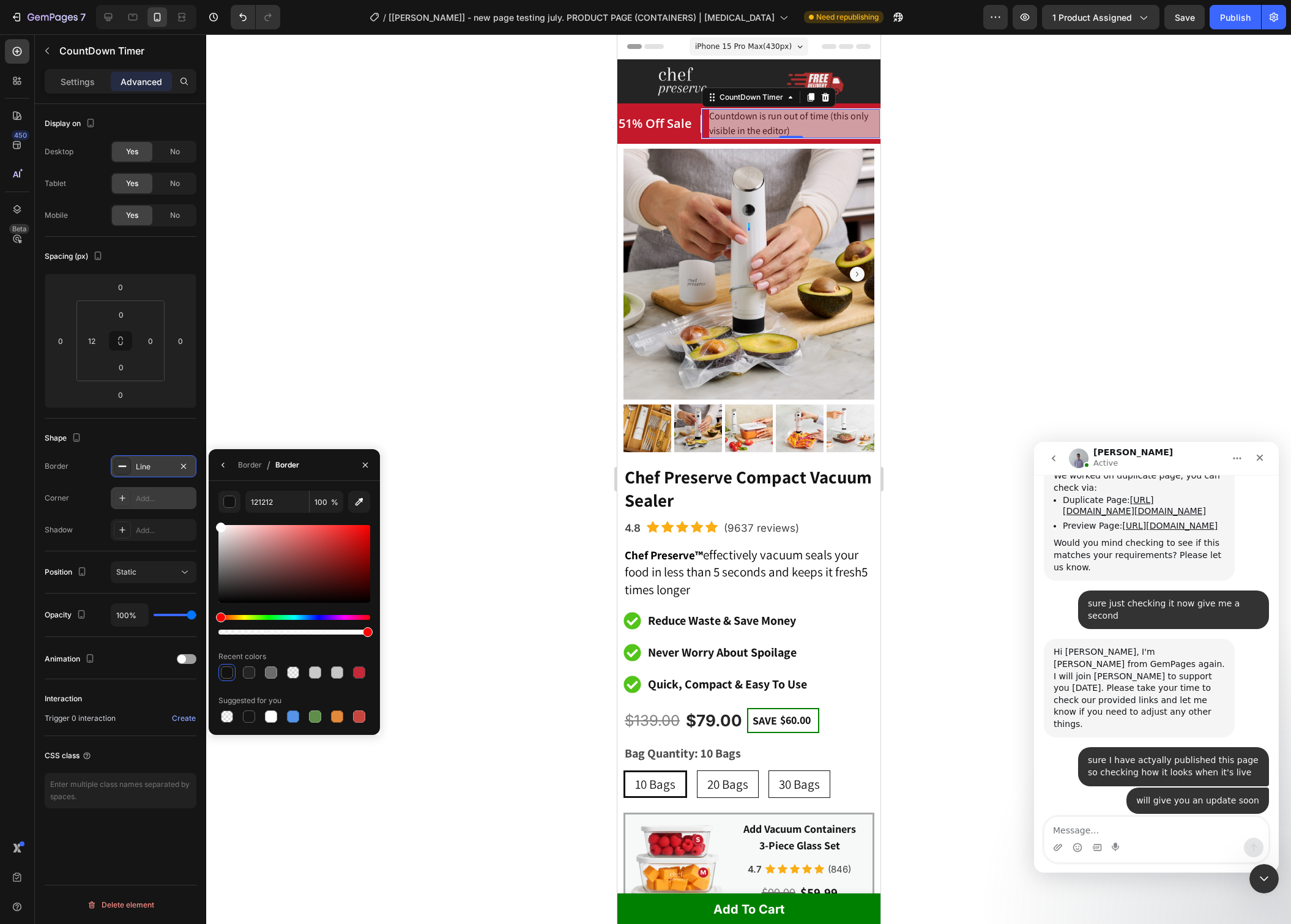
drag, startPoint x: 232, startPoint y: 535, endPoint x: 195, endPoint y: 505, distance: 47.6
click at [195, 505] on div "450 Beta Sections(18) Elements(84) Section Element Hero Section Product Detail …" at bounding box center [103, 479] width 206 height 890
type input "FFFFFF"
click at [296, 516] on div "FFFFFF 100 % Recent colors Suggested for you" at bounding box center [295, 608] width 151 height 234
click at [226, 462] on icon "button" at bounding box center [223, 464] width 10 height 10
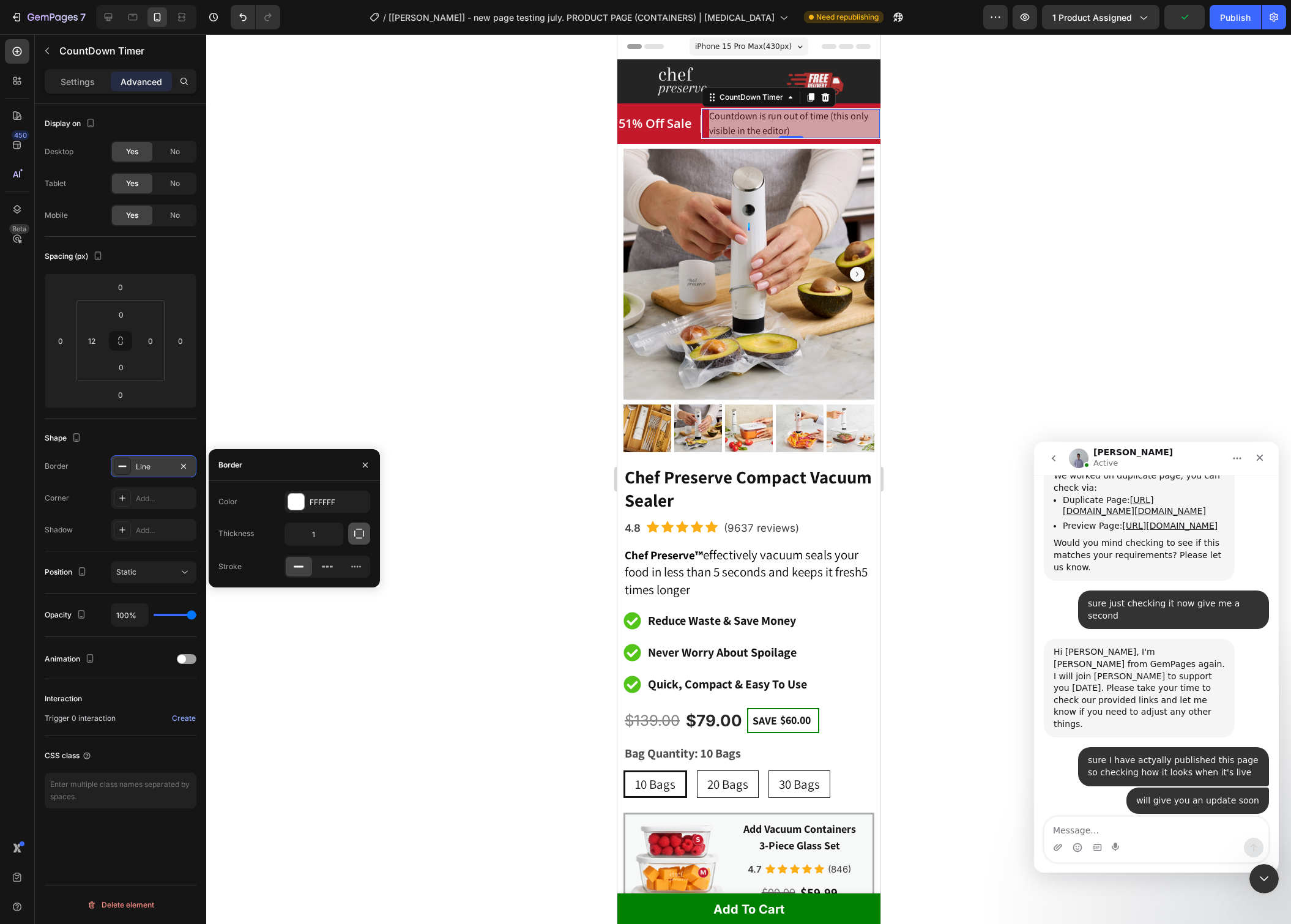
click at [359, 534] on icon "button" at bounding box center [358, 533] width 12 height 12
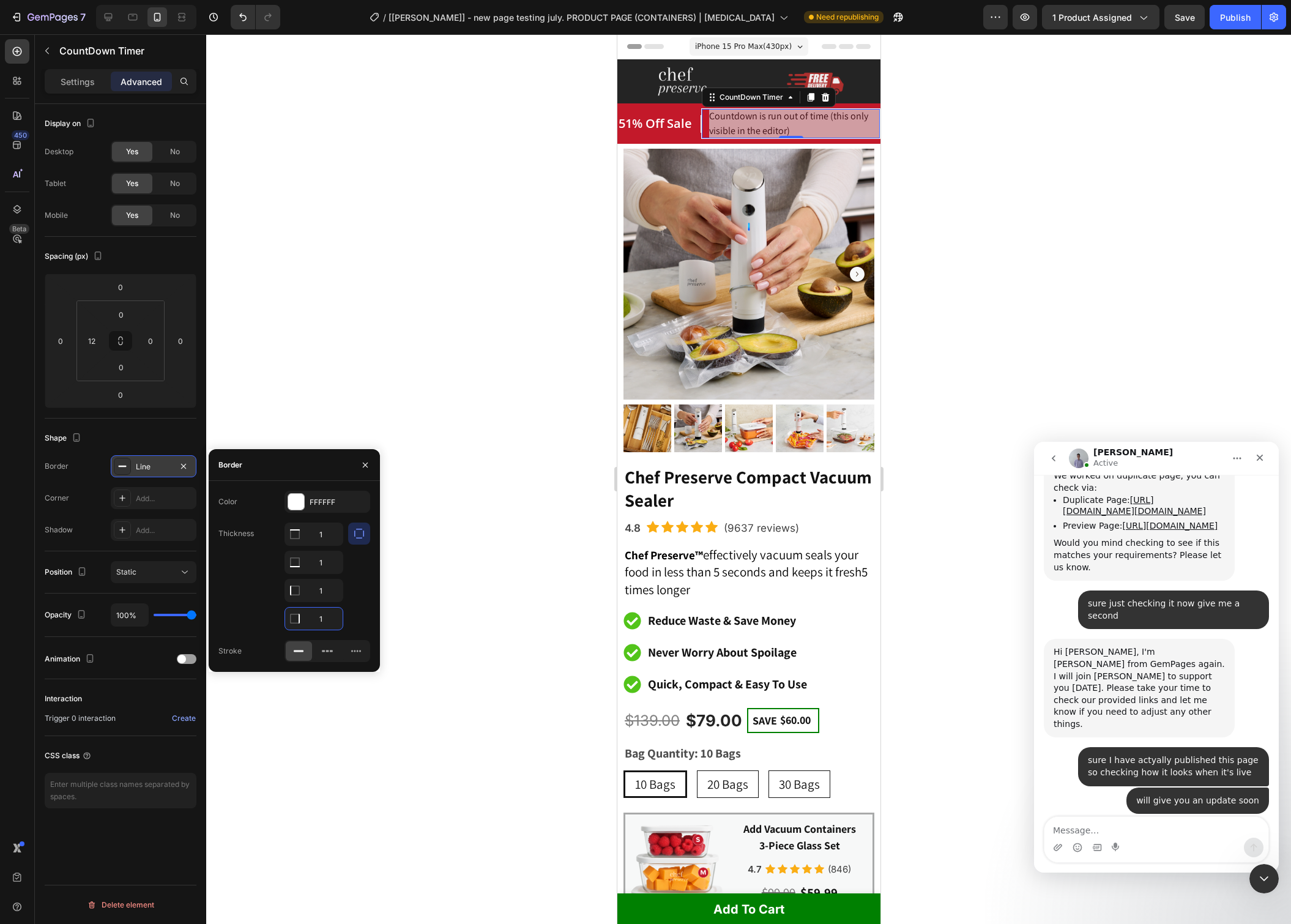
click at [319, 618] on input "1" at bounding box center [314, 618] width 57 height 22
click at [324, 616] on input "1" at bounding box center [314, 618] width 57 height 22
type input "0"
click at [320, 566] on input "1" at bounding box center [314, 562] width 57 height 22
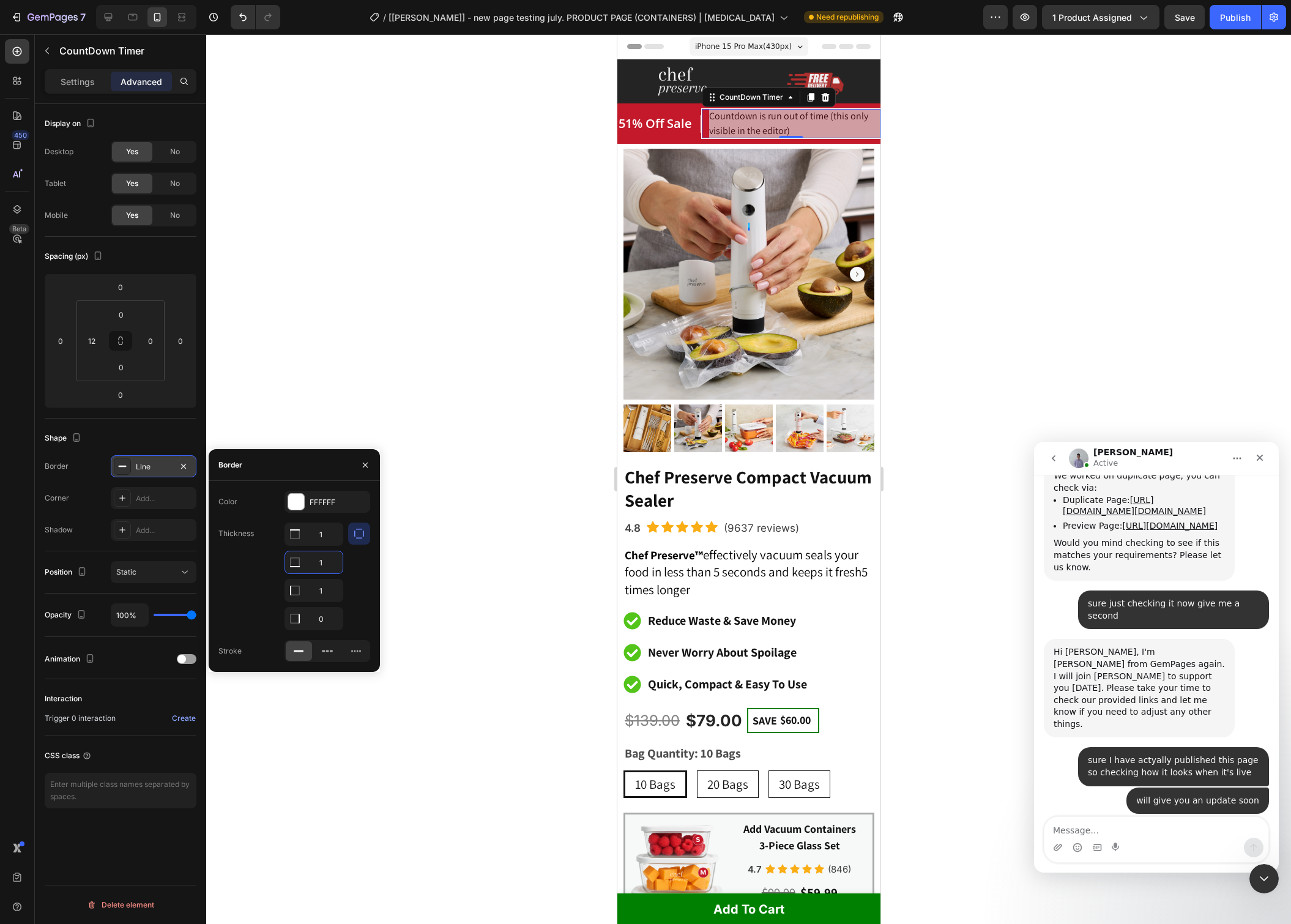
click at [320, 566] on input "1" at bounding box center [314, 562] width 57 height 22
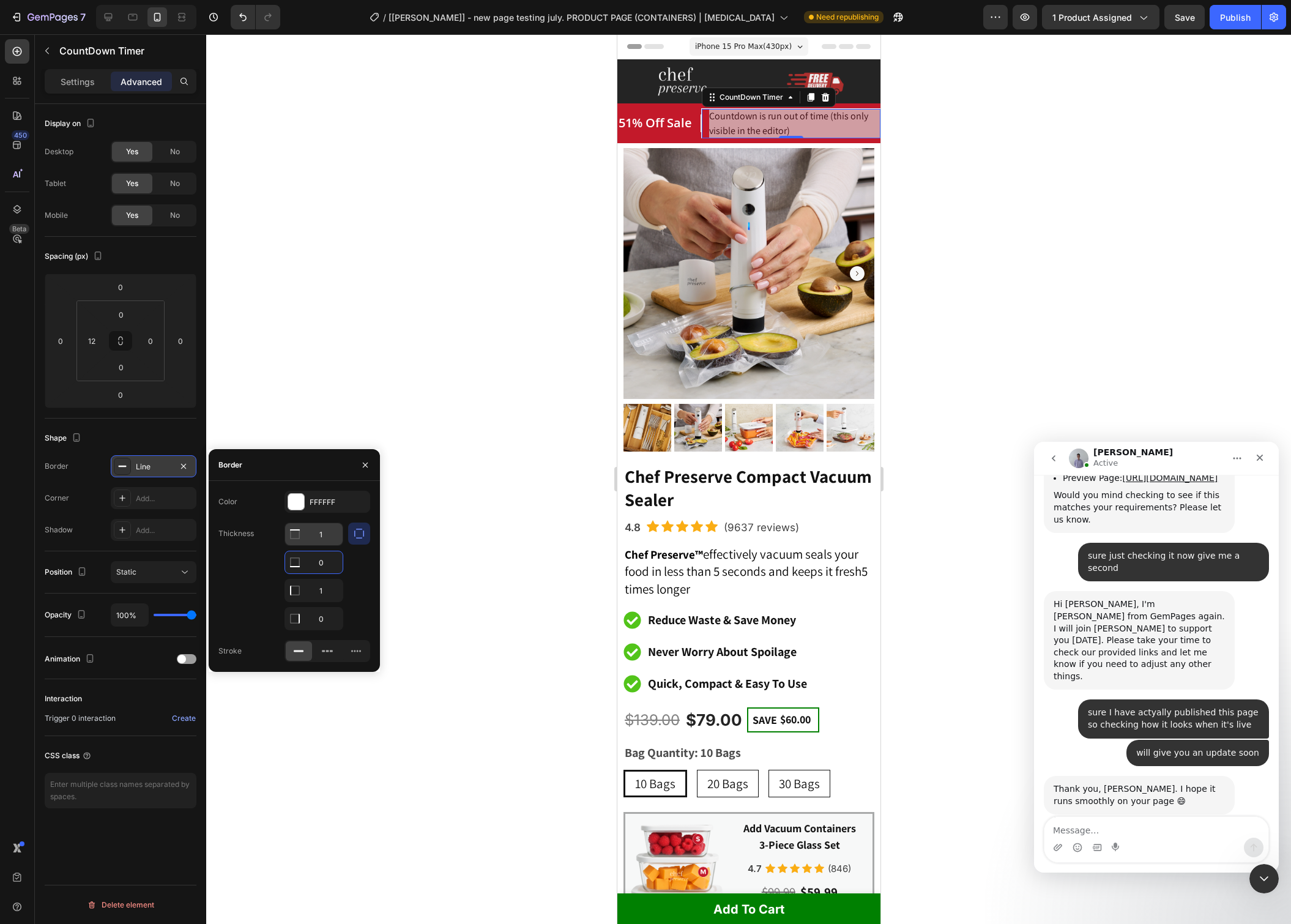
type input "0"
click at [318, 530] on input "1" at bounding box center [314, 534] width 57 height 22
type input "0"
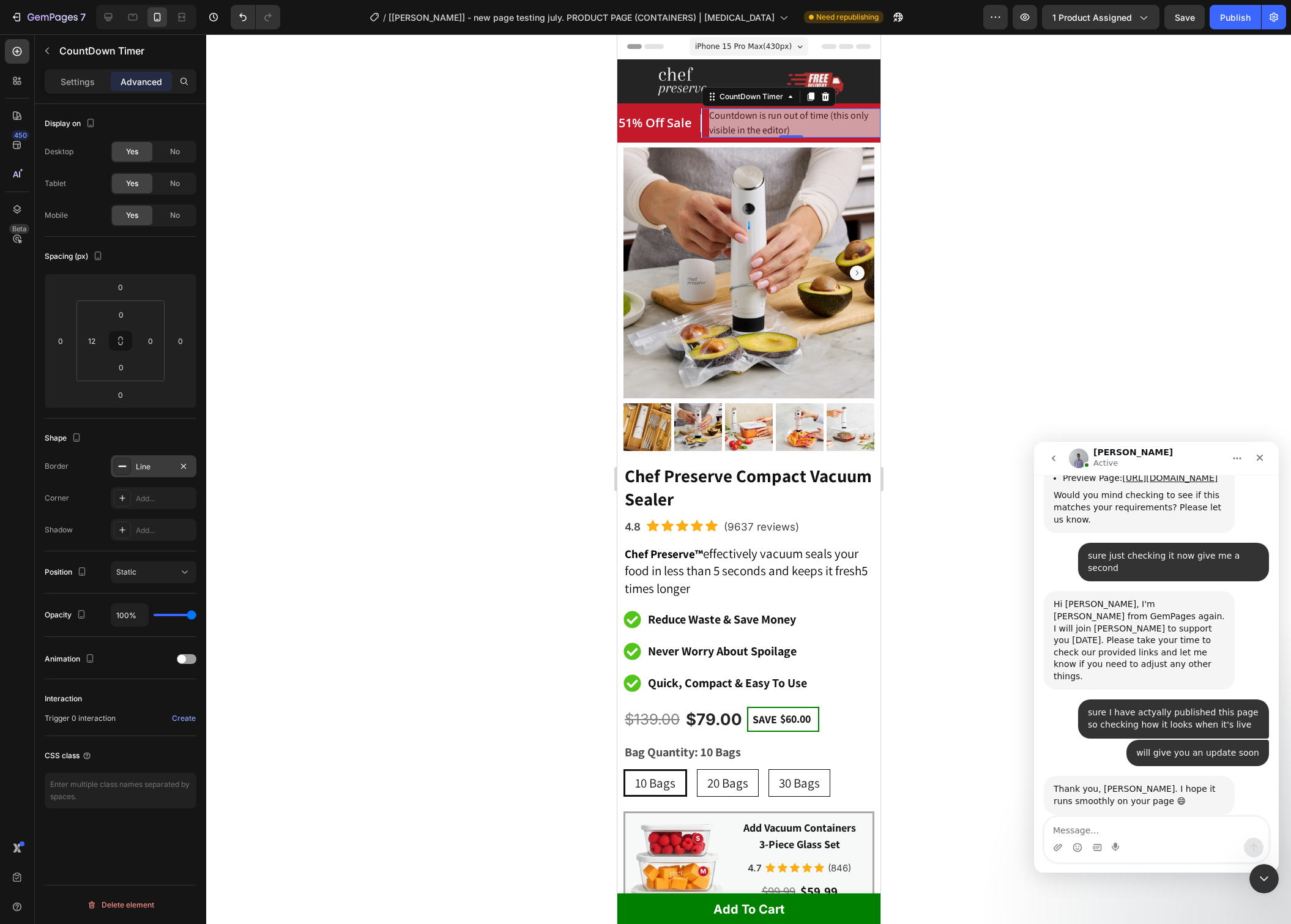
click at [430, 529] on div at bounding box center [748, 479] width 1085 height 890
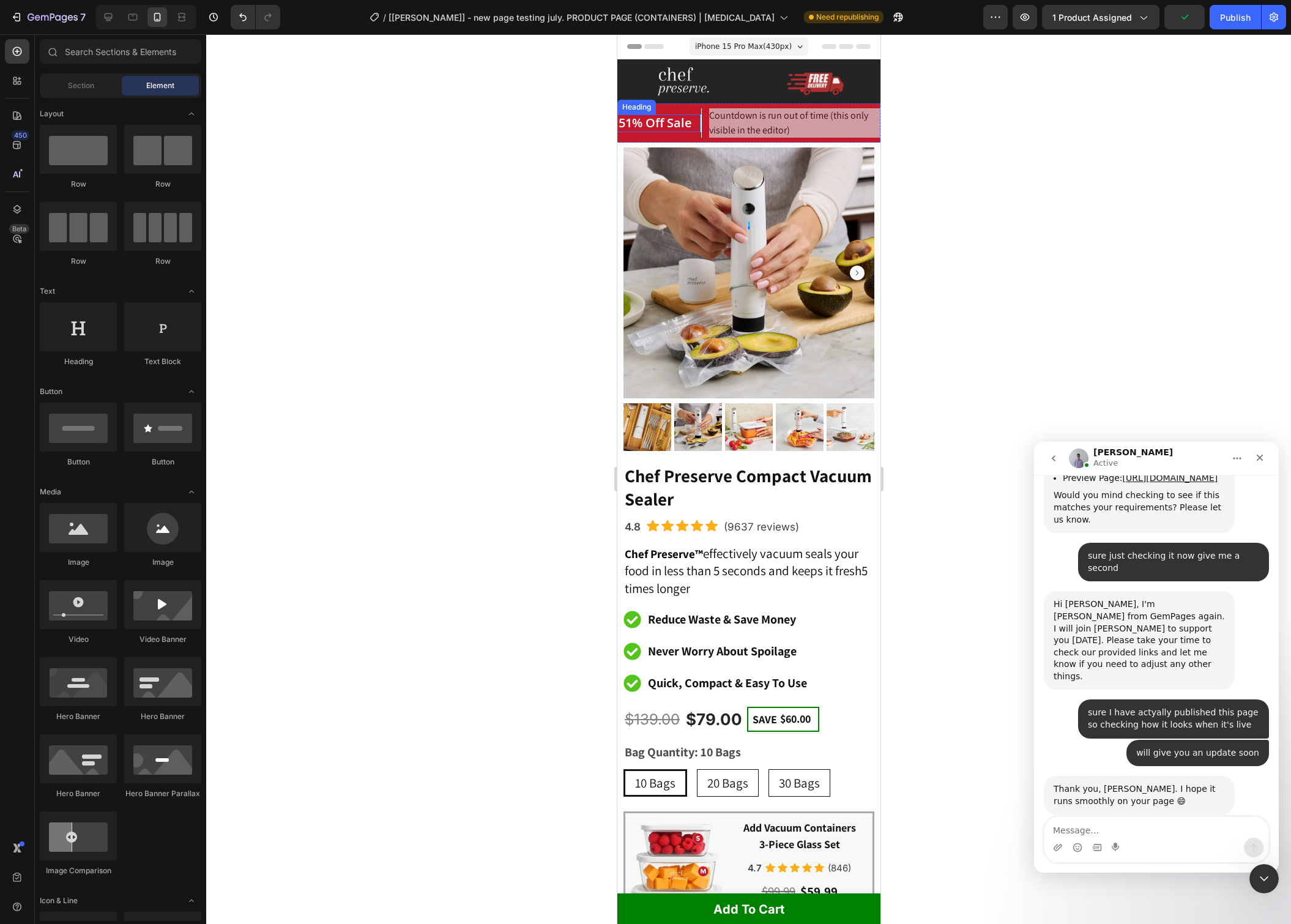
click at [692, 128] on h2 "51% Off Sale" at bounding box center [655, 123] width 76 height 18
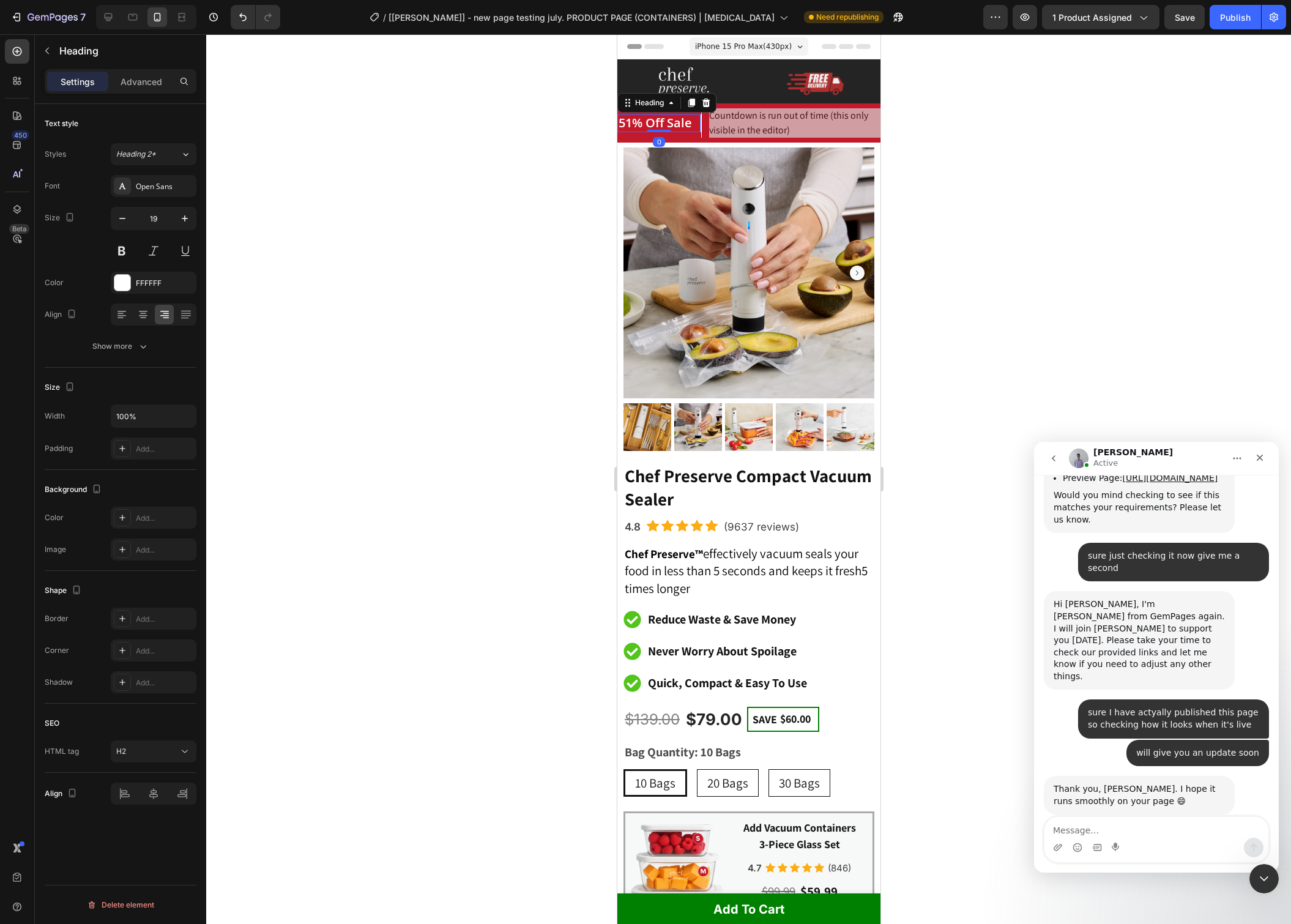
scroll to position [6558, 0]
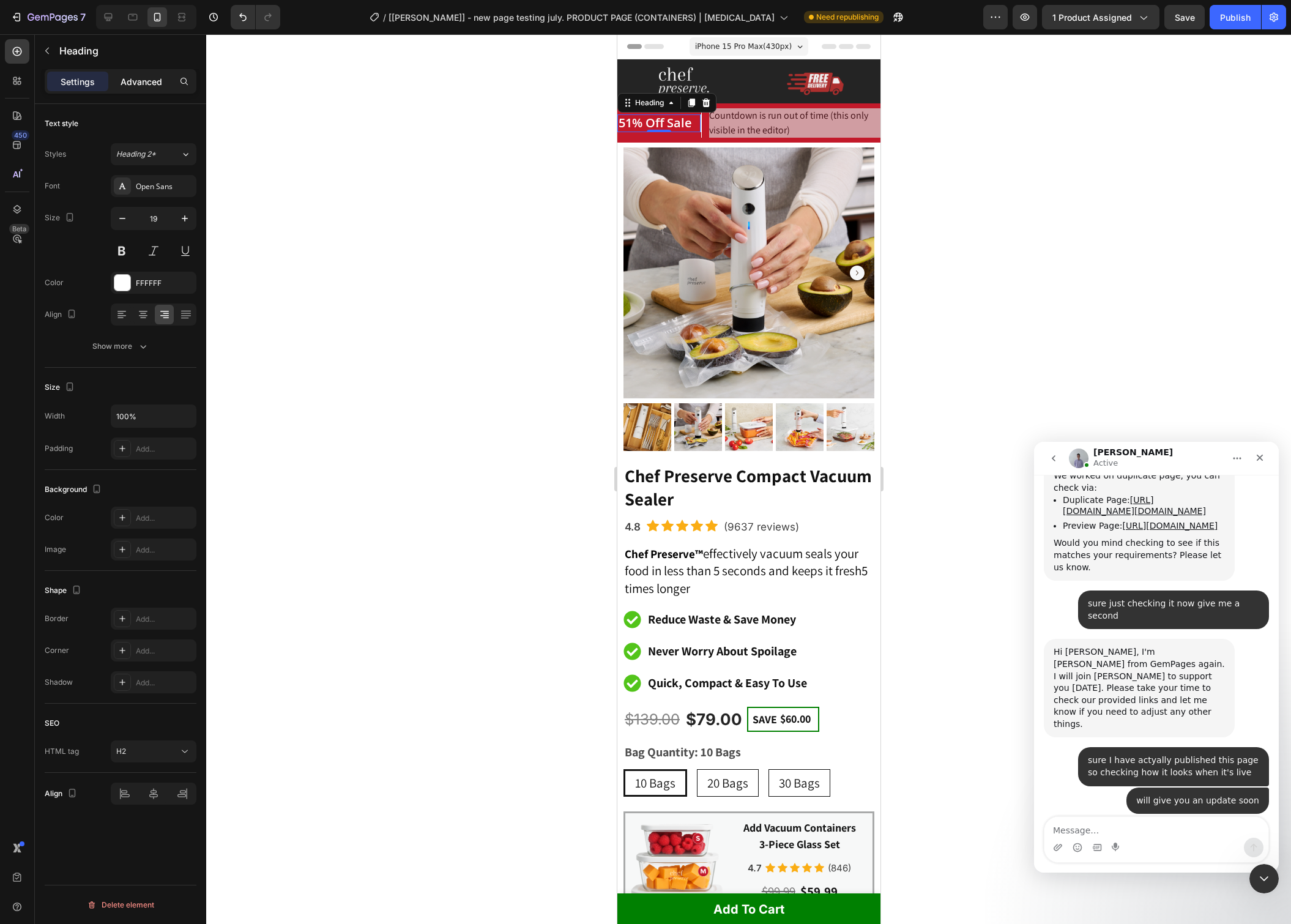
click at [150, 85] on p "Advanced" at bounding box center [141, 82] width 42 height 13
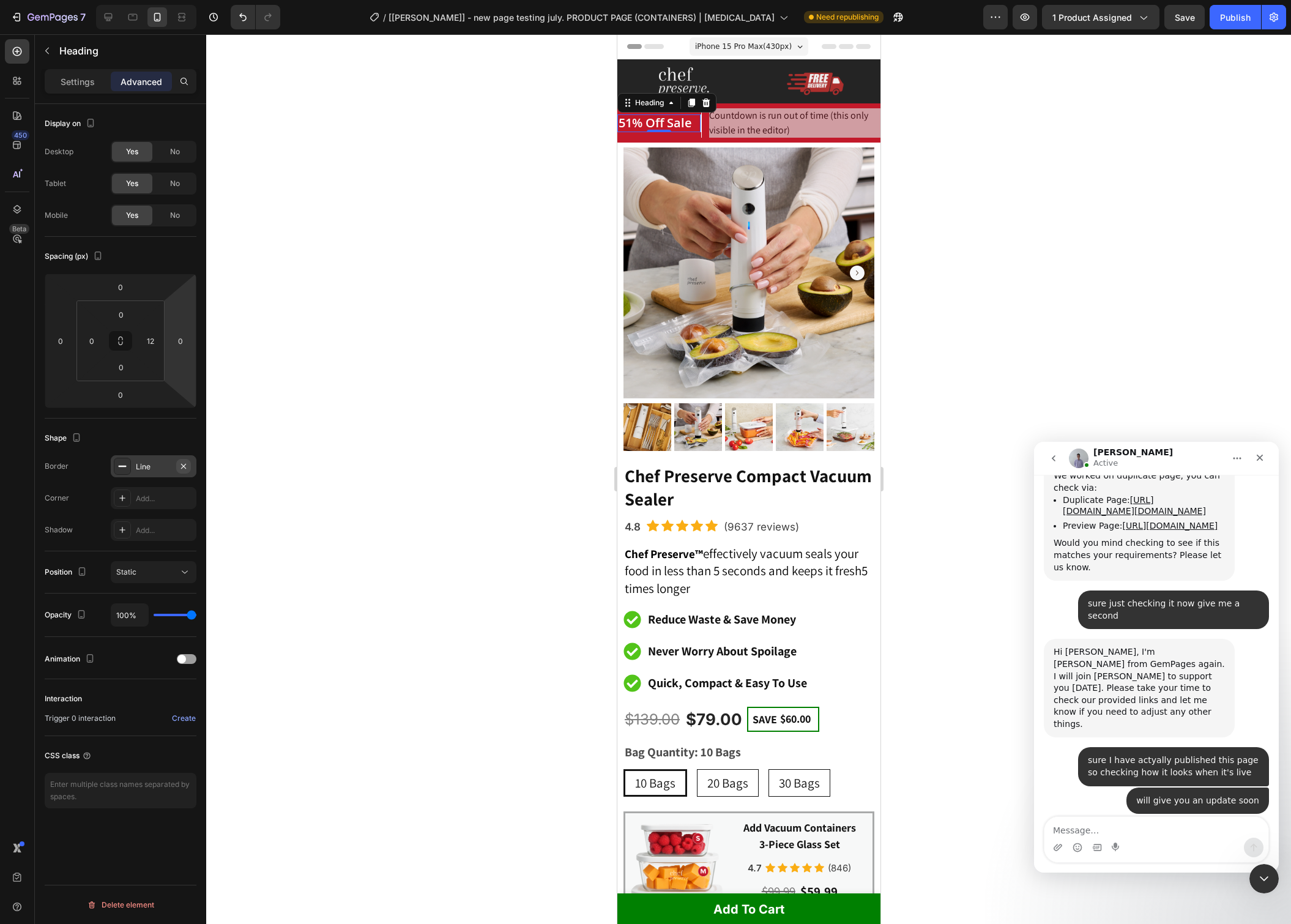
click at [184, 466] on icon "button" at bounding box center [184, 466] width 10 height 10
click at [969, 128] on div at bounding box center [748, 479] width 1085 height 890
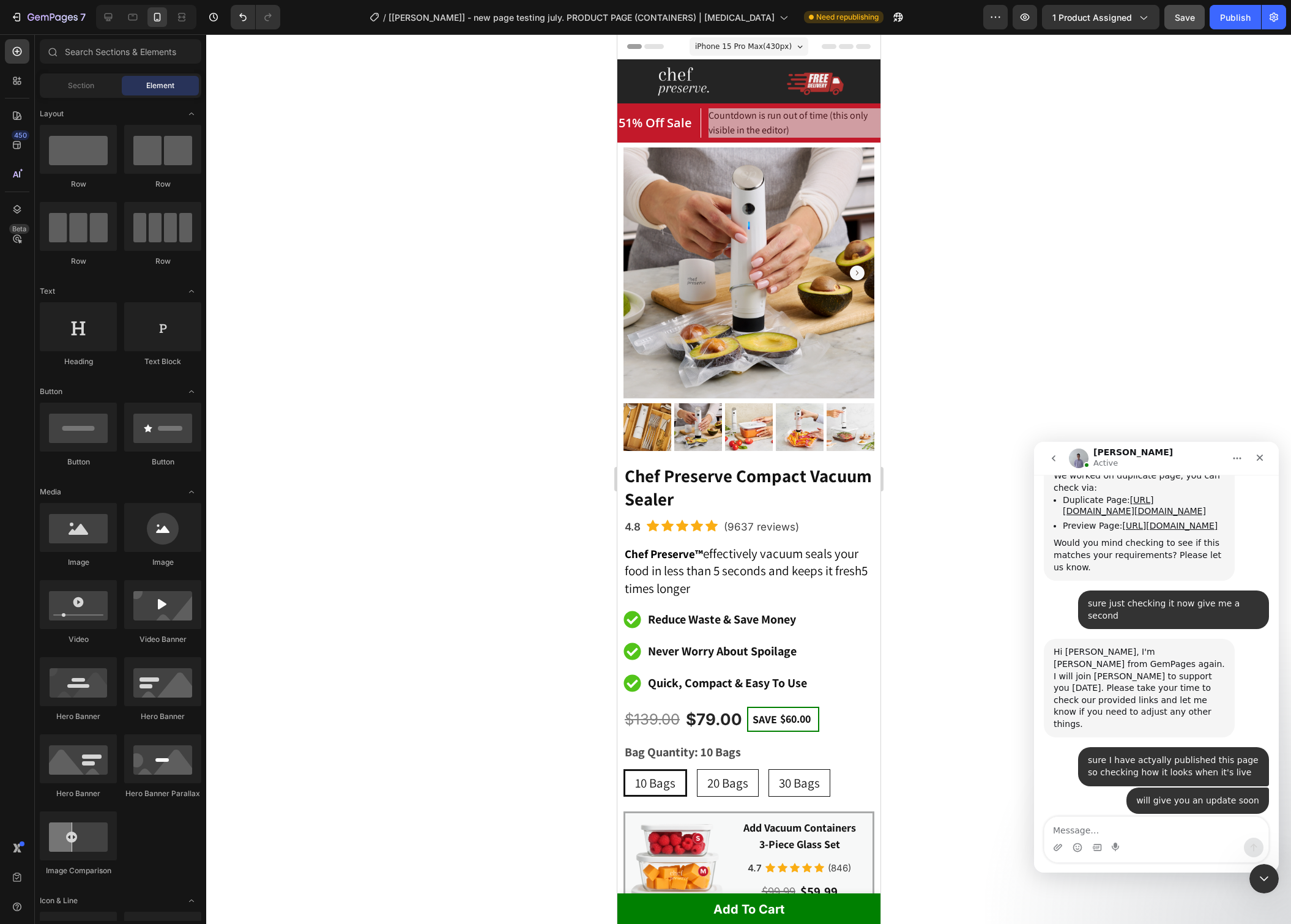
click at [1188, 25] on button "Save" at bounding box center [1185, 17] width 41 height 25
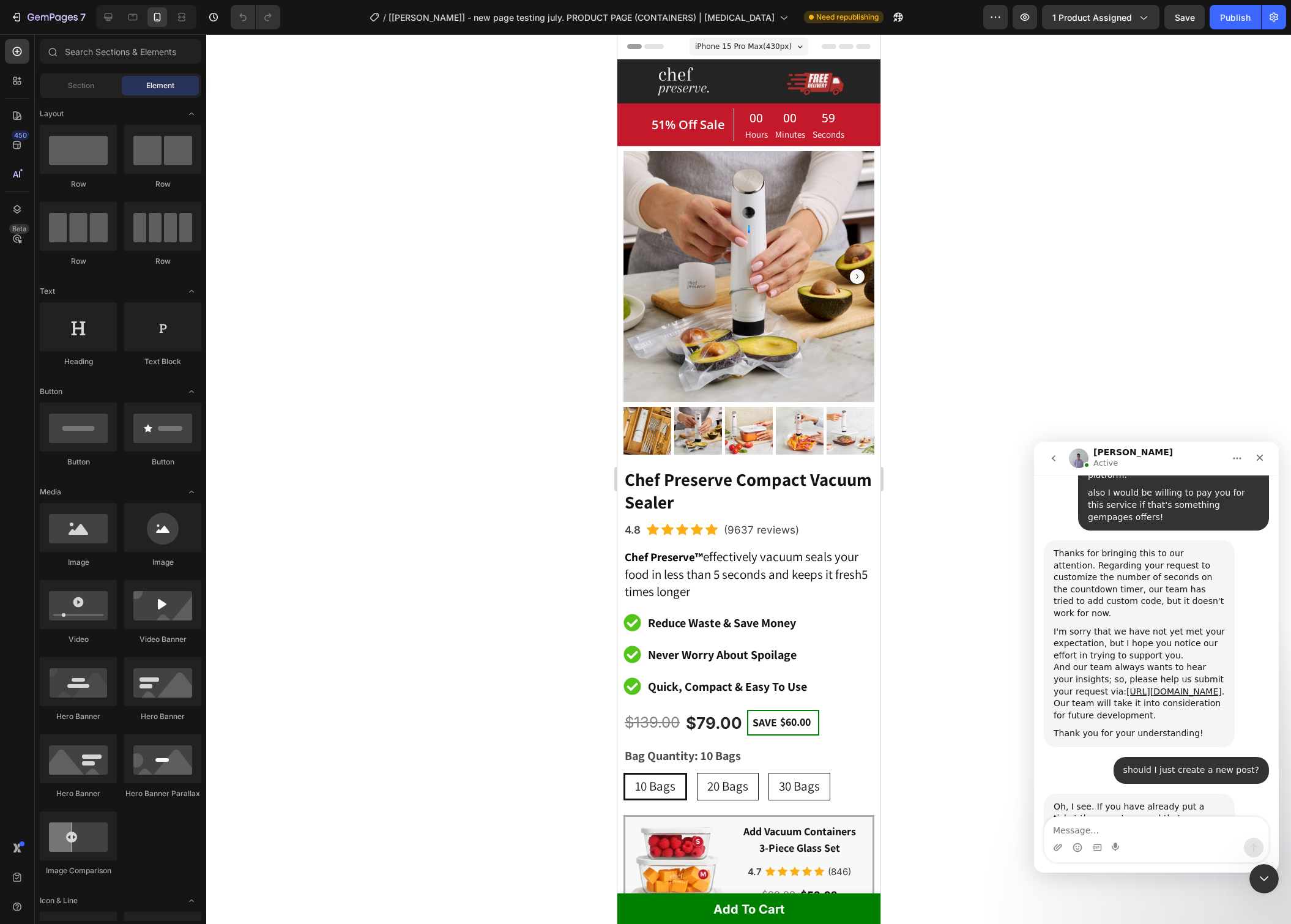
click at [1039, 187] on div at bounding box center [748, 479] width 1085 height 890
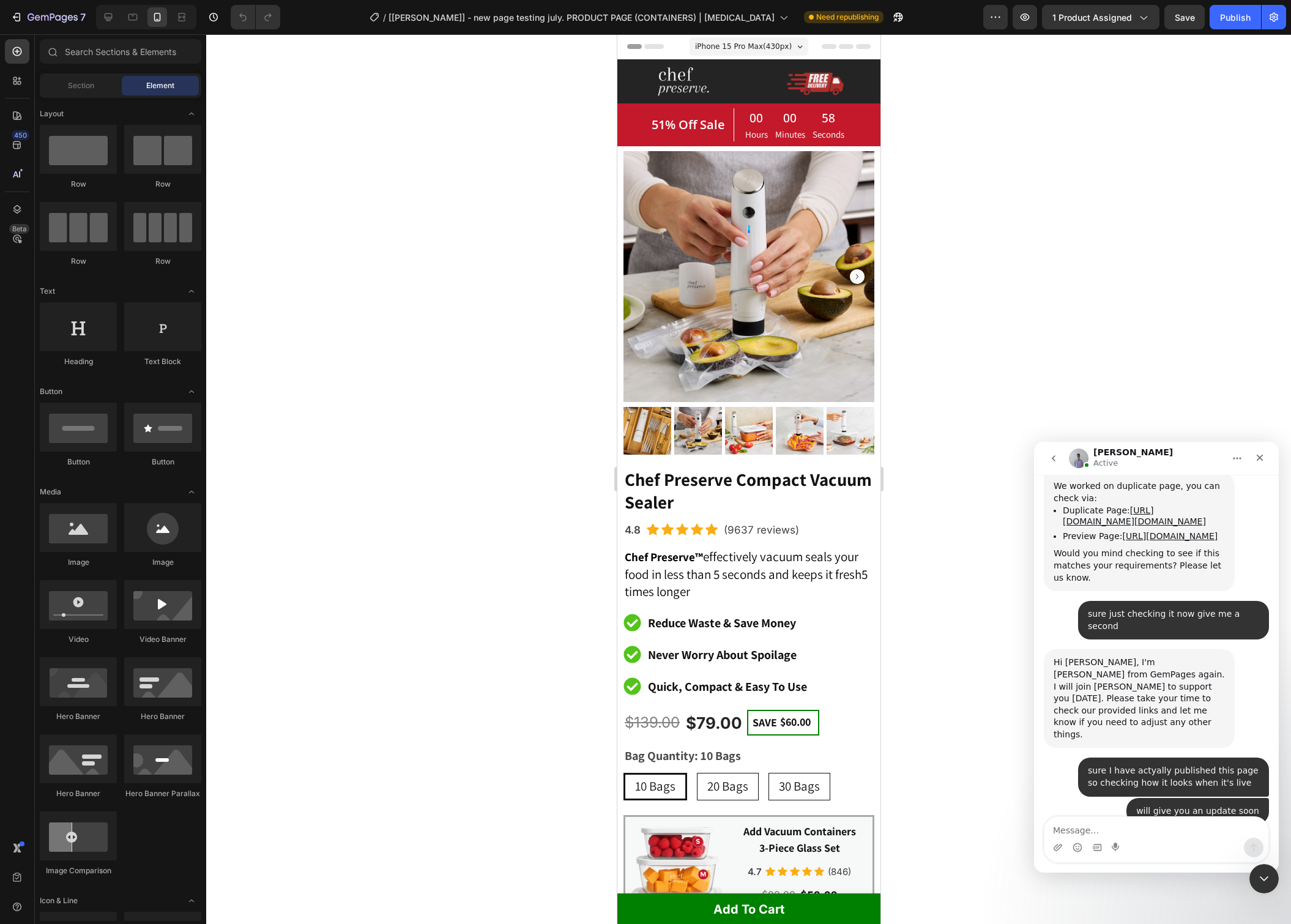
scroll to position [6558, 0]
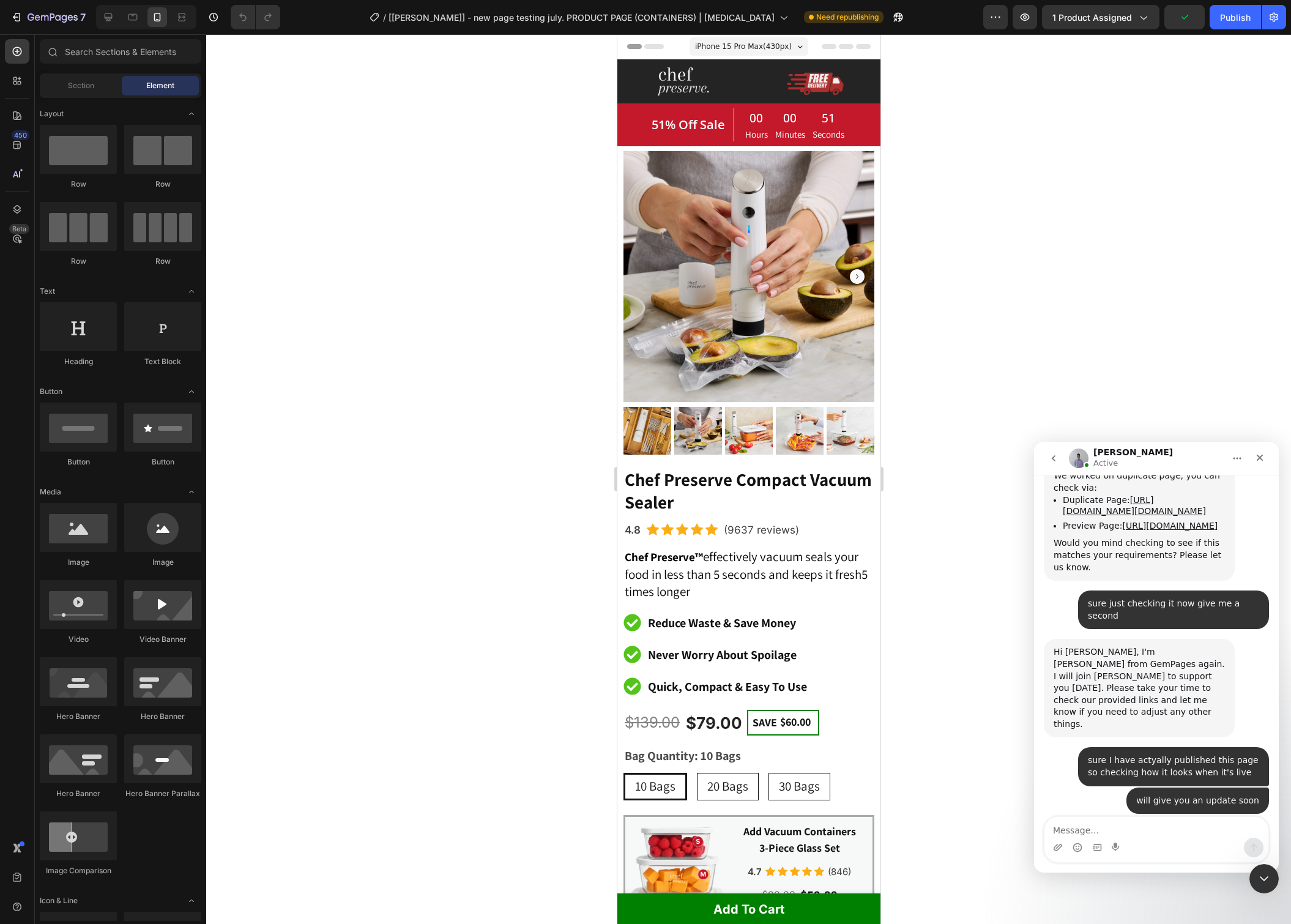
click at [972, 142] on div at bounding box center [748, 479] width 1085 height 890
click at [736, 126] on div "00 Hours 00 Minutes 19 Seconds CountDown Timer" at bounding box center [790, 124] width 115 height 32
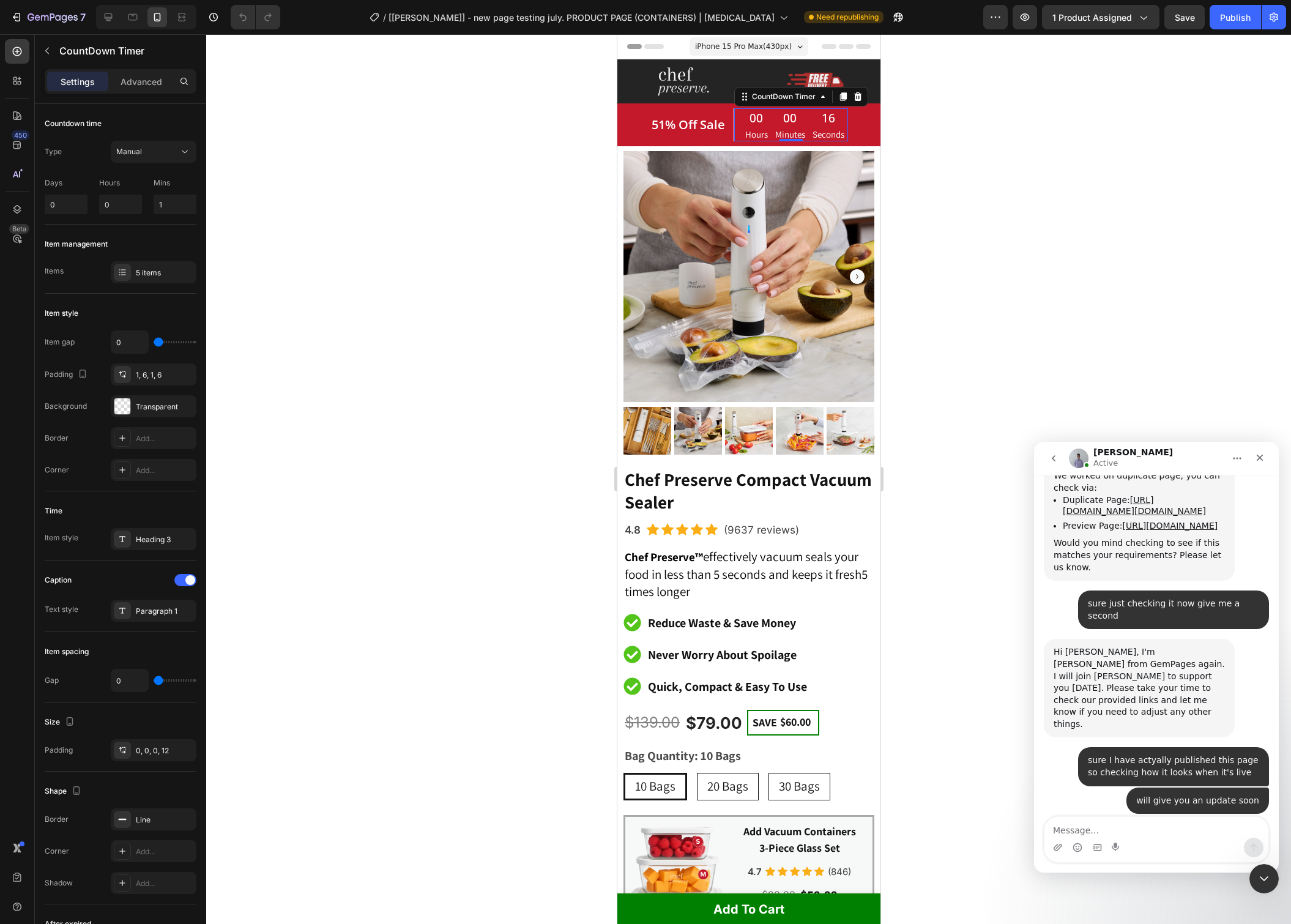
click at [139, 91] on div "Settings Advanced" at bounding box center [120, 81] width 151 height 25
click at [140, 86] on p "Advanced" at bounding box center [141, 82] width 42 height 13
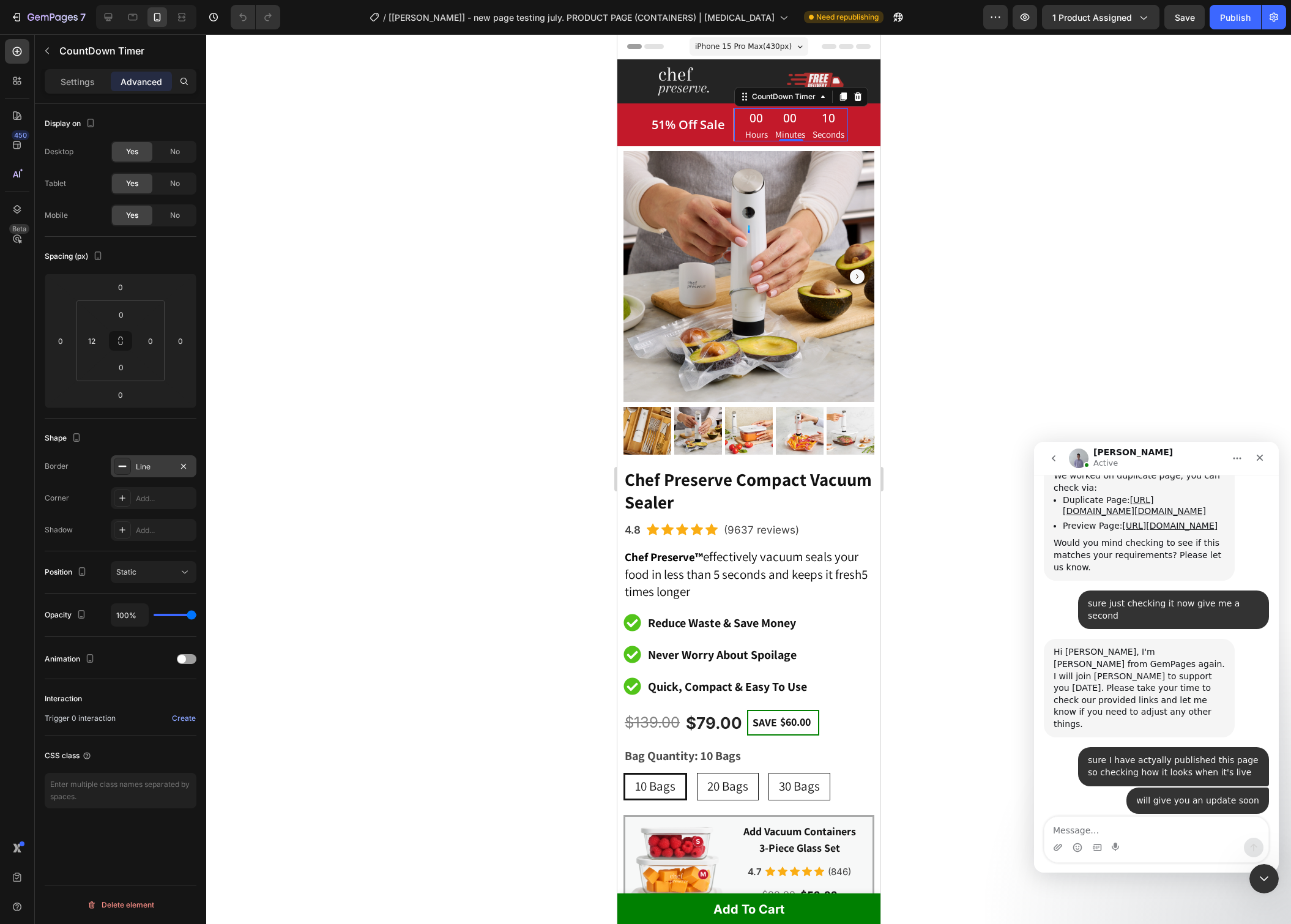
click at [163, 469] on div "Line" at bounding box center [153, 467] width 35 height 11
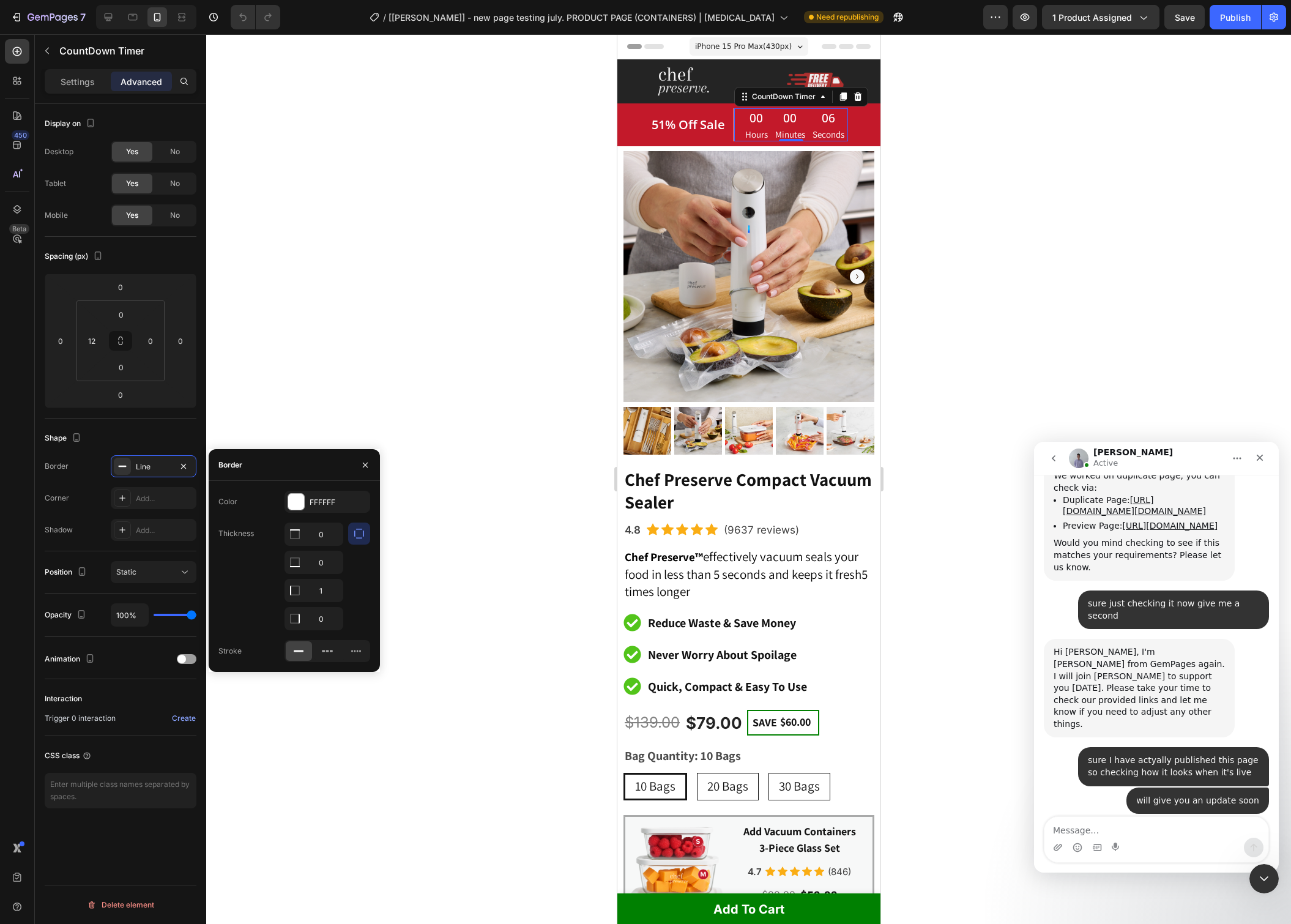
click at [491, 138] on div at bounding box center [748, 479] width 1085 height 890
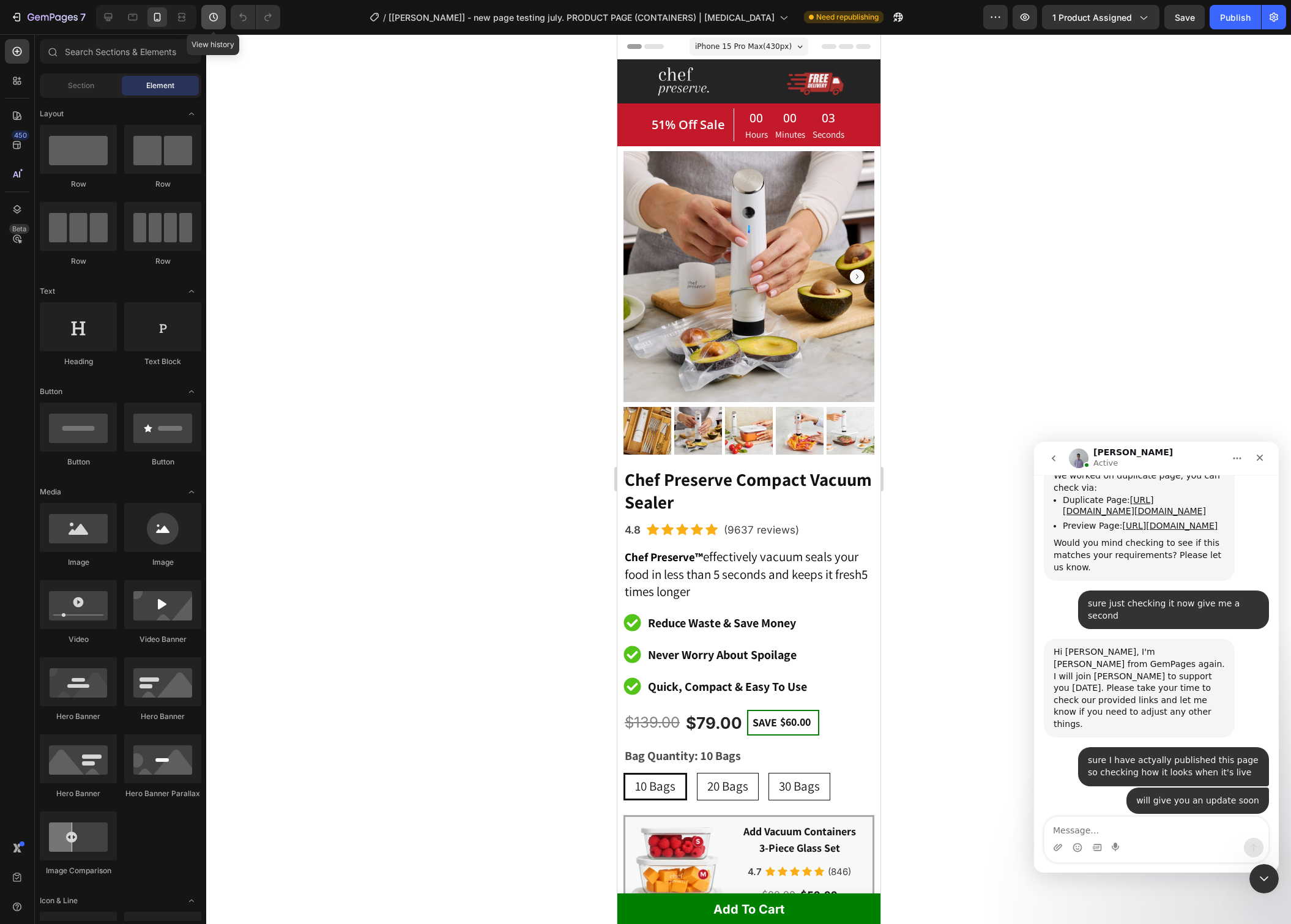
click at [210, 17] on icon "button" at bounding box center [213, 17] width 8 height 8
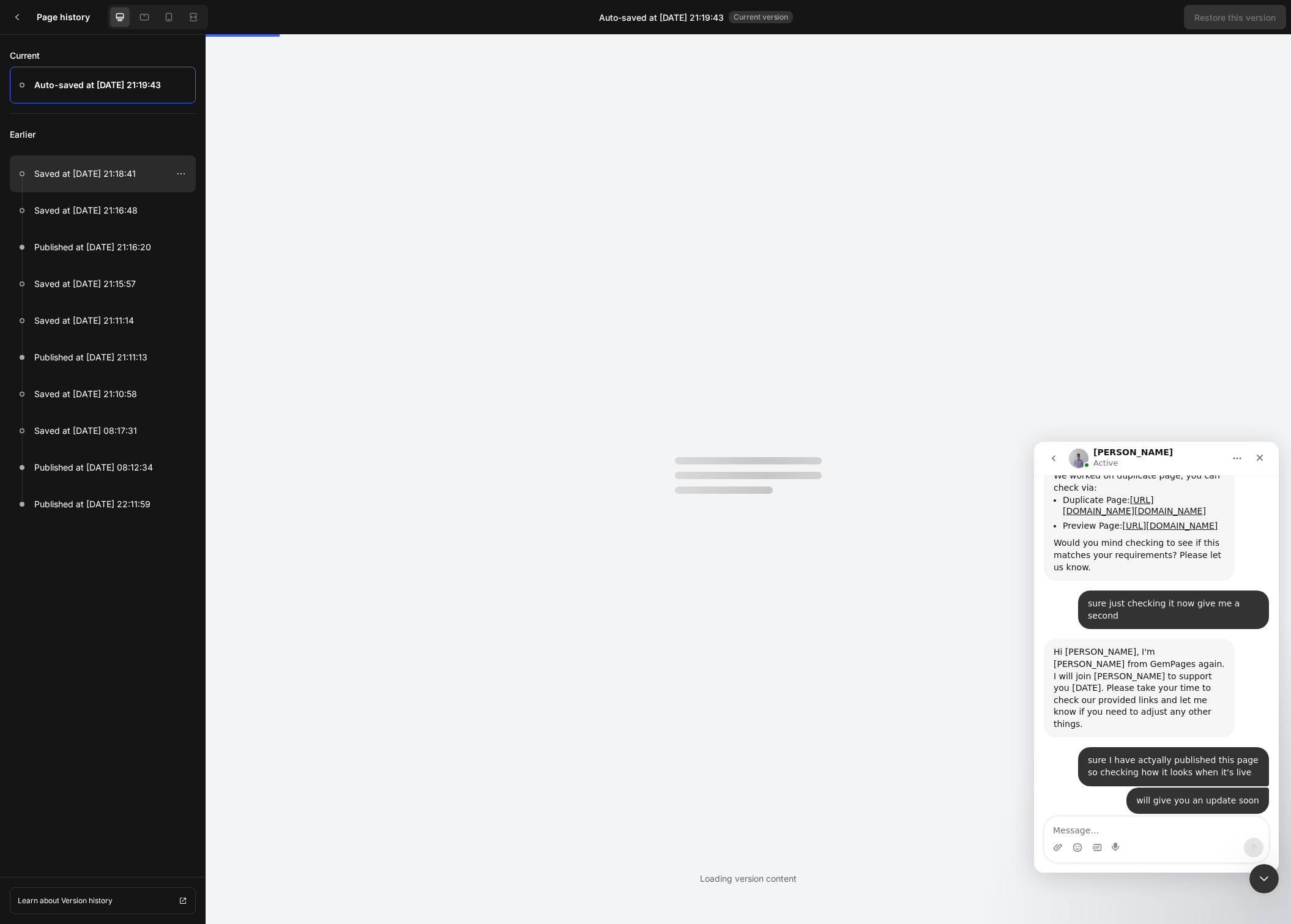
scroll to position [0, 0]
click at [106, 168] on p "Saved at [DATE] 21:18:41" at bounding box center [85, 174] width 102 height 15
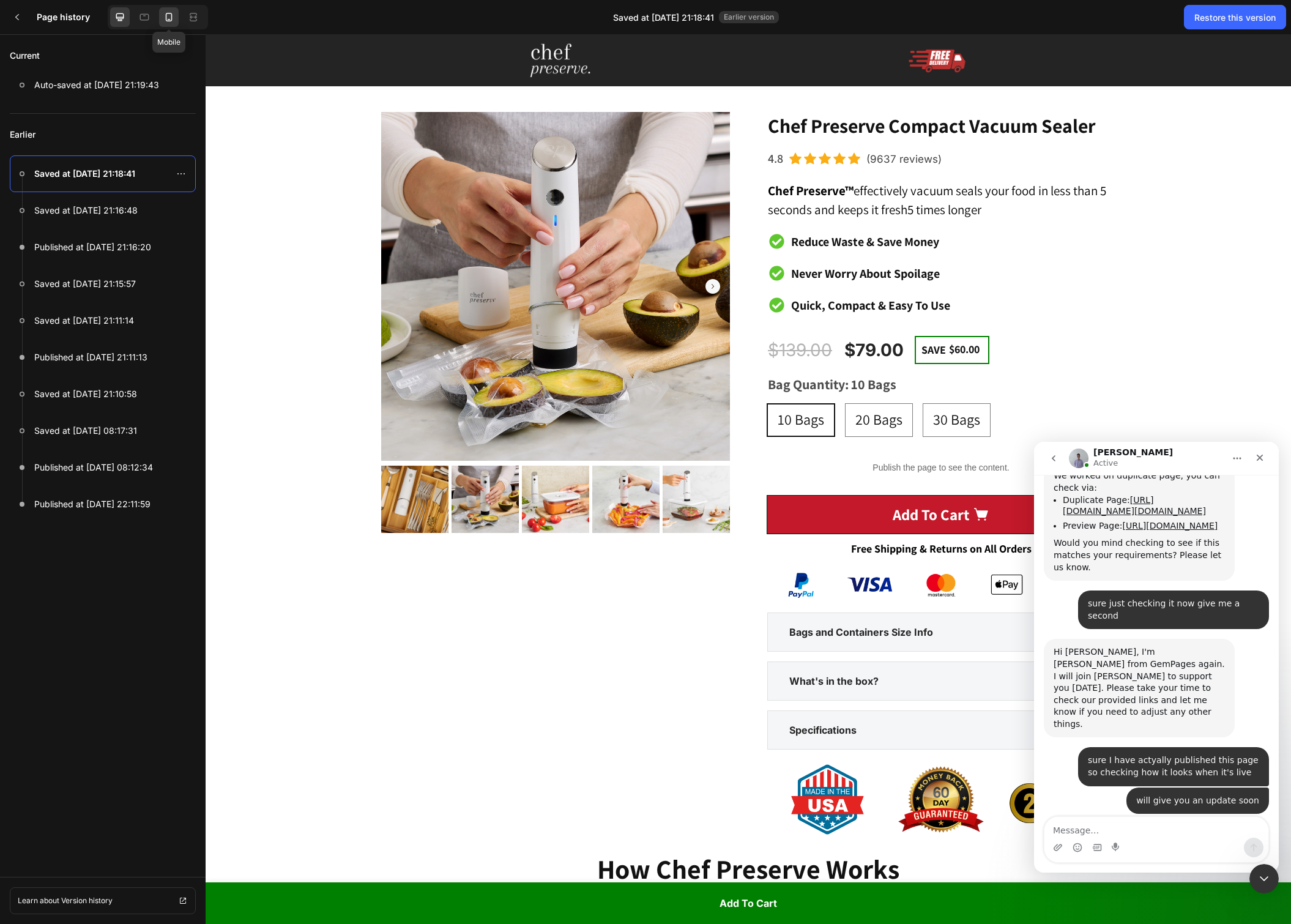
click at [163, 14] on icon at bounding box center [168, 17] width 12 height 12
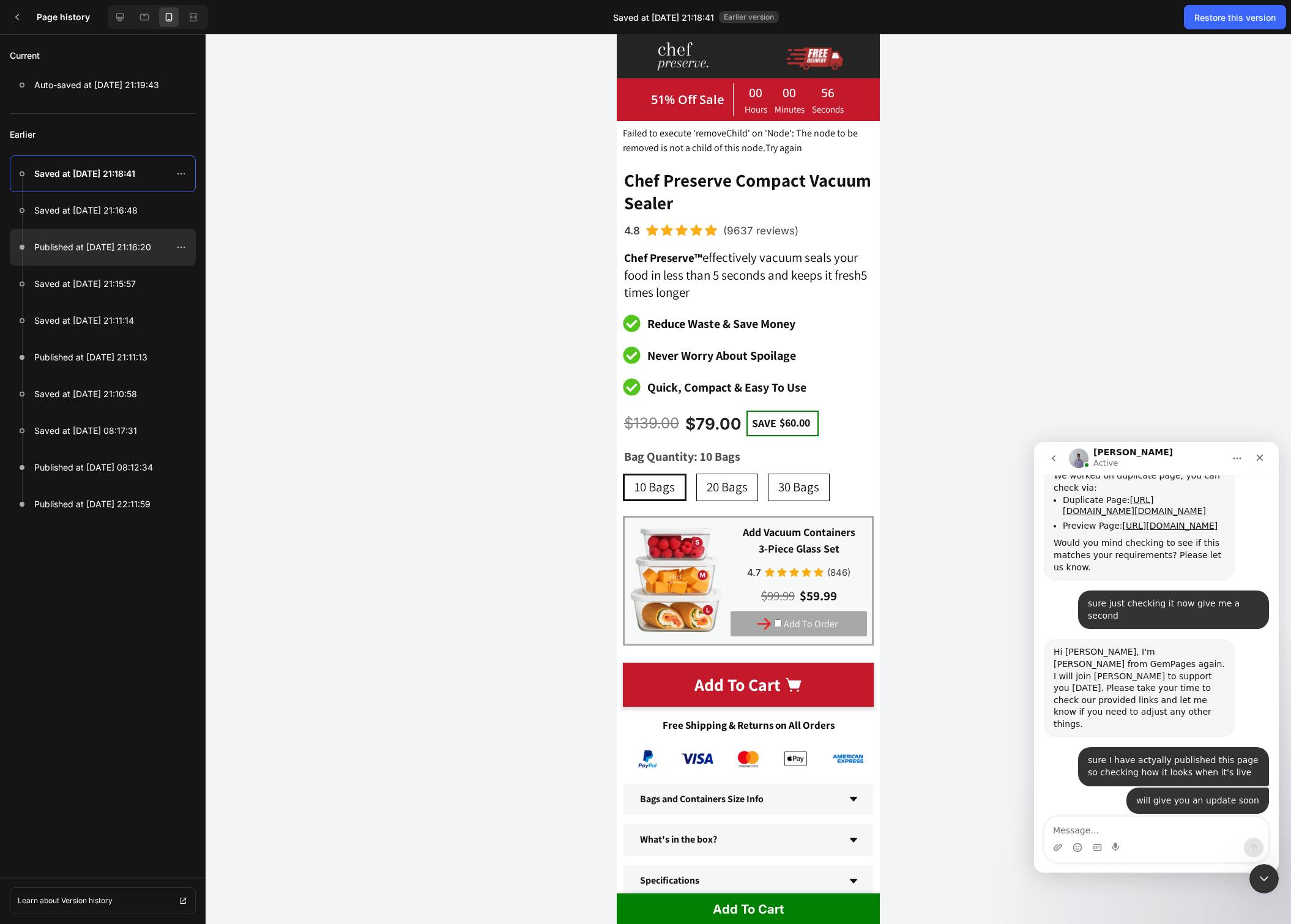
click at [104, 243] on p "Published at [DATE] 21:16:20" at bounding box center [92, 247] width 117 height 15
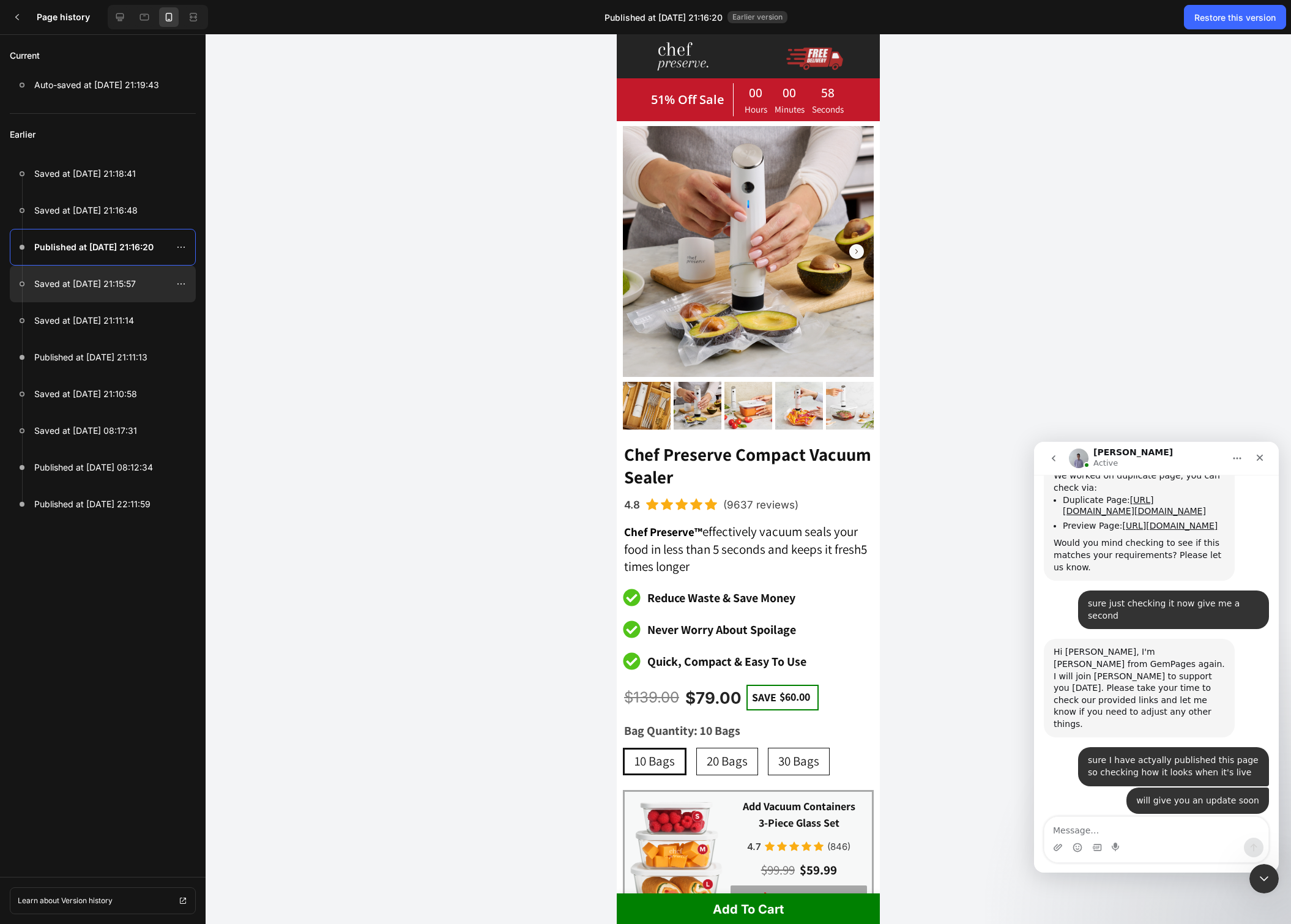
click at [149, 293] on div at bounding box center [103, 284] width 186 height 37
click at [1211, 13] on div "Restore this version" at bounding box center [1236, 18] width 81 height 13
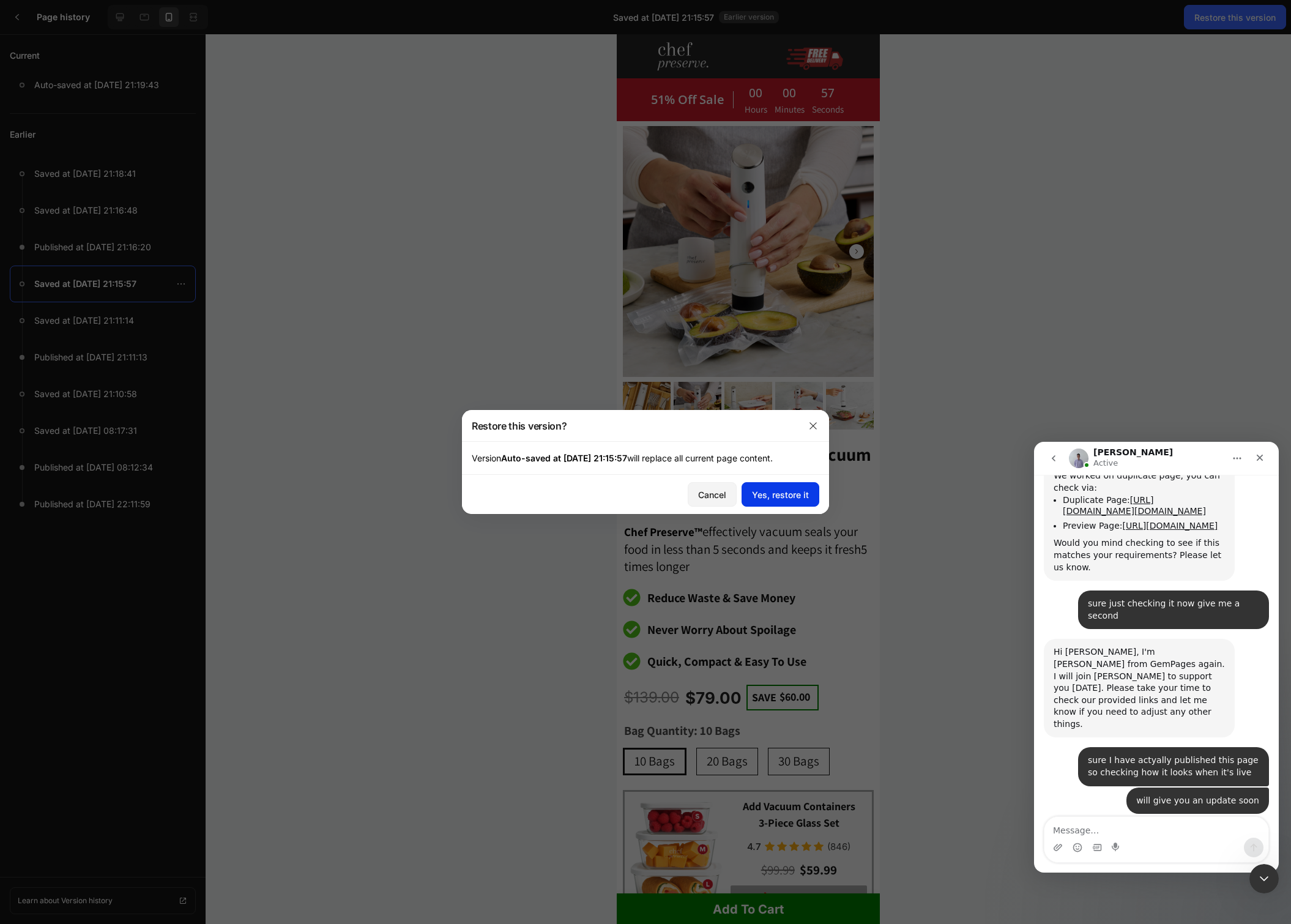
click at [780, 488] on div "Yes, restore it" at bounding box center [781, 495] width 57 height 13
radio input "false"
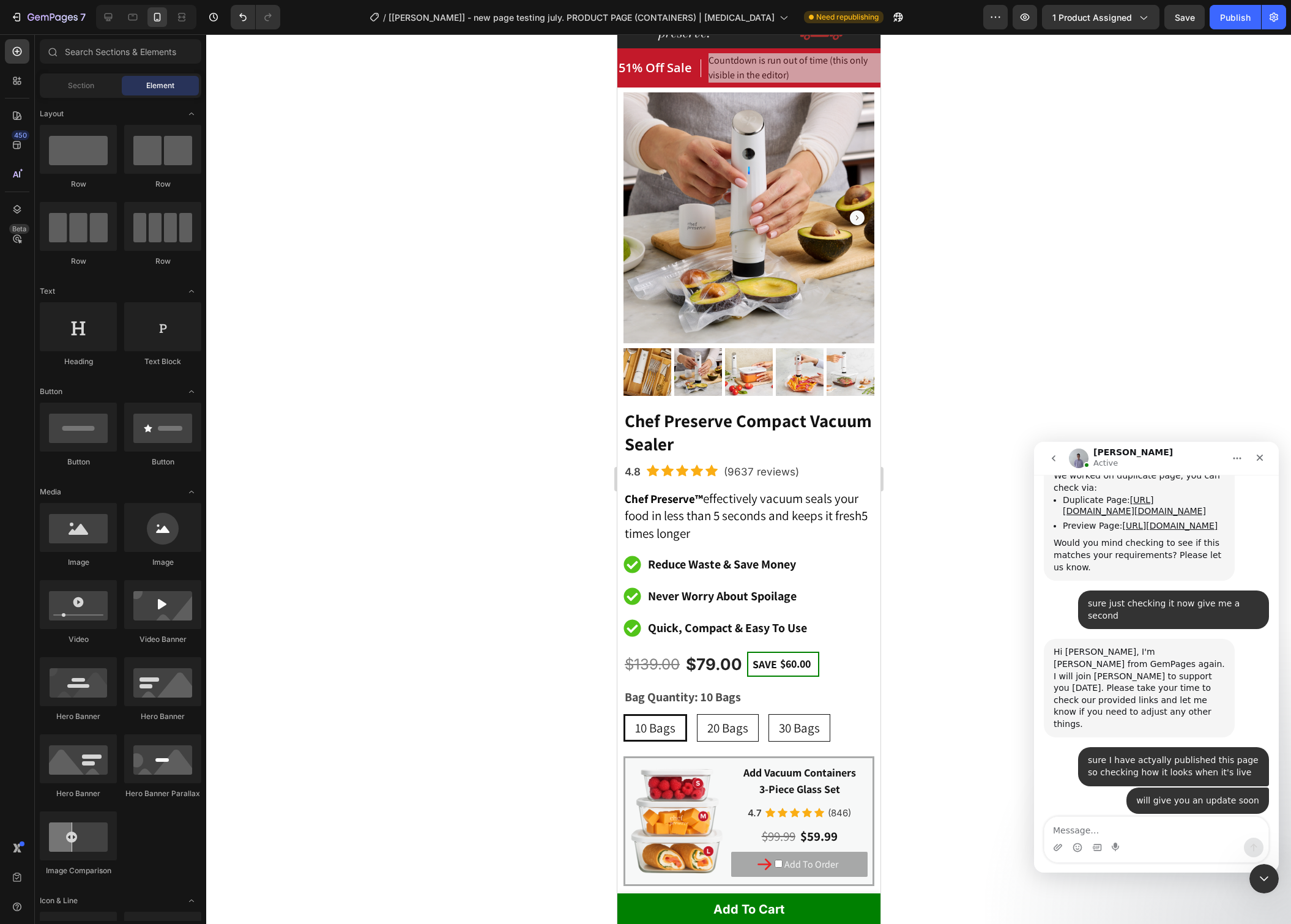
scroll to position [6619, 0]
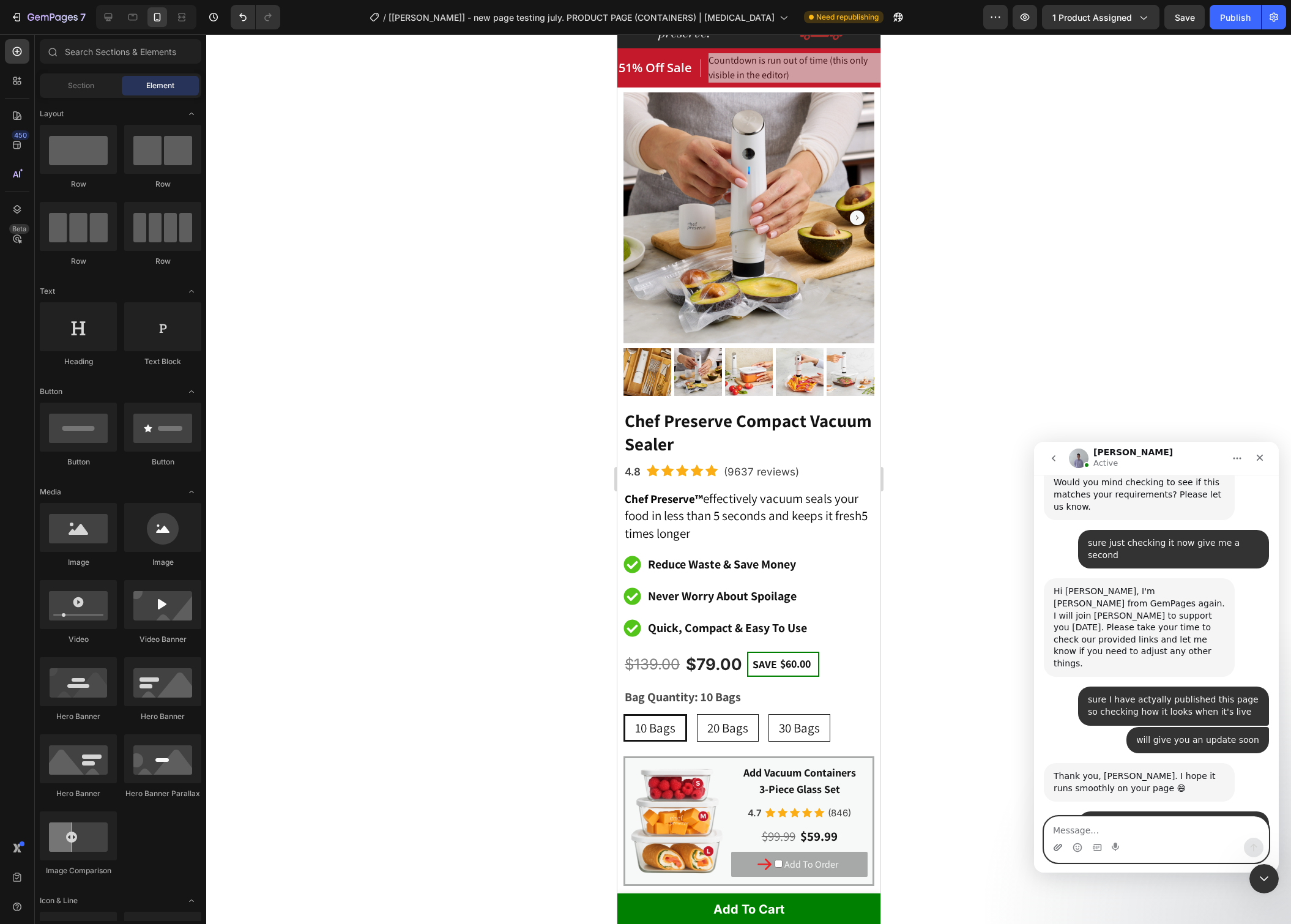
click at [1059, 847] on icon "Upload attachment" at bounding box center [1057, 846] width 8 height 6
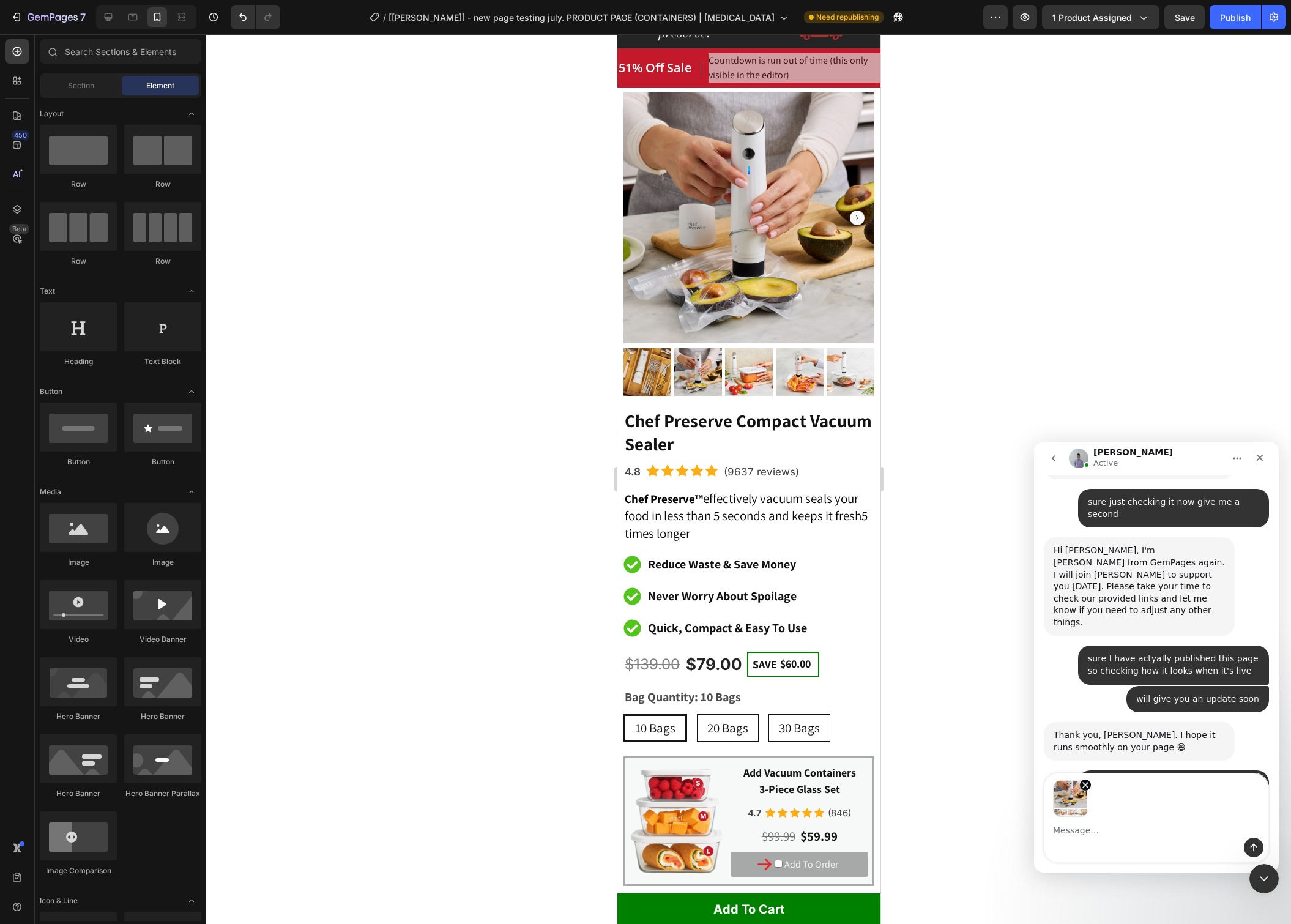
scroll to position [6663, 0]
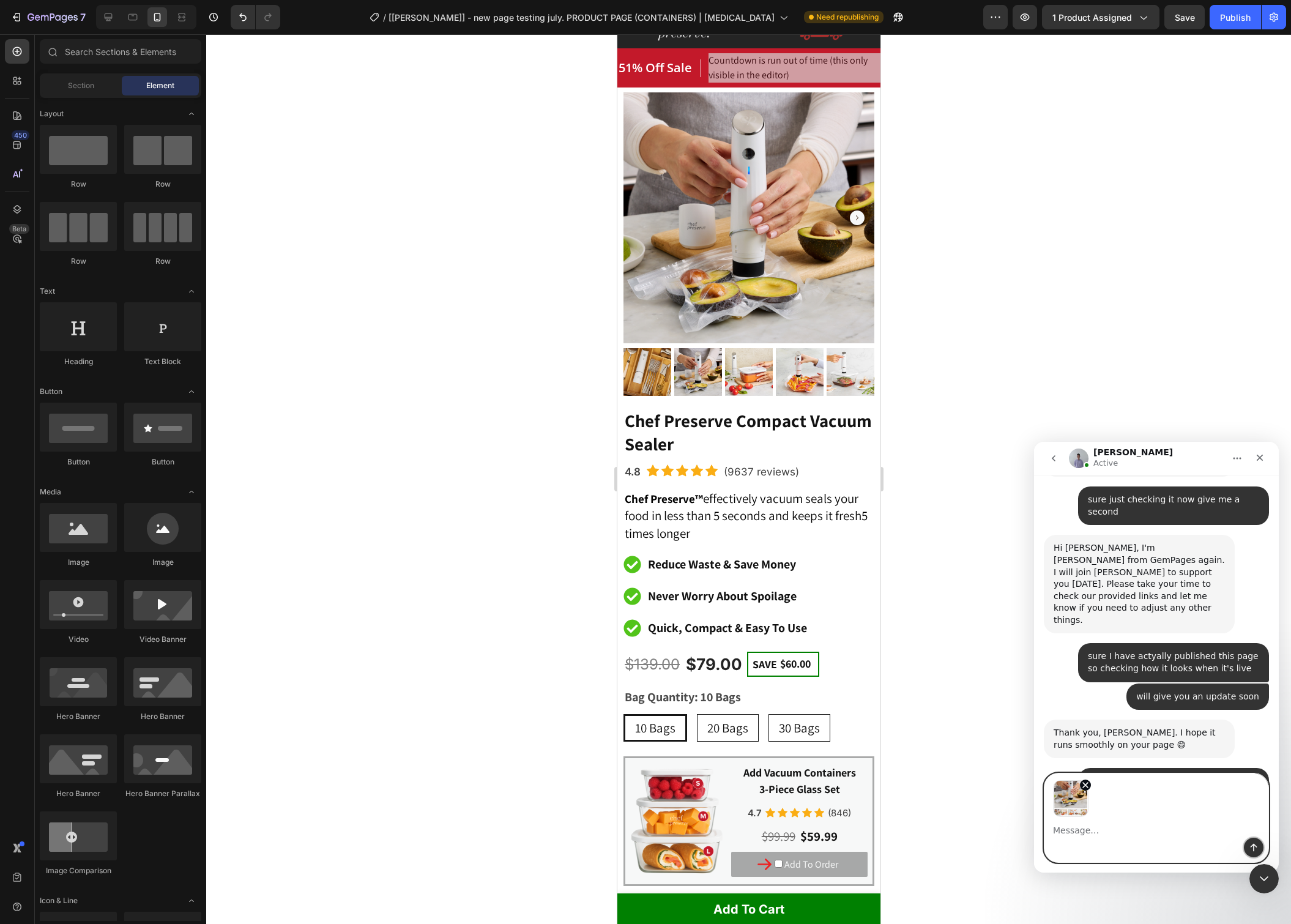
click at [1248, 845] on button "Send a message…" at bounding box center [1253, 846] width 19 height 19
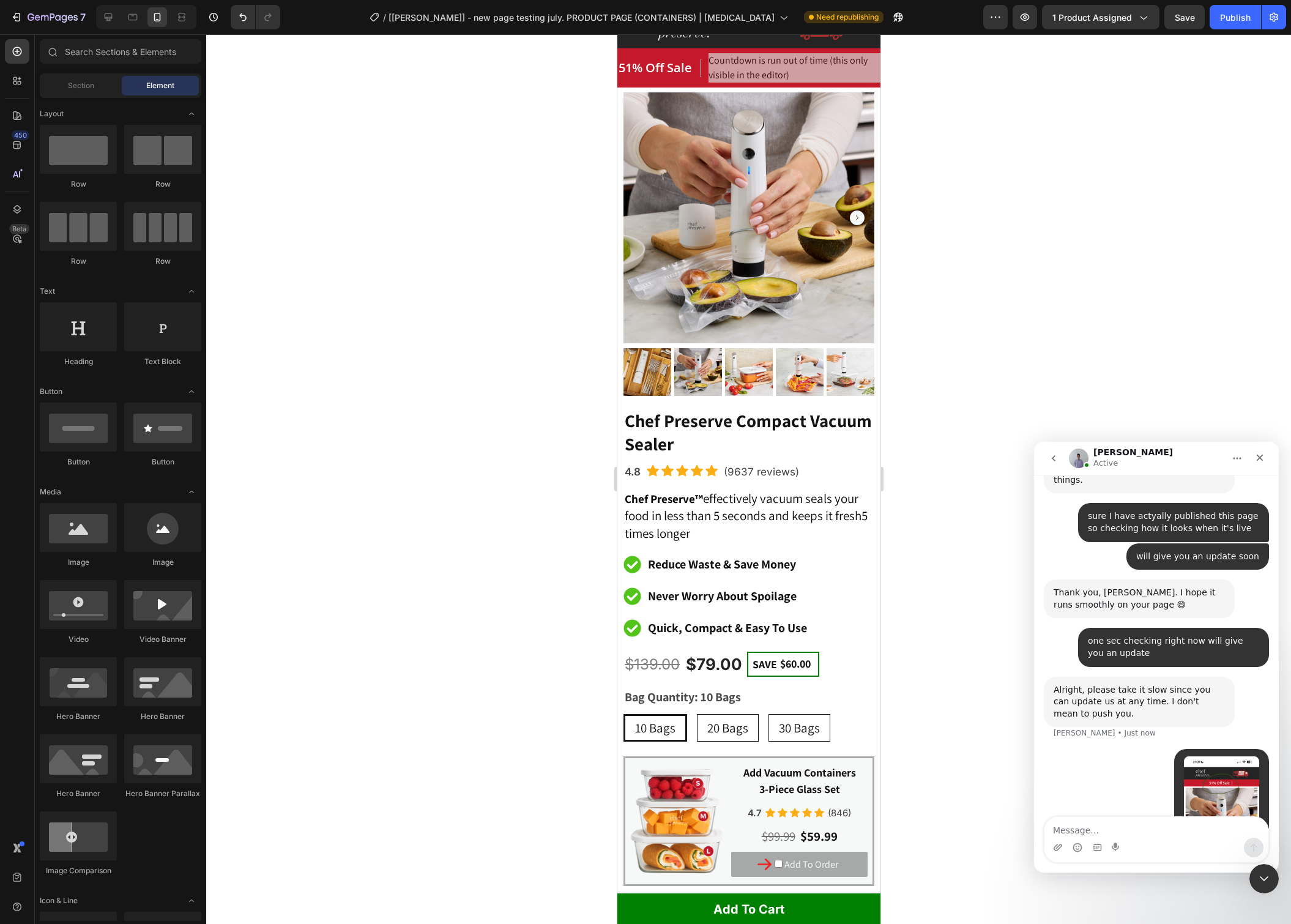
scroll to position [6808, 0]
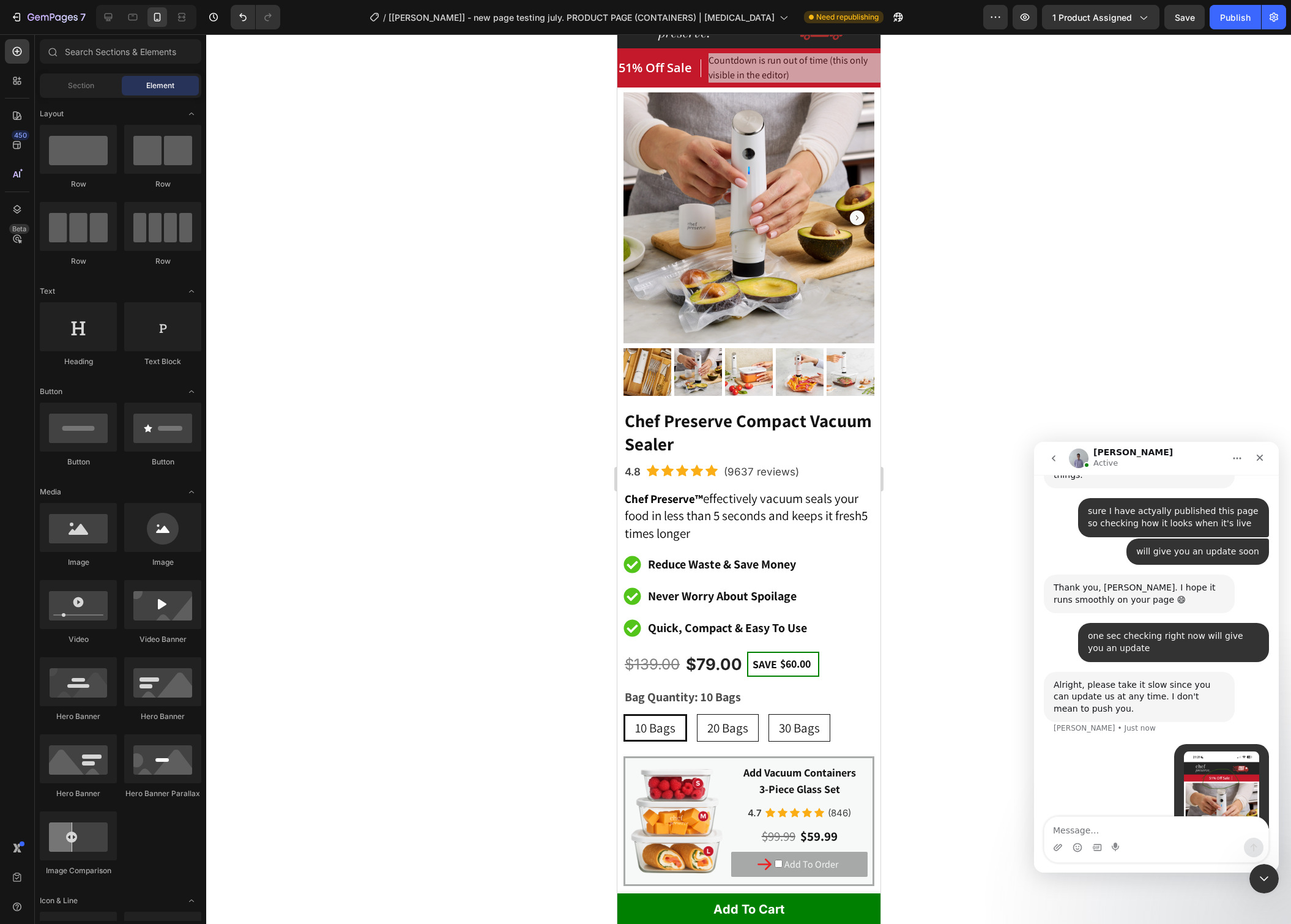
click at [1134, 837] on textarea "Message…" at bounding box center [1156, 827] width 224 height 21
type textarea "this stays on there"
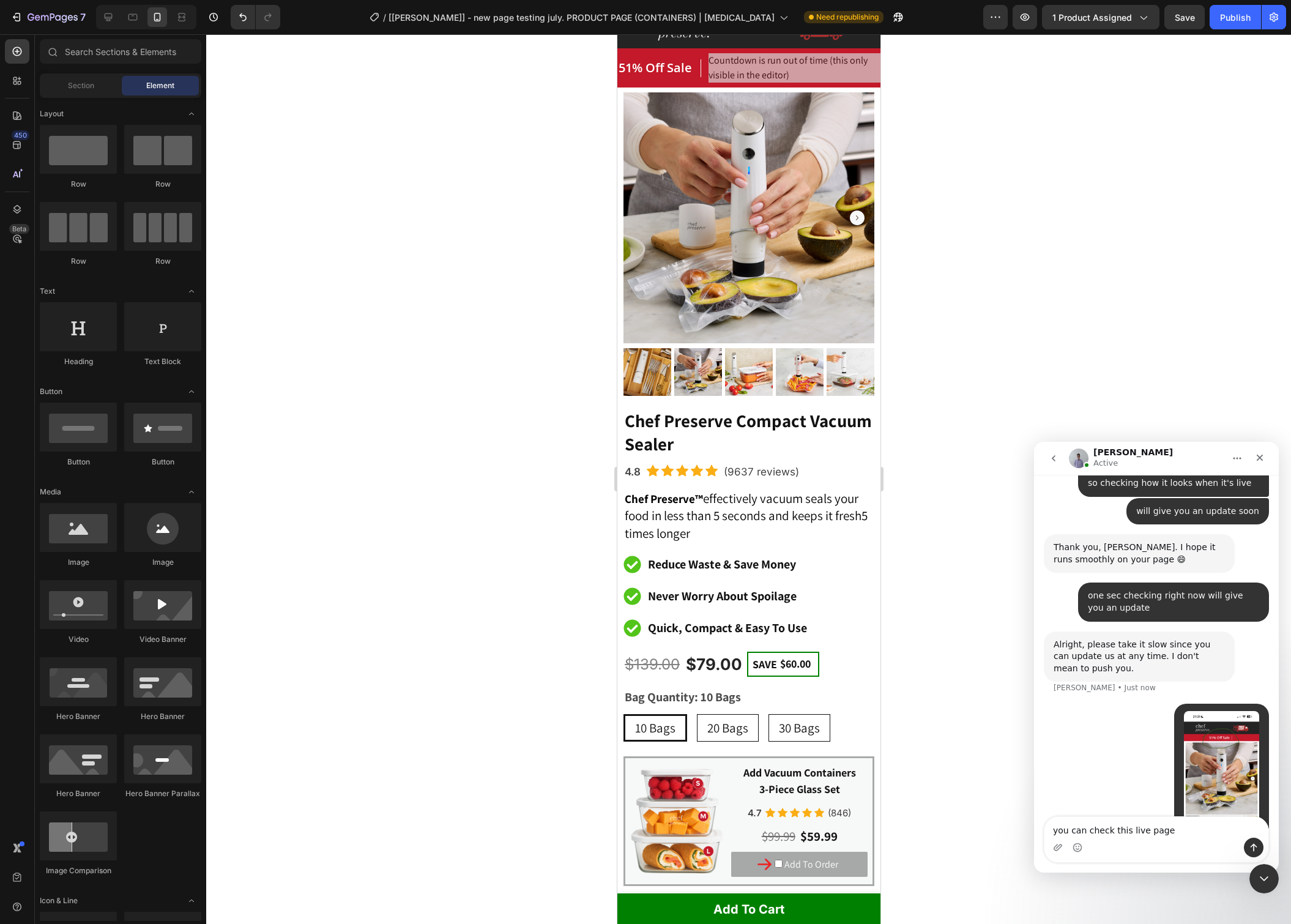
scroll to position [6860, 0]
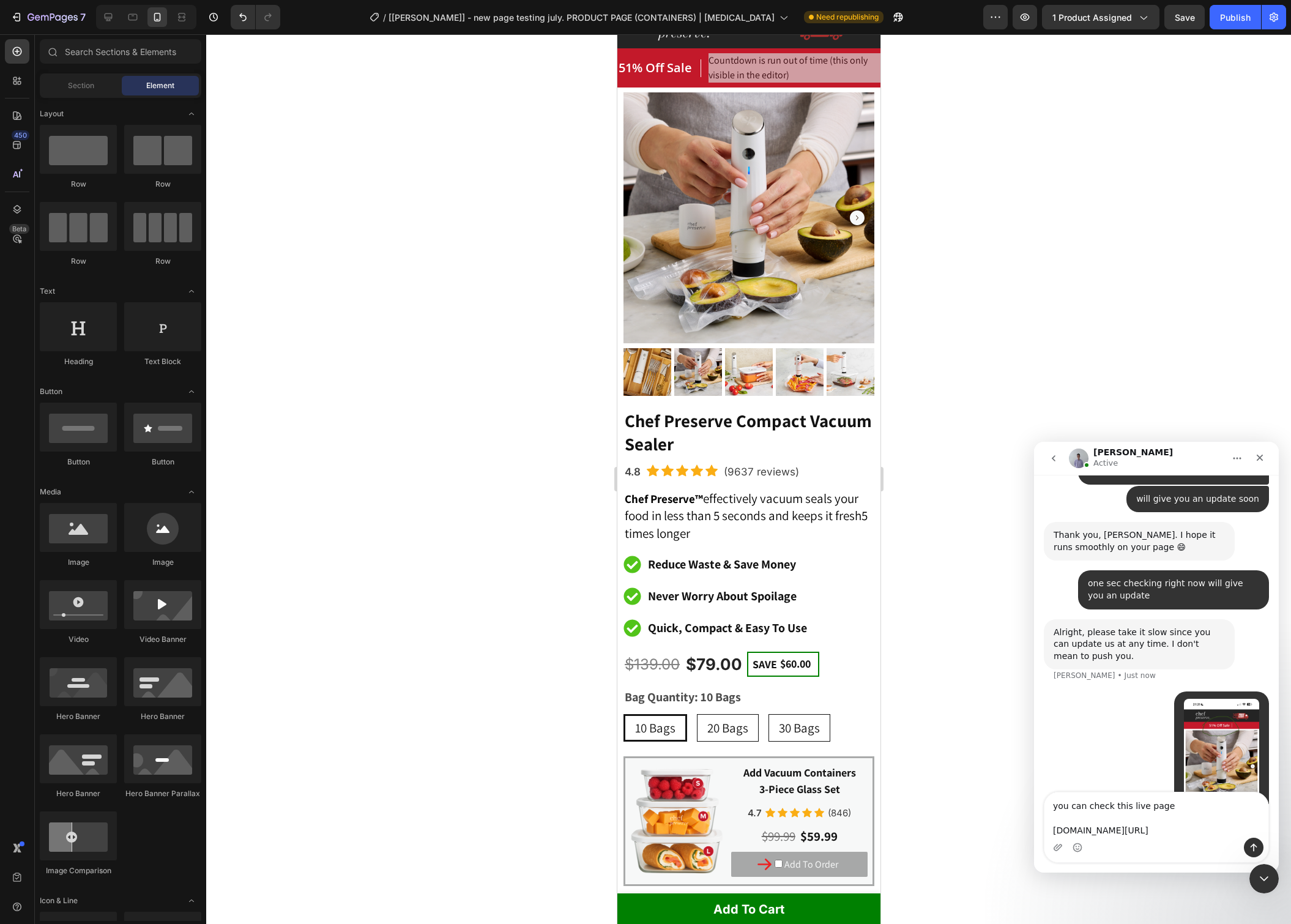
type textarea "you can check this live page [DOMAIN_NAME][URL]"
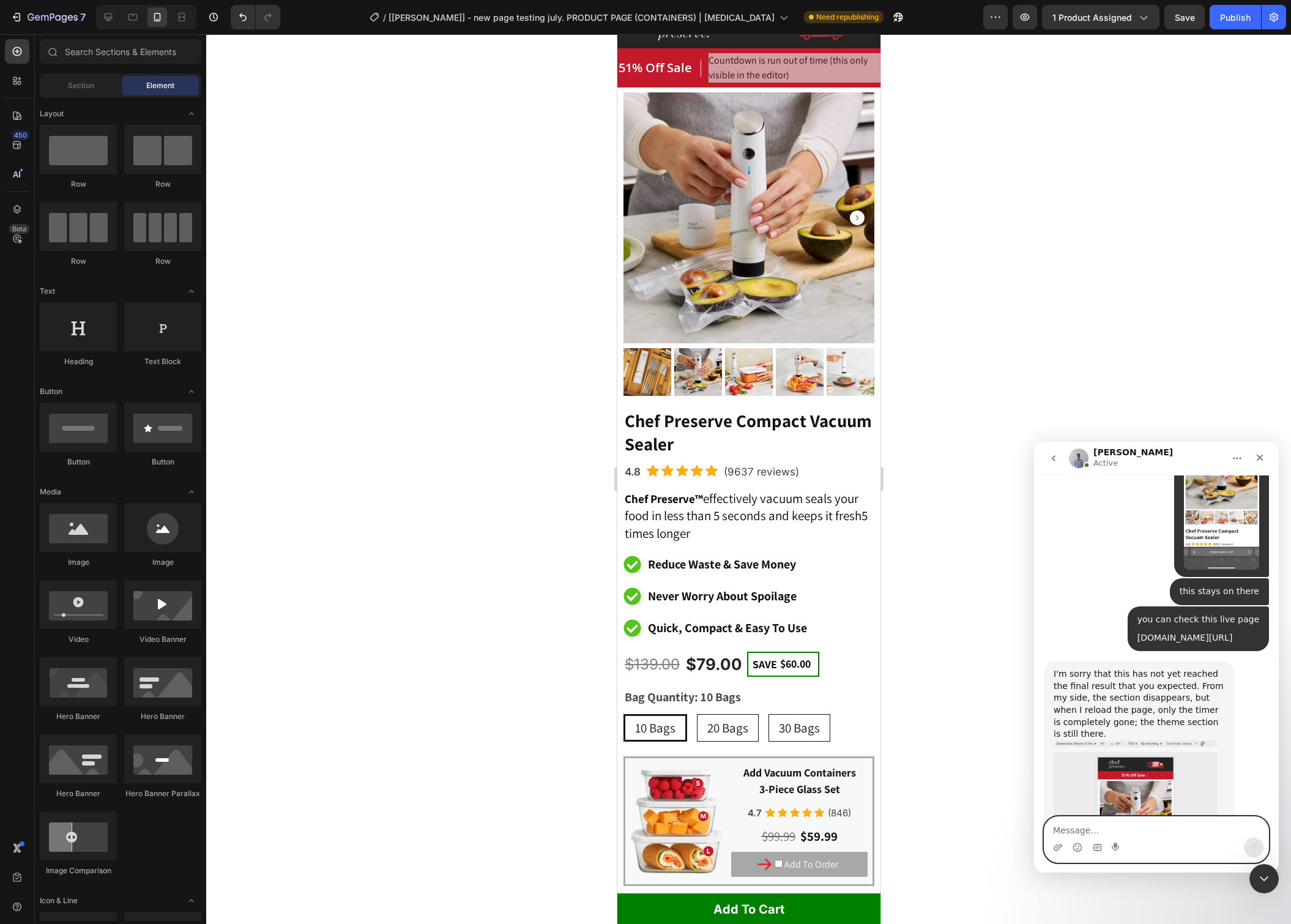
scroll to position [7142, 0]
click at [1168, 835] on textarea "Message…" at bounding box center [1156, 827] width 224 height 21
type textarea "yes that's exactly the same thing I'm getting"
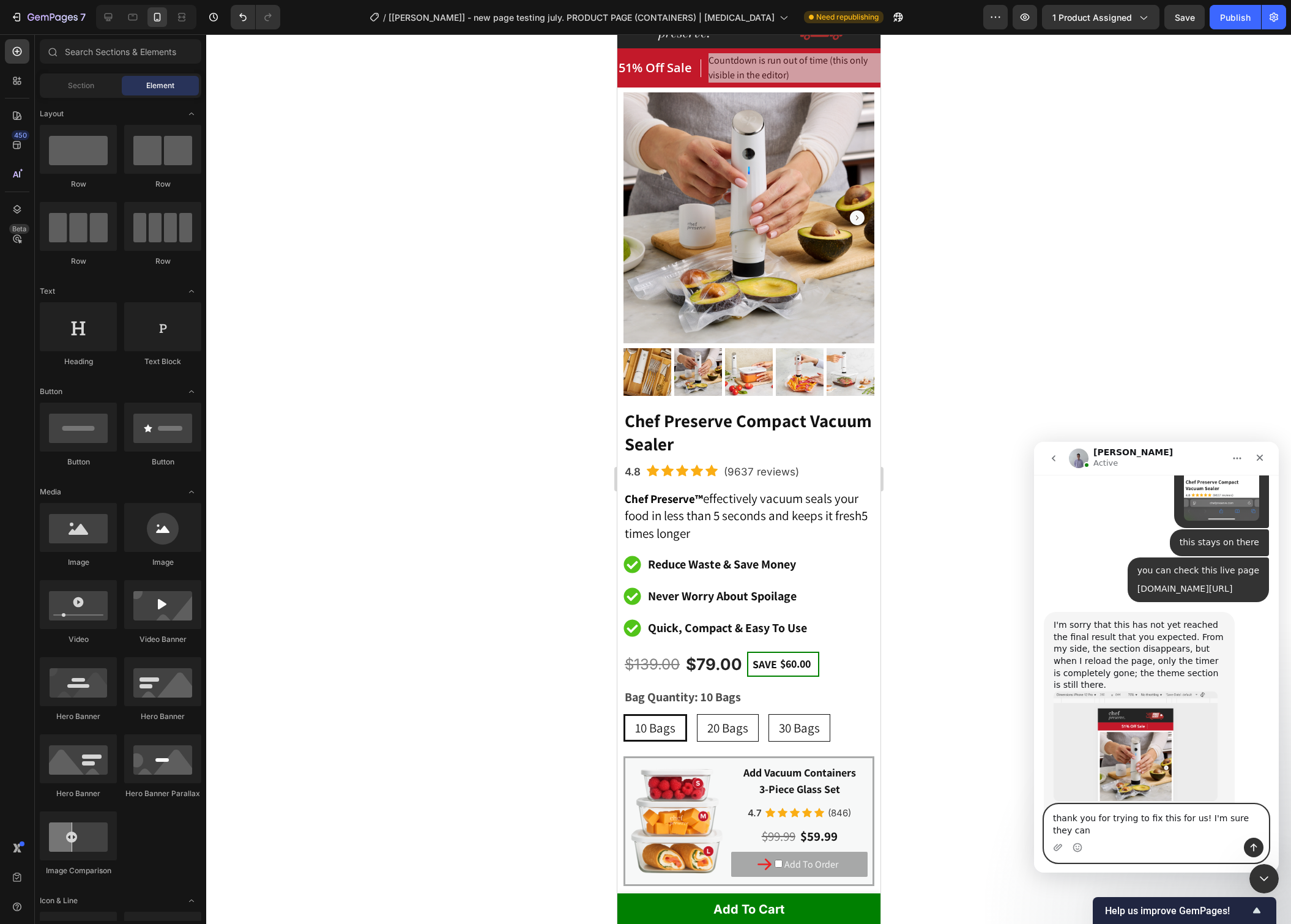
scroll to position [7202, 0]
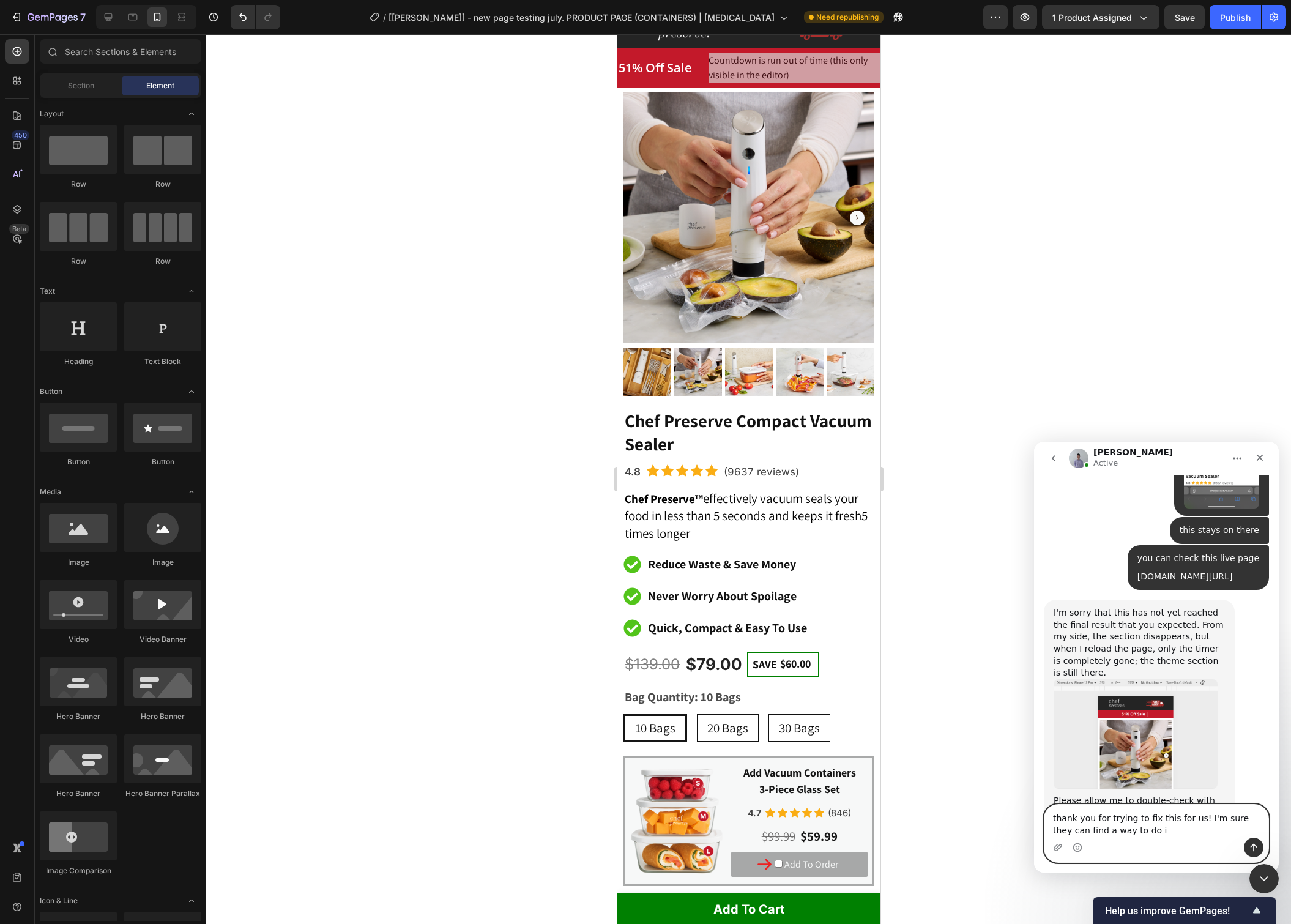
type textarea "thank you for trying to fix this for us! I'm sure they can find a way to do it"
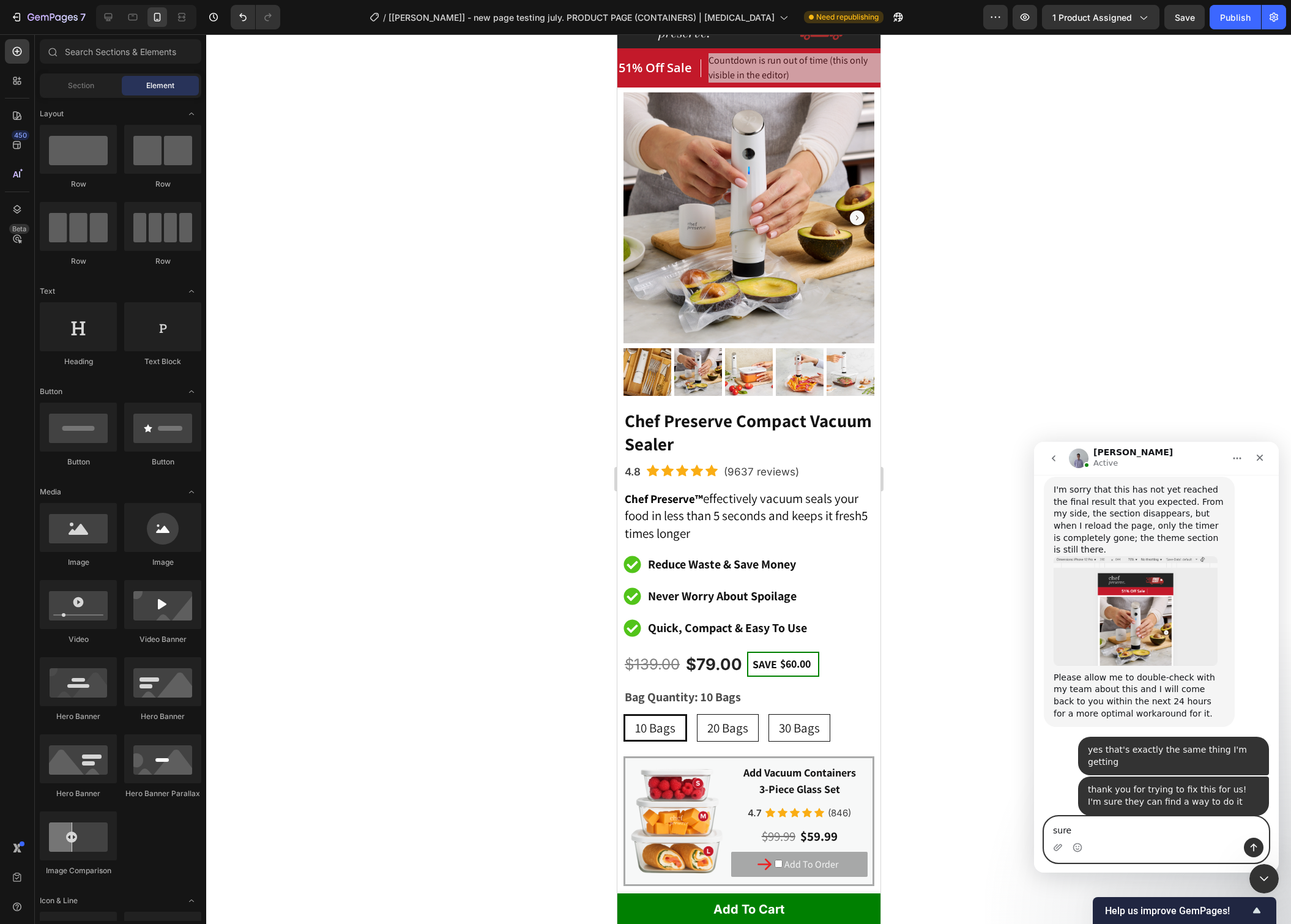
scroll to position [7278, 0]
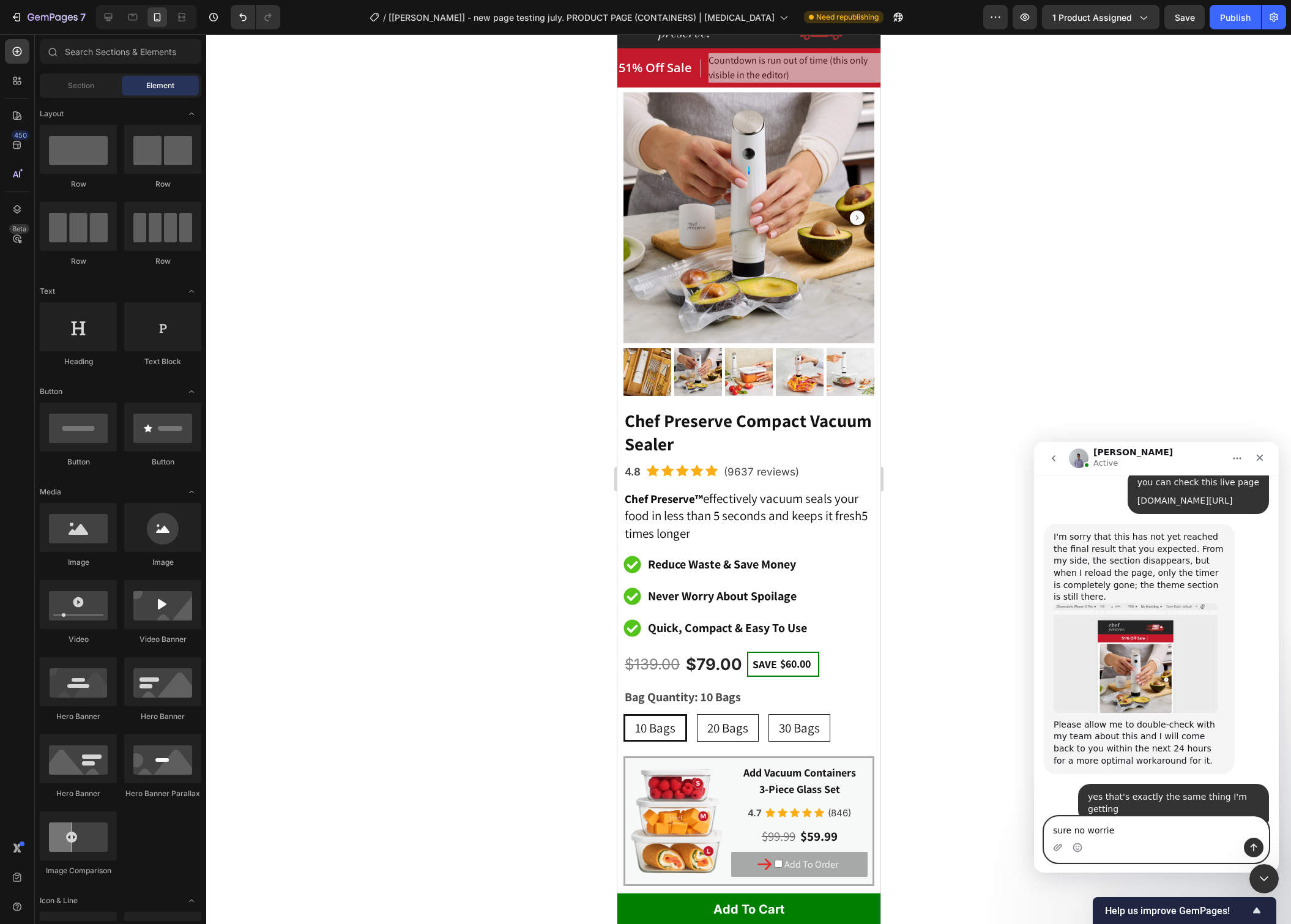
type textarea "sure no worries"
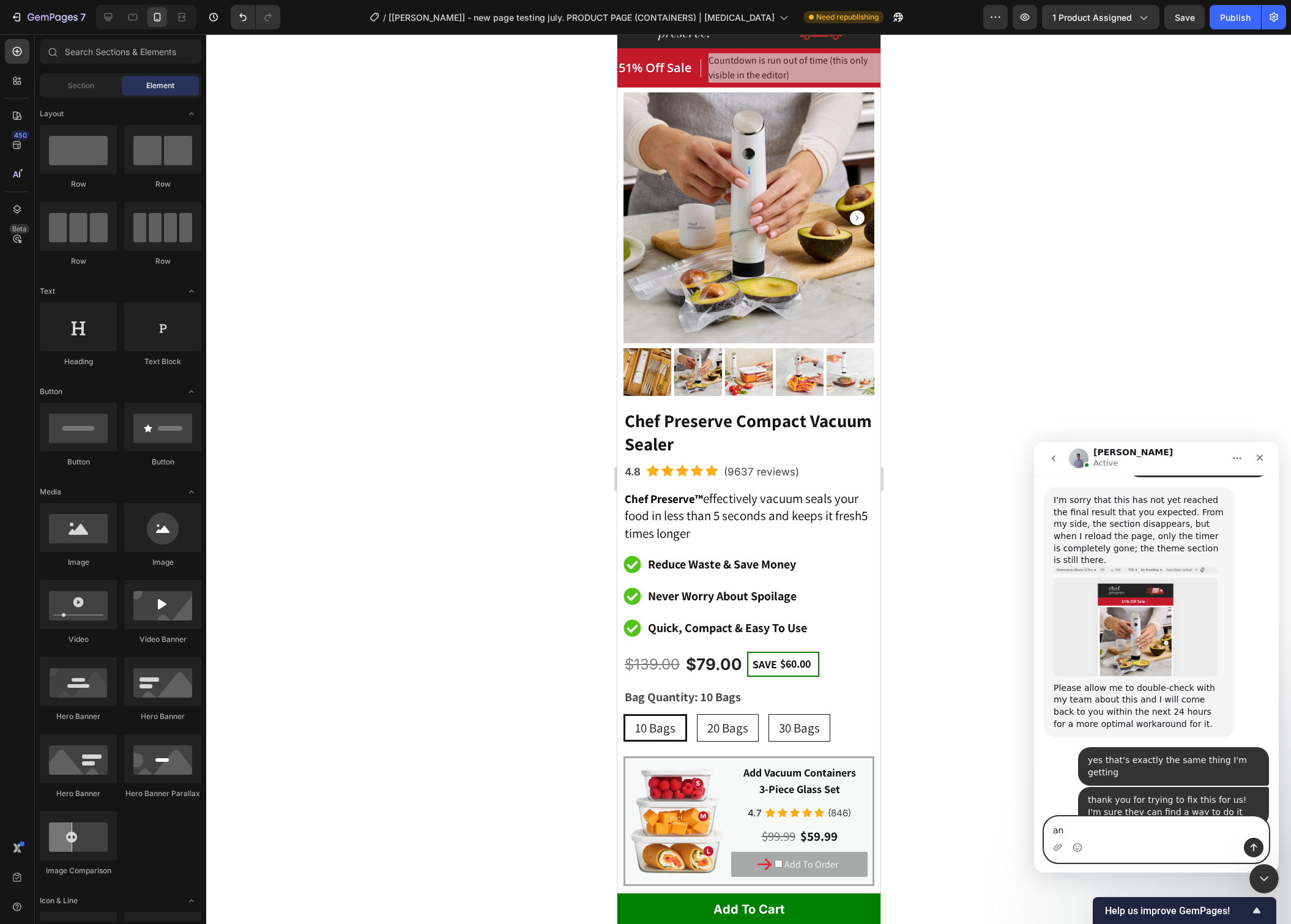
type textarea "a"
